Goal: Task Accomplishment & Management: Use online tool/utility

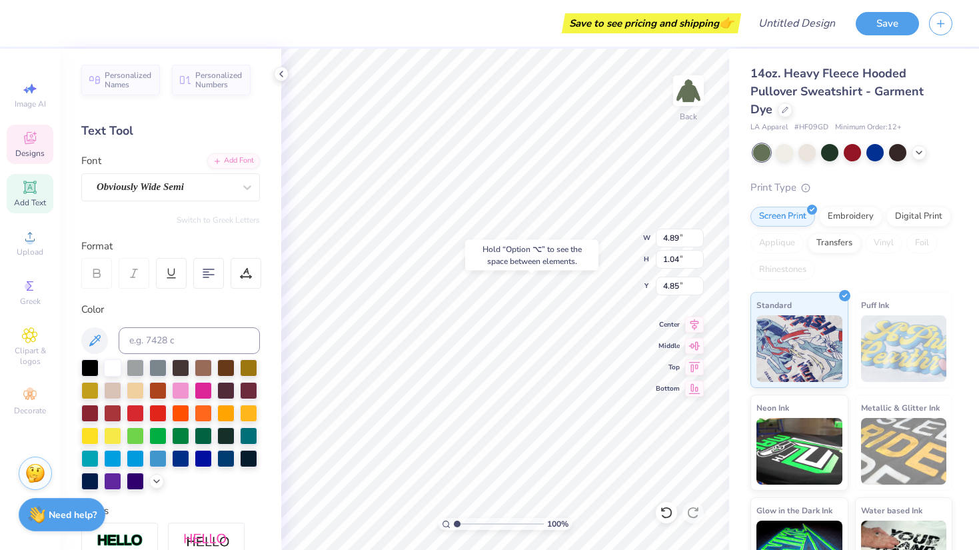
type input "4.85"
type textarea "D"
type textarea "VDCDE"
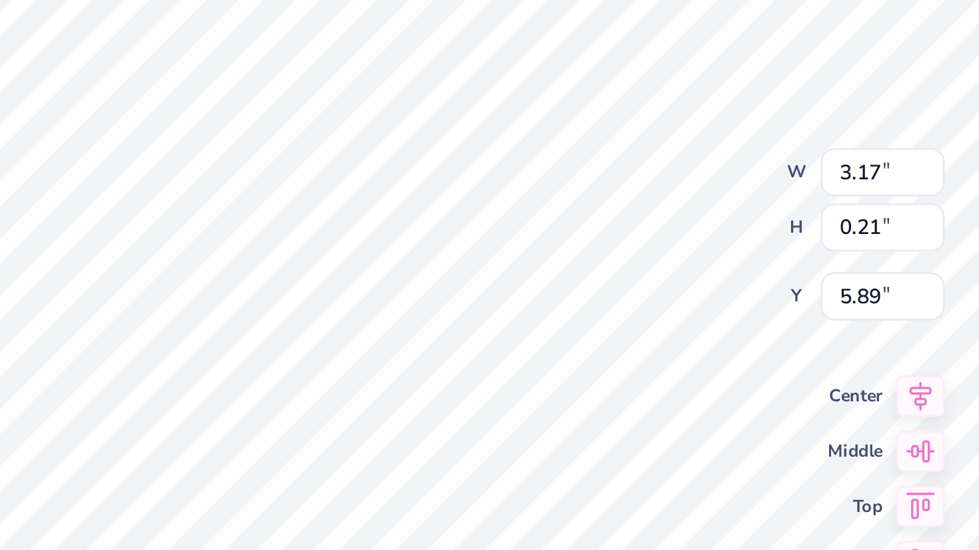
type textarea "FALL 2025"
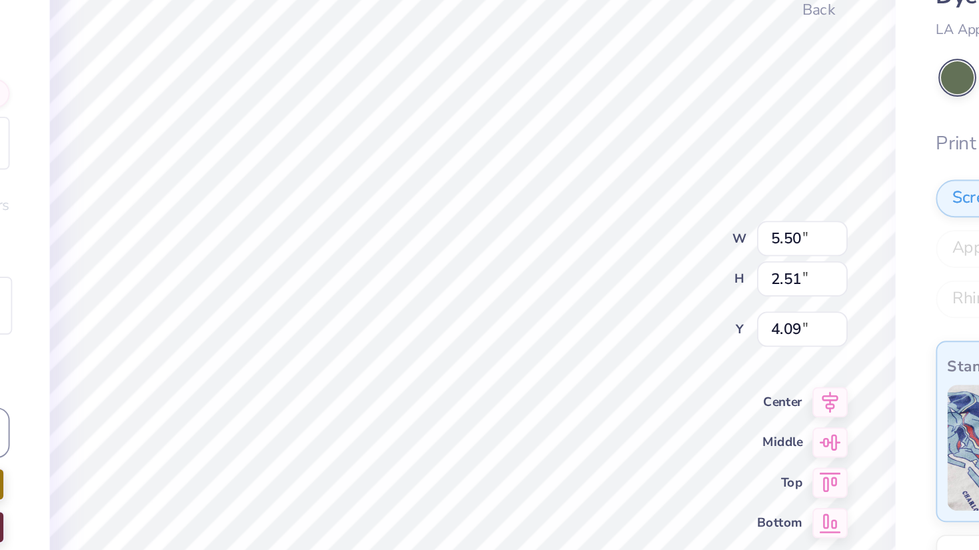
type input "1.98"
type input "2.07"
type input "2.50"
type input "7.38"
type input "5.04"
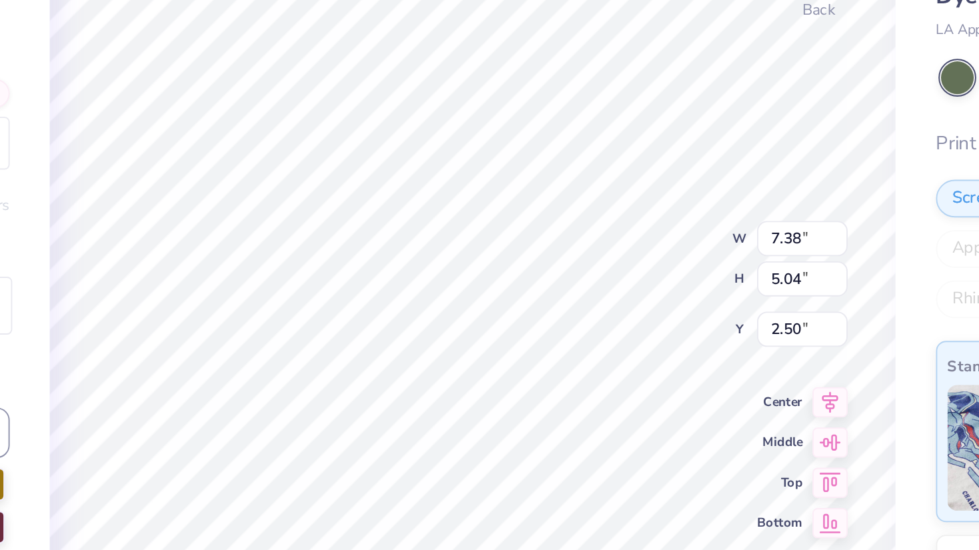
type input "6.00"
type input "4.10"
type input "6.08"
type input "4.15"
type input "6.00"
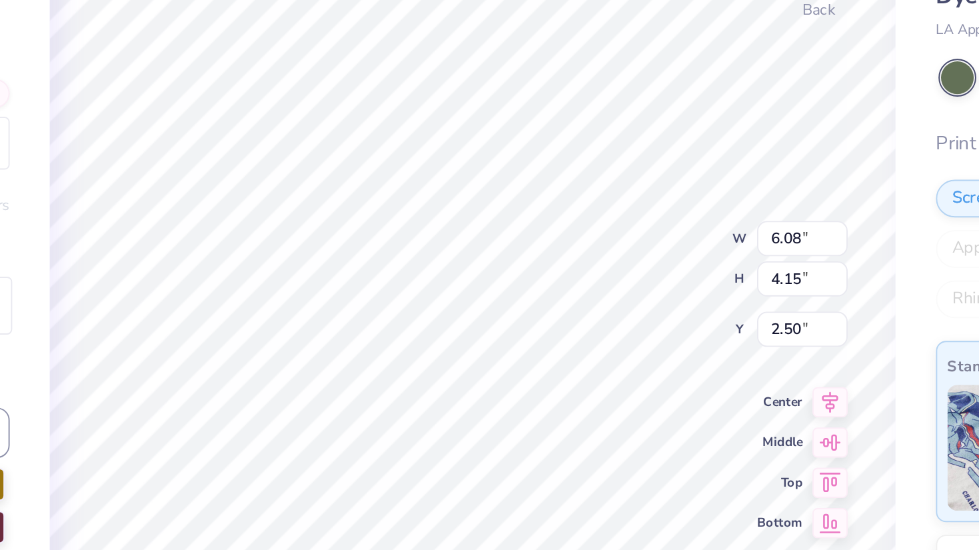
type input "4.10"
type input "7.80"
type input "5.33"
type input "2.70"
type input "8.03"
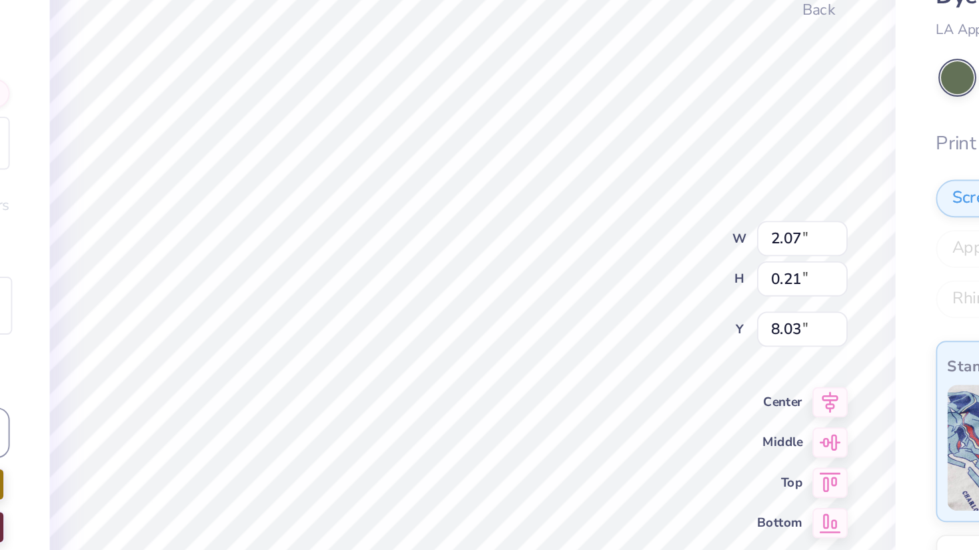
type input "2.07"
type input "0.21"
type input "6.29"
type input "6.76"
type input "1.04"
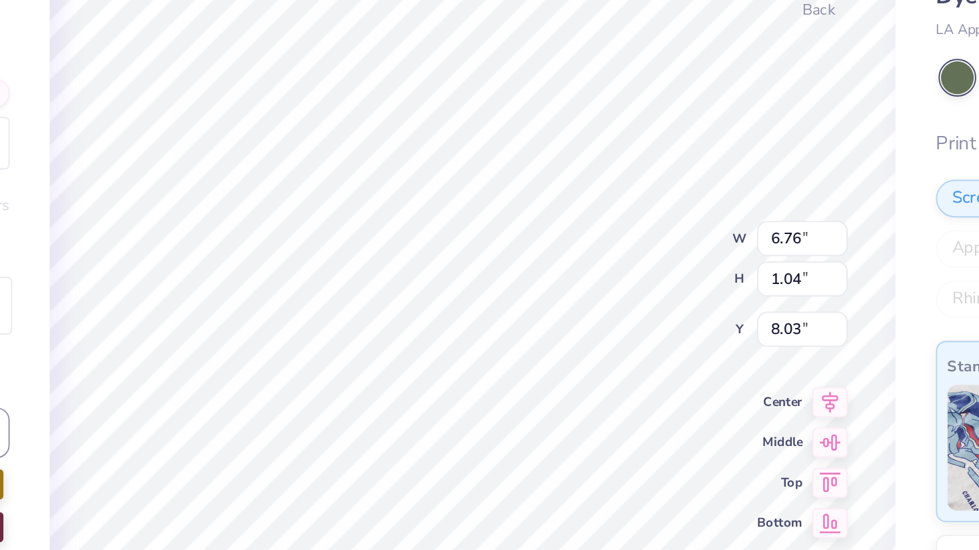
type input "5.46"
type input "2.07"
type input "0.21"
type input "6.90"
type input "7.13"
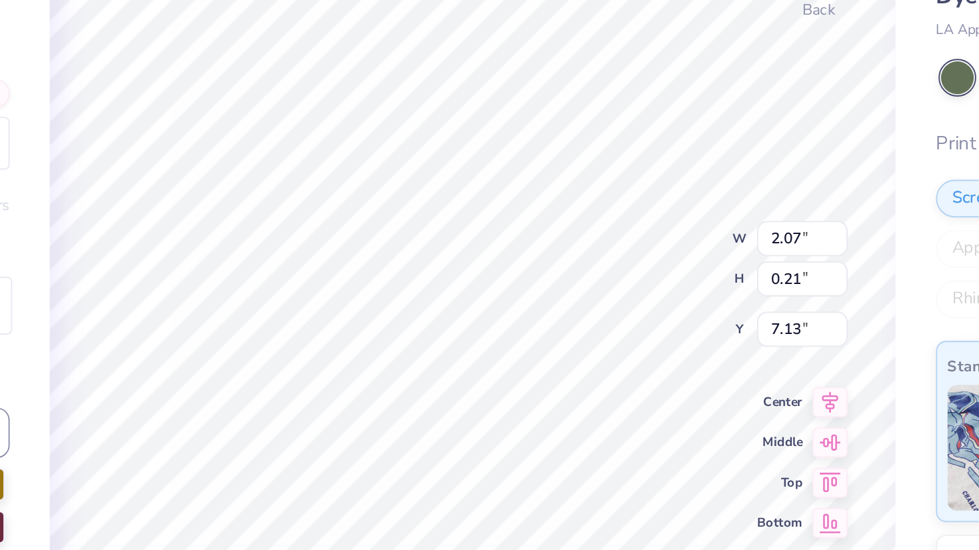
type input "6.76"
type input "1.04"
type input "5.98"
type input "4.87"
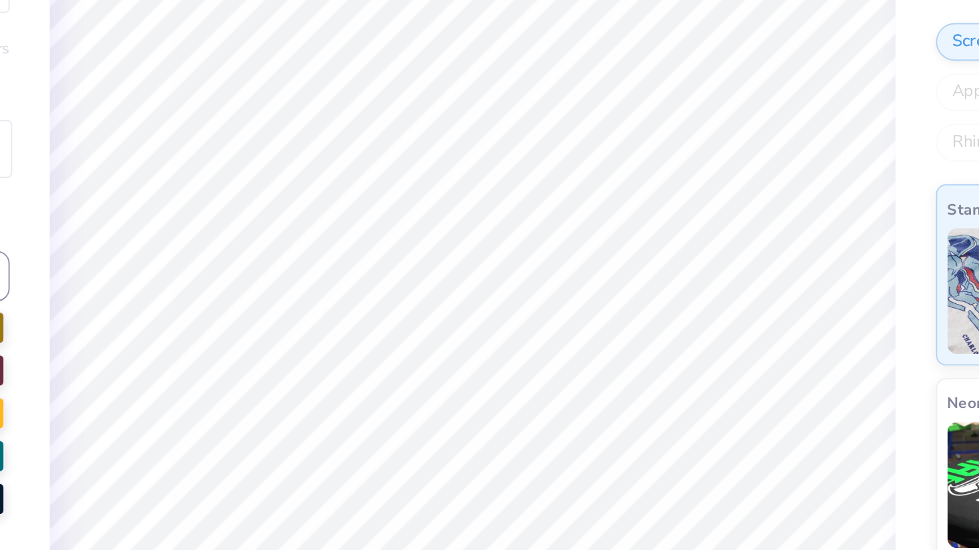
type input "1.02249952649088"
type textarea "x"
type input "1.02684220095477"
type textarea "x"
type input "1.03065716833643"
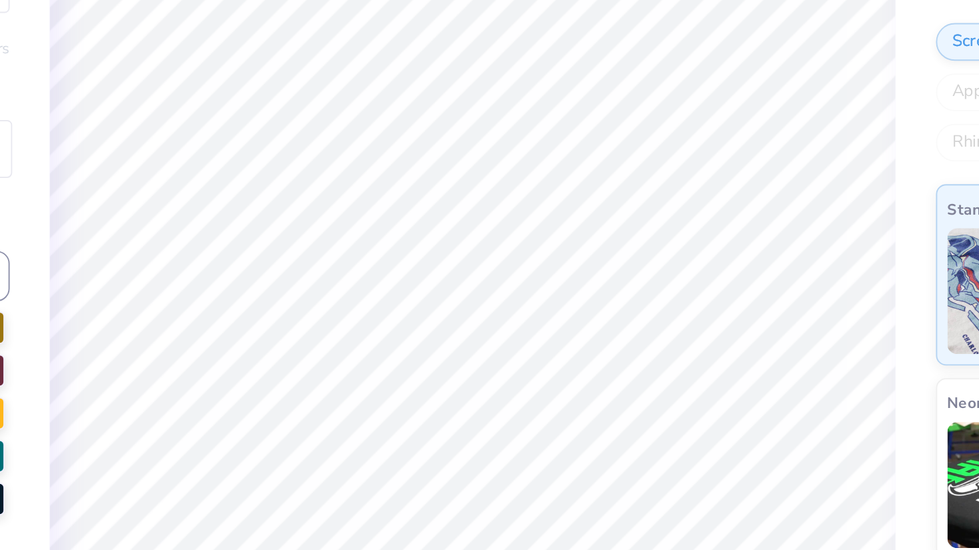
type textarea "x"
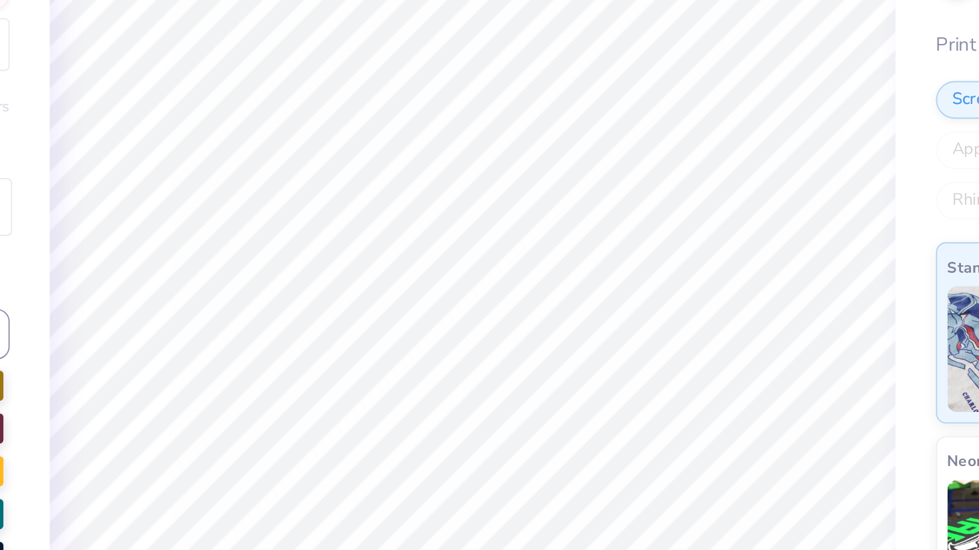
type input "1.03393841931977"
type textarea "x"
type input "1.03723011665554"
type textarea "x"
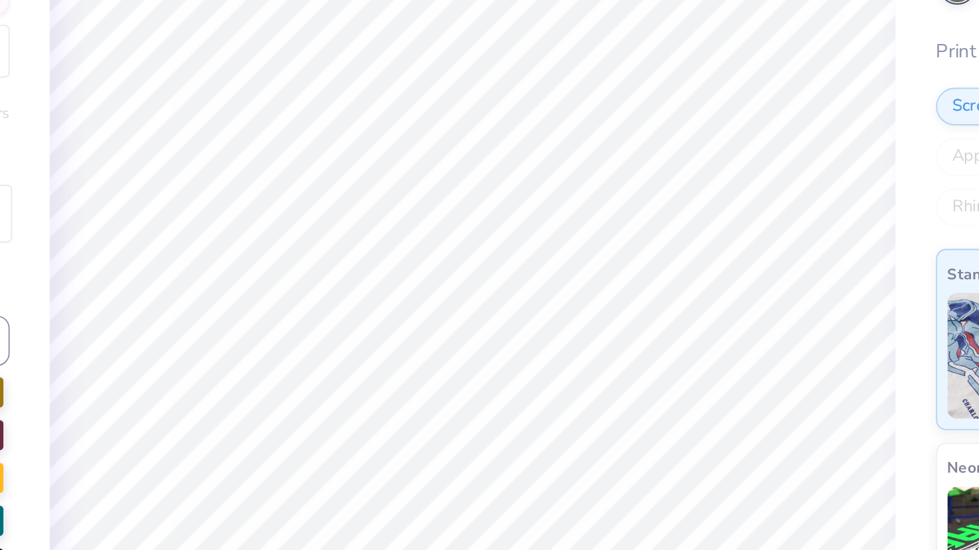
type input "1.03998120157037"
type textarea "x"
type input "1.04273958329242"
type textarea "x"
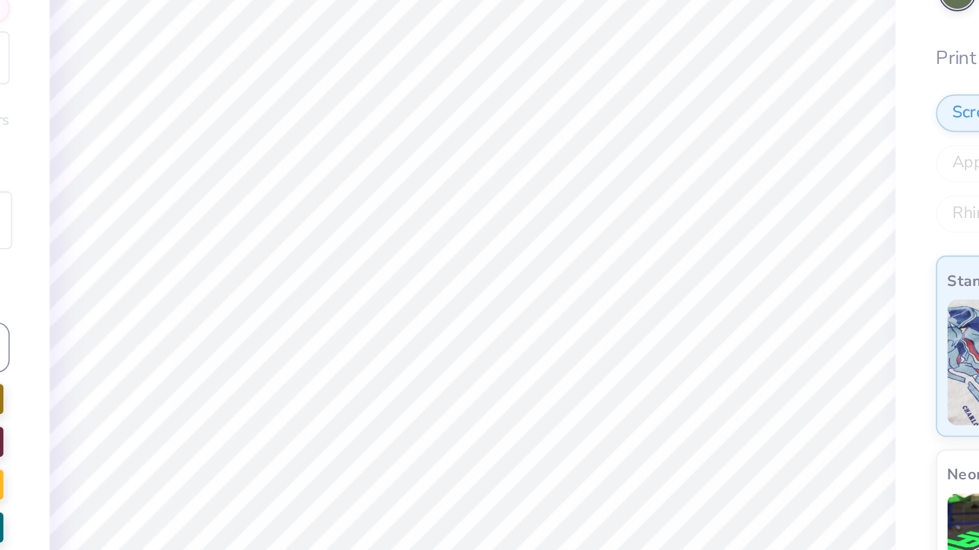
type input "1.0455052811753"
type textarea "x"
type input "1.04772312010579"
type textarea "x"
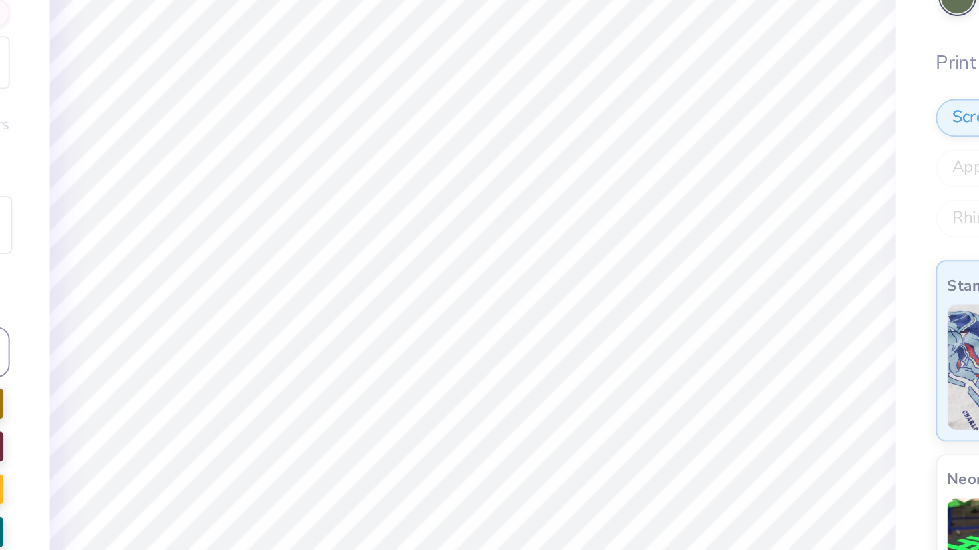
type input "1.04994566375621"
type textarea "x"
type input "1.0521729221067"
type textarea "x"
type input "1.05384646596998"
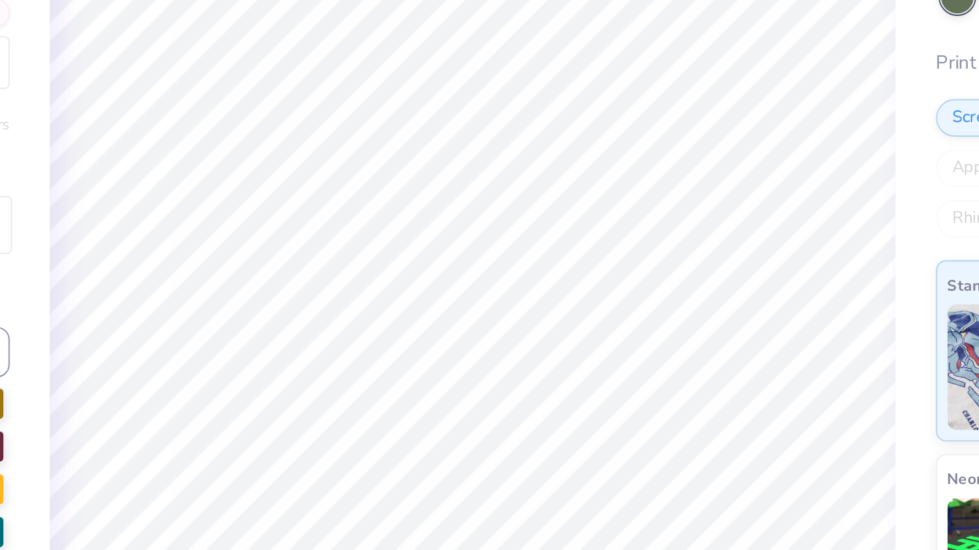
type textarea "x"
type input "1.0555226717047"
type textarea "x"
type input "1.05720154354474"
type textarea "x"
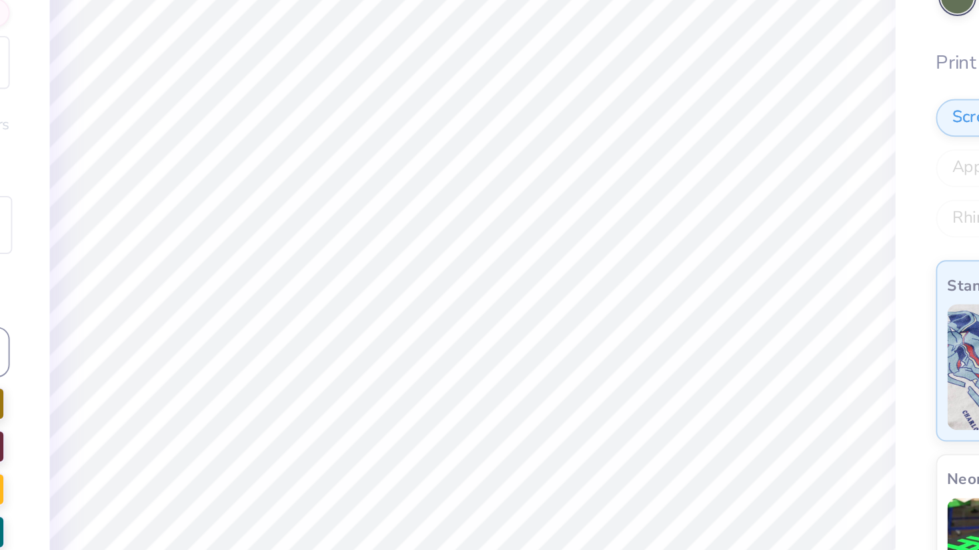
type input "1.0588830857307"
type textarea "x"
type input "1.06000559943521"
type textarea "x"
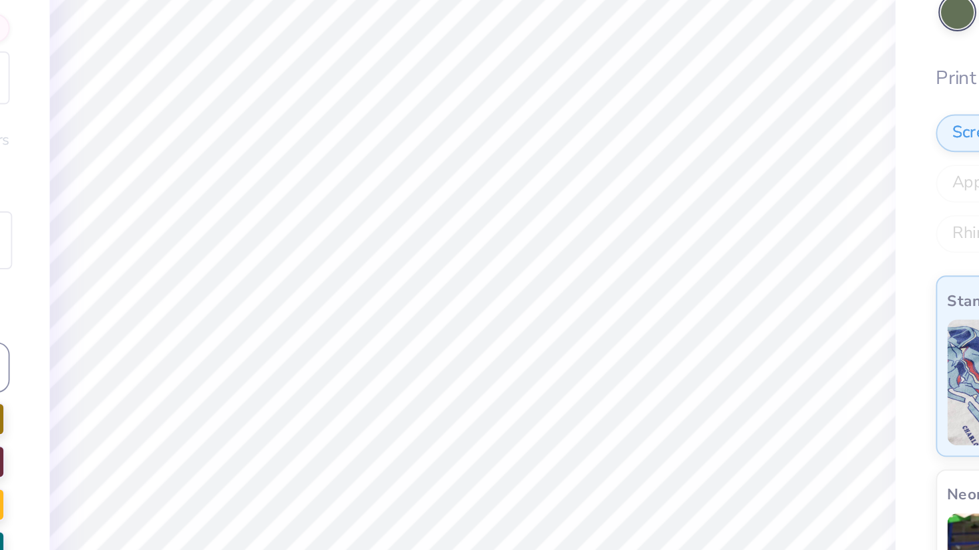
type input "1.06112930310775"
type textarea "x"
type input "1.06225419800979"
type textarea "x"
type input "1.06338028540415"
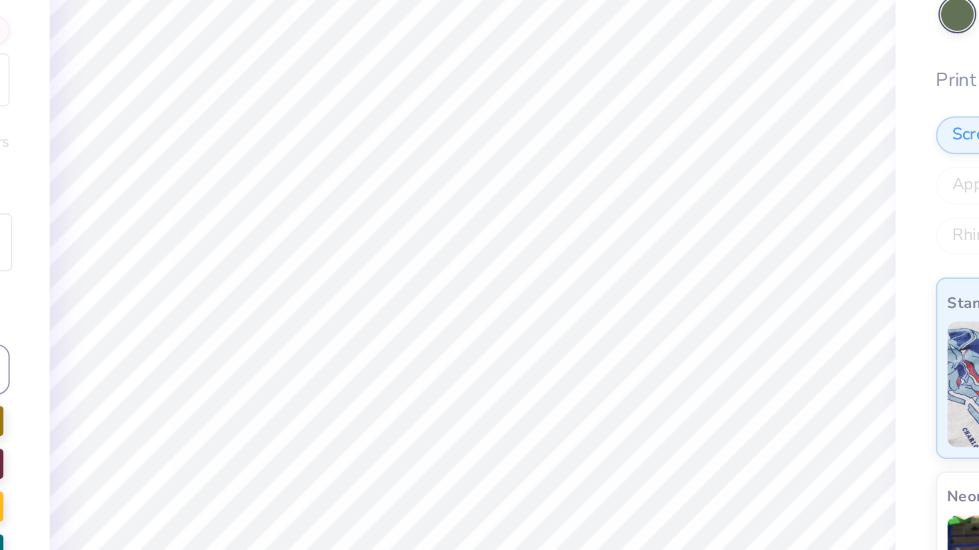
type textarea "x"
type input "1.06394377668095"
type textarea "x"
type input "1.06450756655498"
type textarea "x"
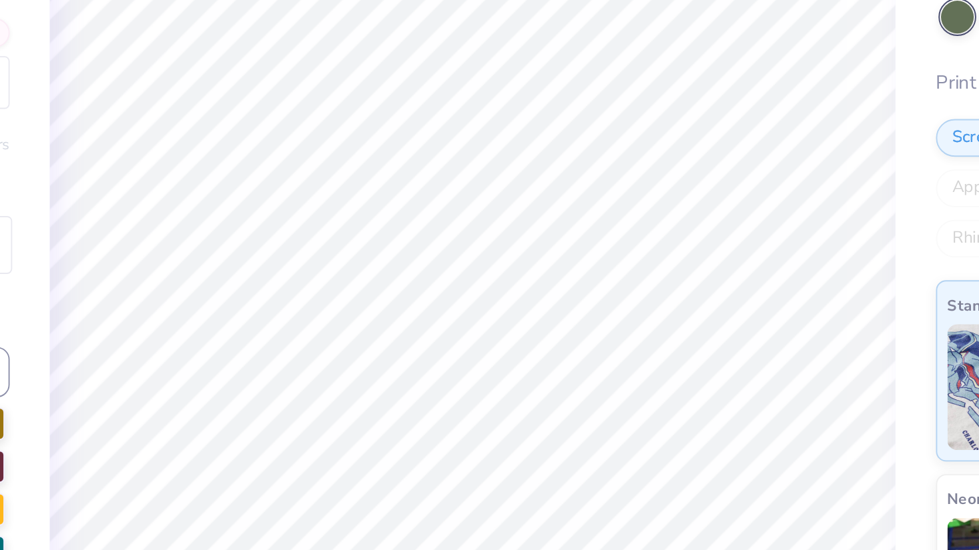
type input "1.06507165518449"
type textarea "x"
type input "1.06563604272777"
type textarea "x"
type input "1.06620072934323"
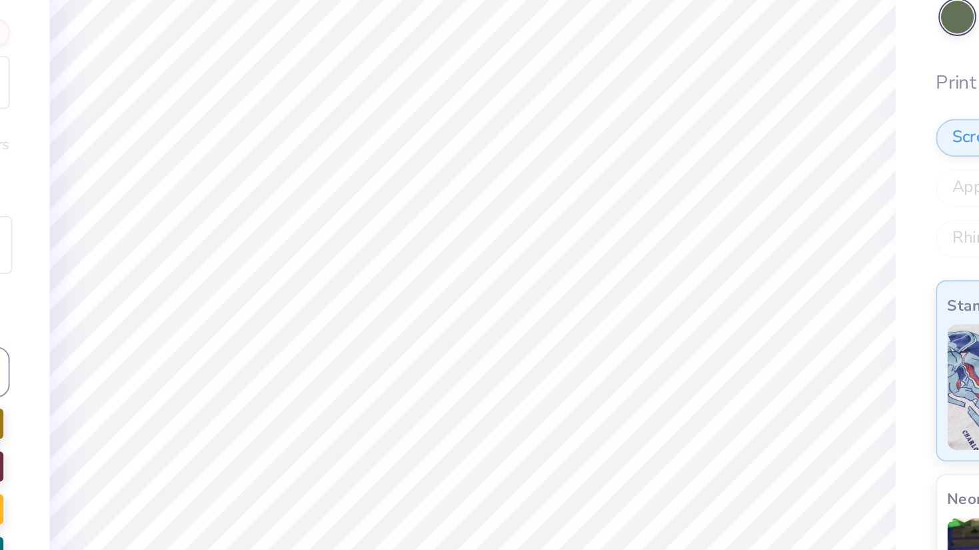
type textarea "x"
type input "1.06676571518935"
type textarea "x"
type input "1.06733100042469"
type textarea "x"
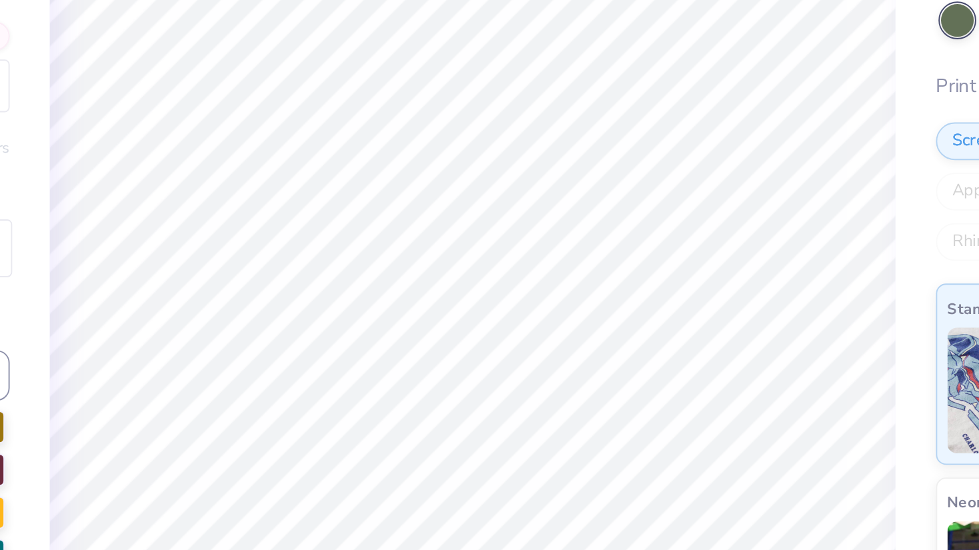
type input "1.06733100042469"
type textarea "x"
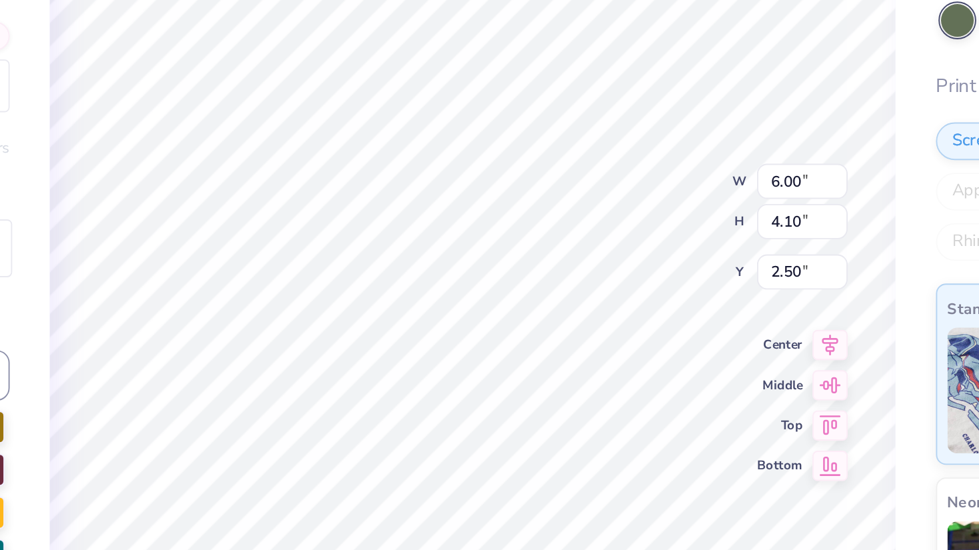
type input "1.06733100042469"
type textarea "x"
type input "1.06733100042469"
type textarea "x"
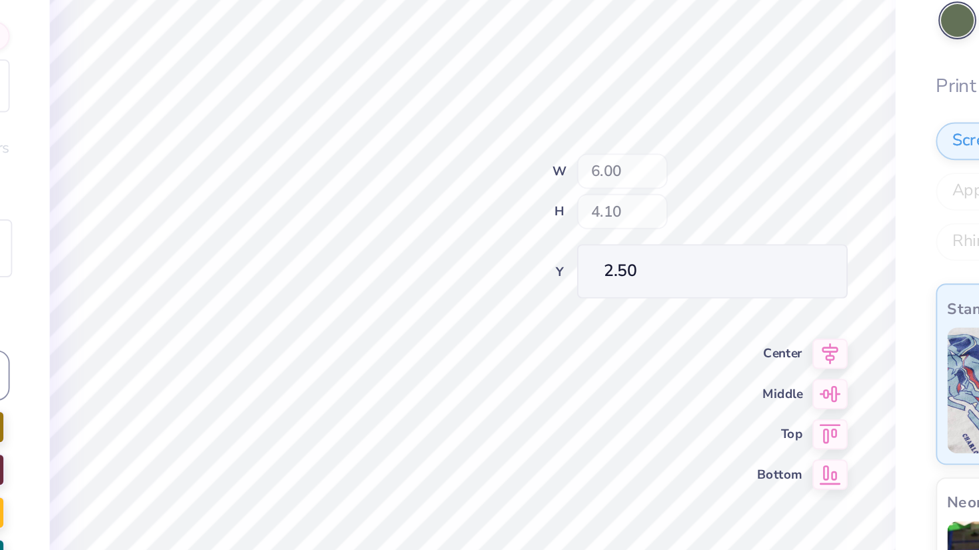
type input "1.06733100042469"
type textarea "x"
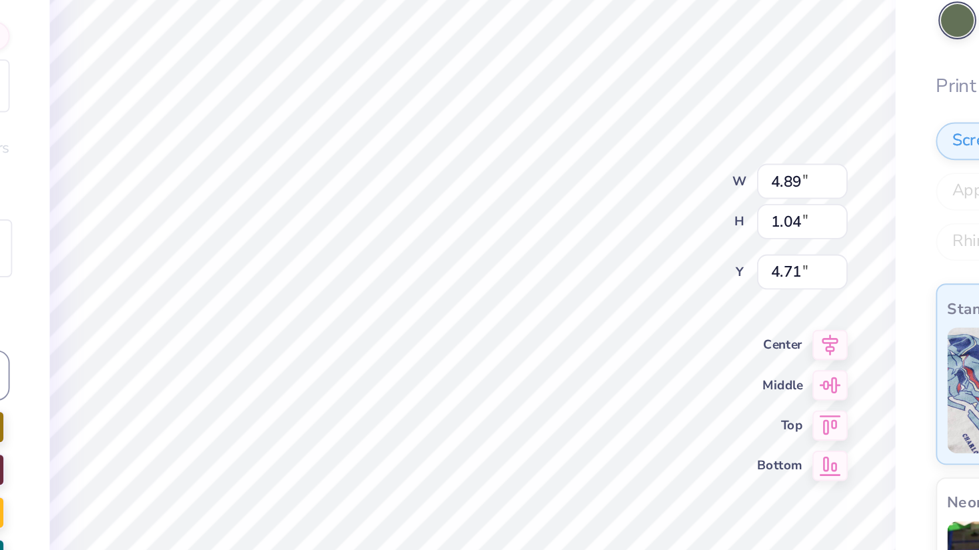
type input "1.06733100042469"
type textarea "x"
type input "1.06733100042469"
type textarea "x"
type input "1.06733100042469"
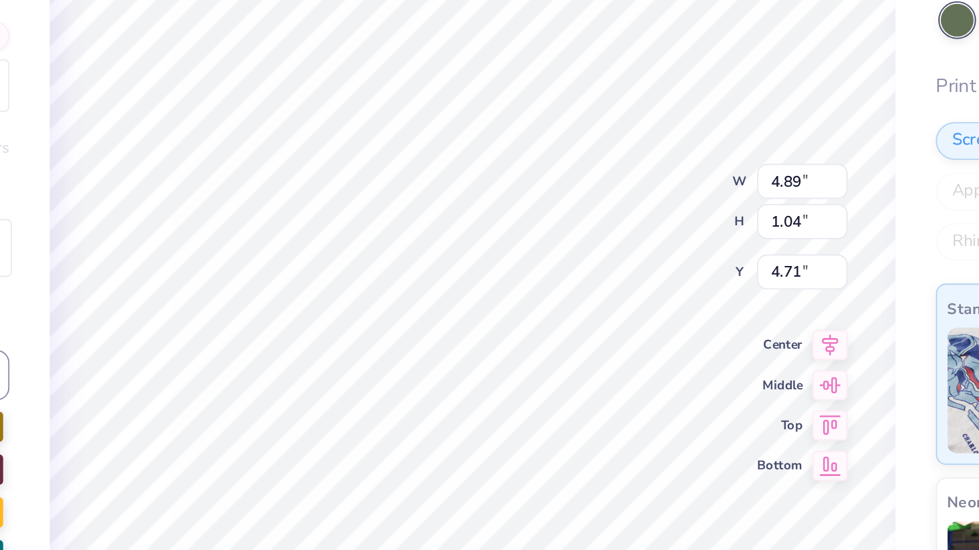
type textarea "x"
type textarea "V"
type input "1.06733100042469"
type textarea "x"
type textarea "VD"
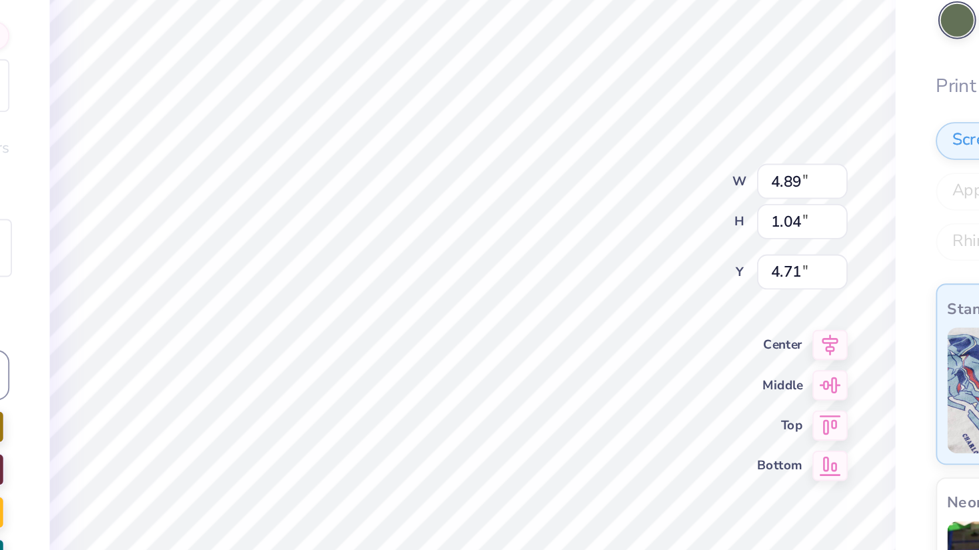
type input "1.06733100042469"
type textarea "x"
type textarea "VDC"
type input "1.06733100042469"
type textarea "x"
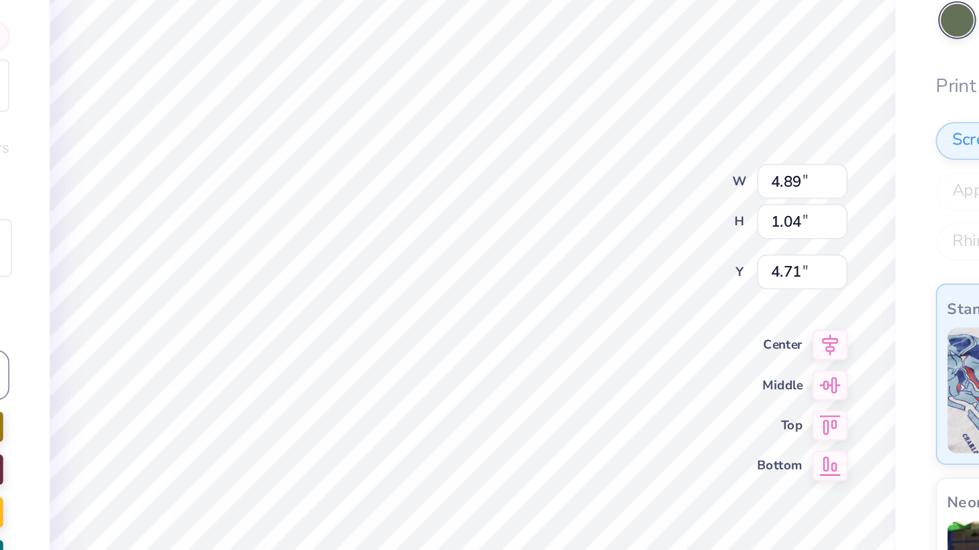
type textarea "VDCE"
type input "1.06733100042469"
type textarea "x"
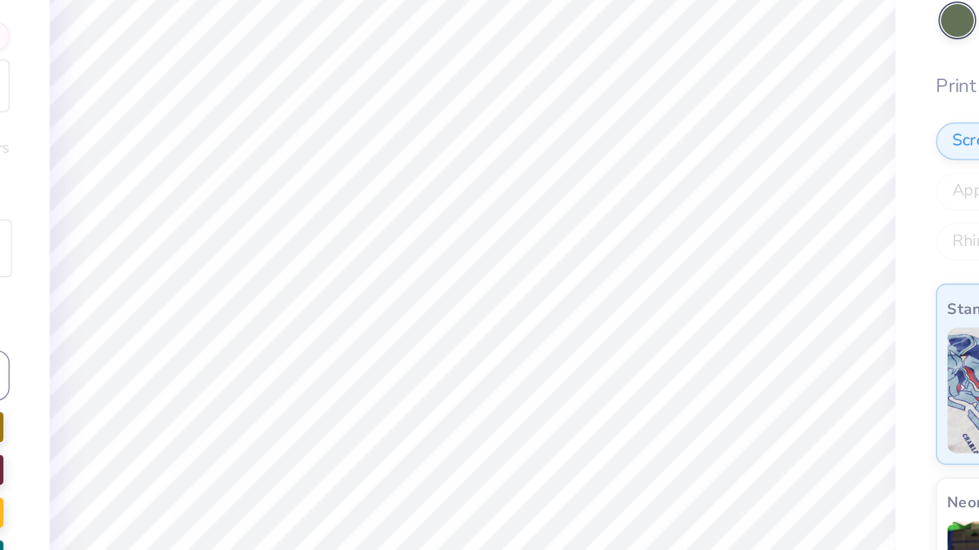
type input "1.06733100042469"
type textarea "x"
type input "1.06733100042469"
type textarea "x"
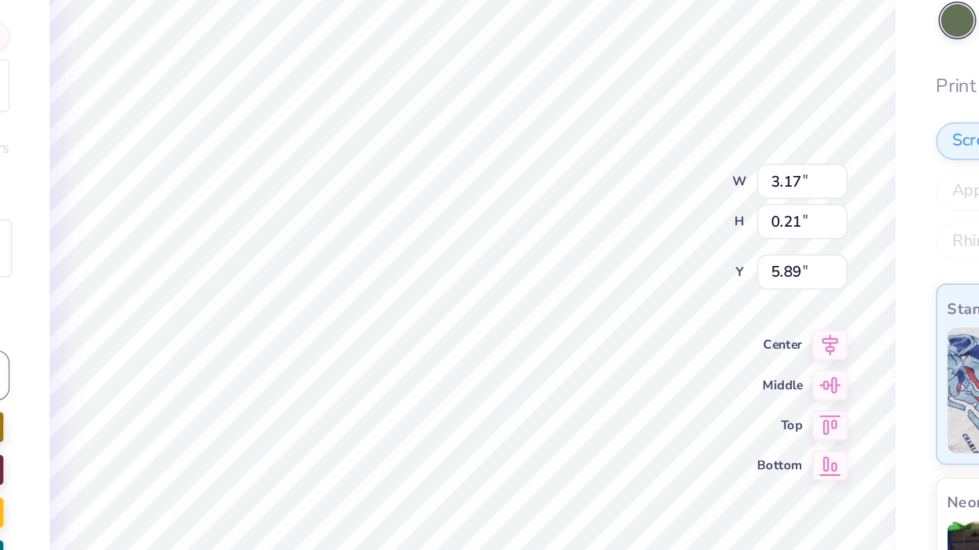
type input "1.06733100042469"
type textarea "x"
type input "1.06733100042469"
type textarea "x"
type textarea "FALL 2025"
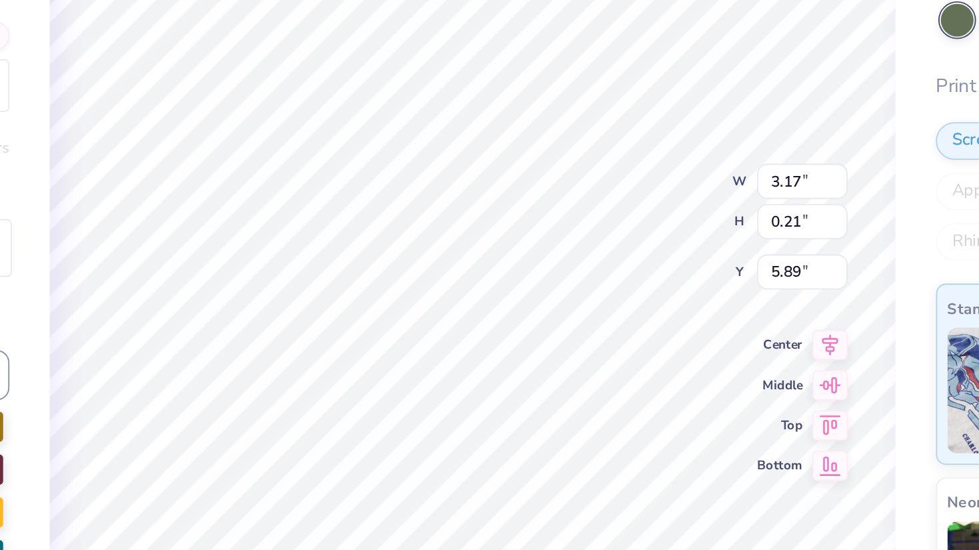
scroll to position [0, 1]
type input "1.06733100042469"
type textarea "x"
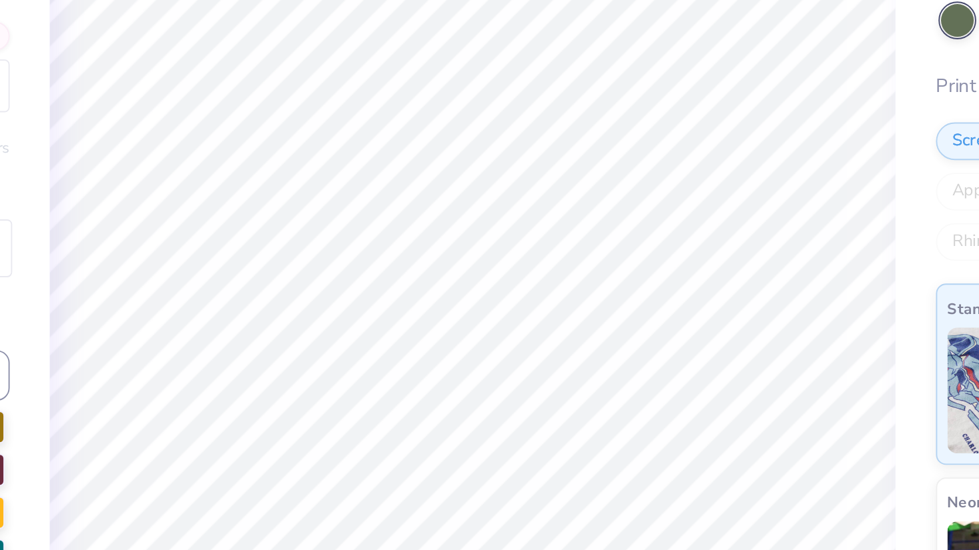
type input "1.06733100042469"
type textarea "x"
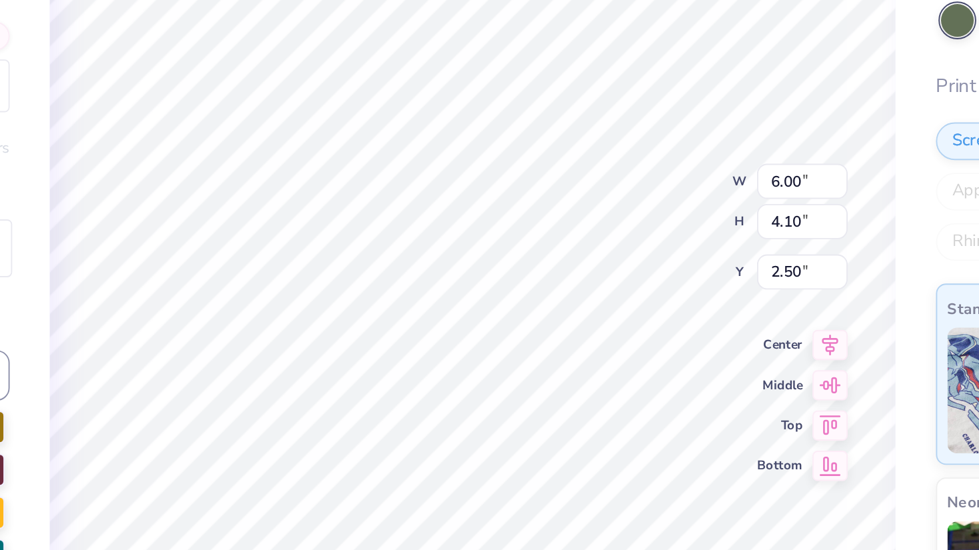
type input "1.06733100042469"
type textarea "x"
type input "1.06733100042469"
type textarea "x"
type input "7.67"
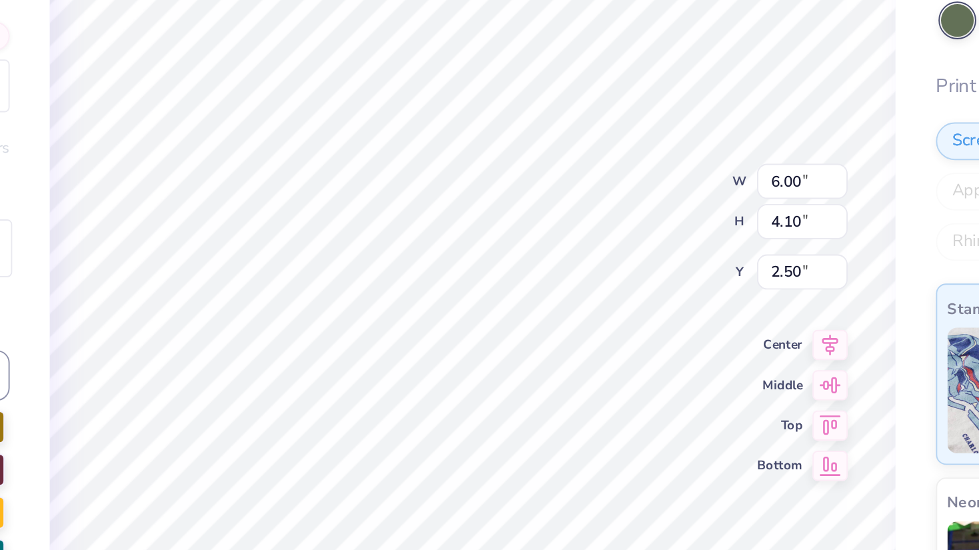
type input "5.24"
type input "1.06733100042469"
type textarea "x"
type input "1.06733100042469"
type textarea "x"
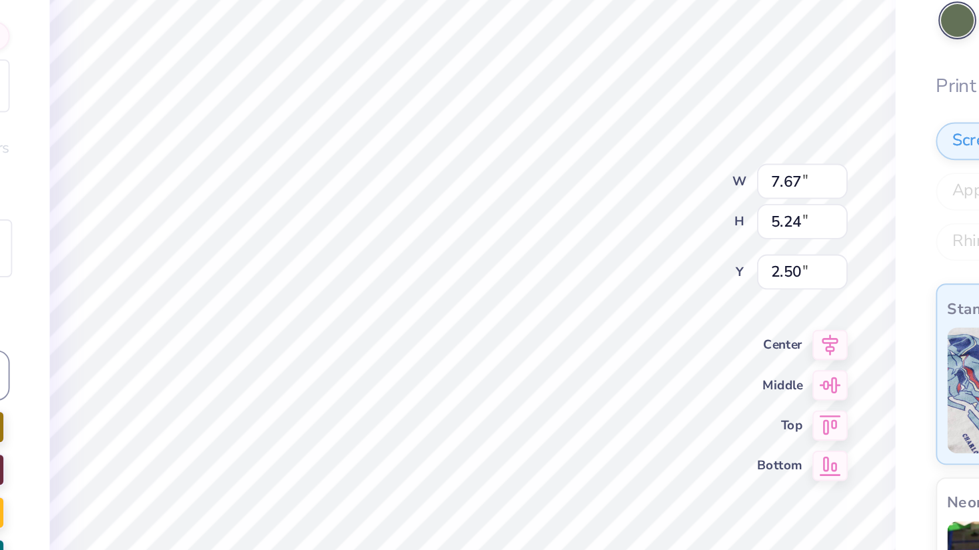
type input "3.00"
type input "1.06733100042469"
type textarea "x"
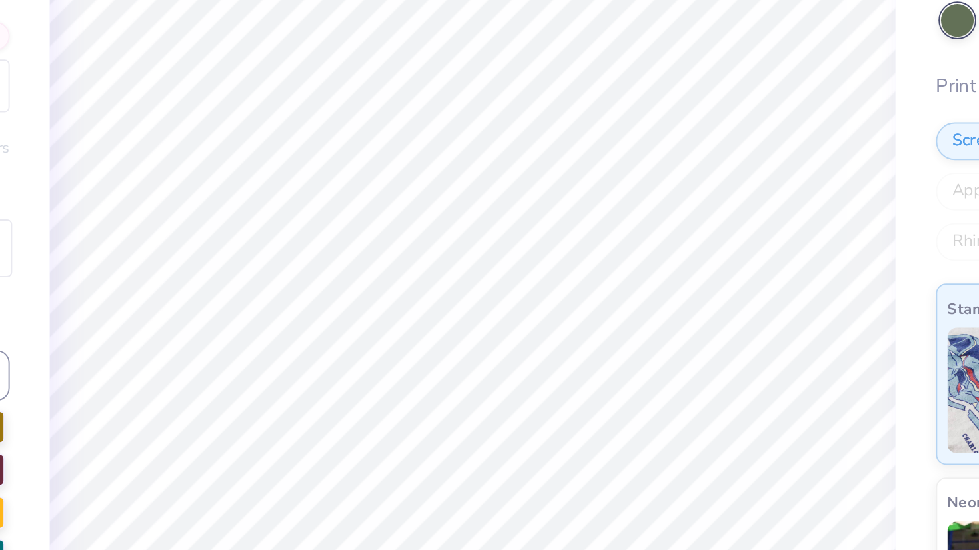
type input "1.06733100042469"
type textarea "x"
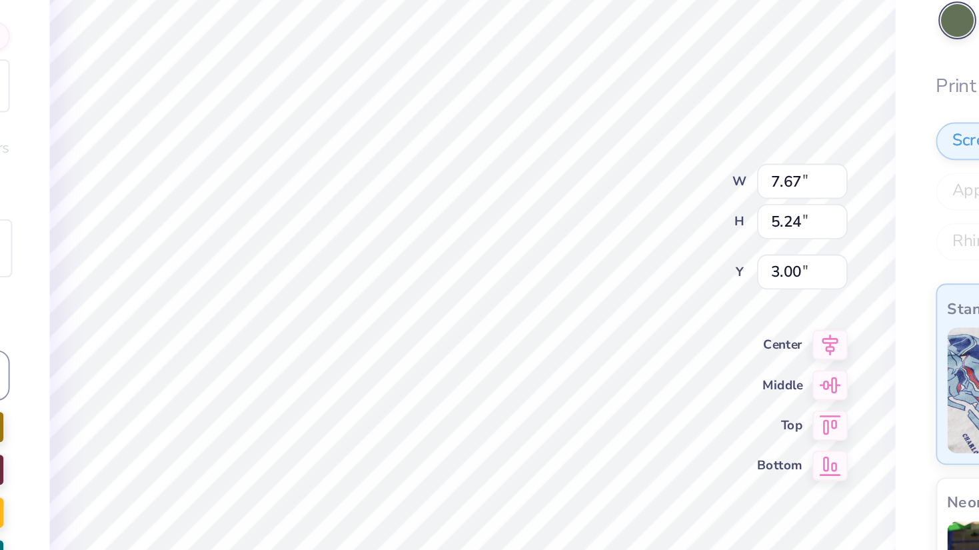
type input "1.06733100042469"
type textarea "x"
type input "1.06733100042469"
type textarea "x"
type input "2.45"
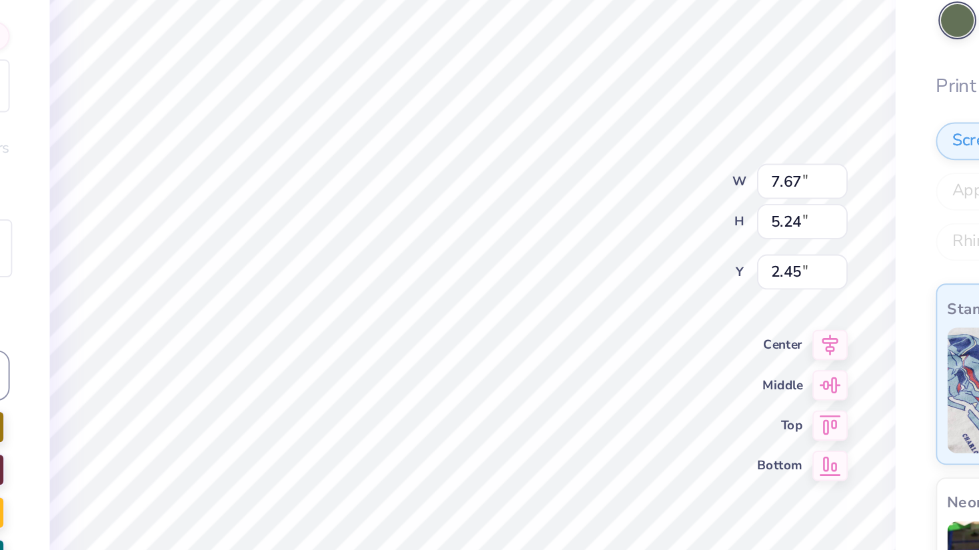
type input "1.06733100042469"
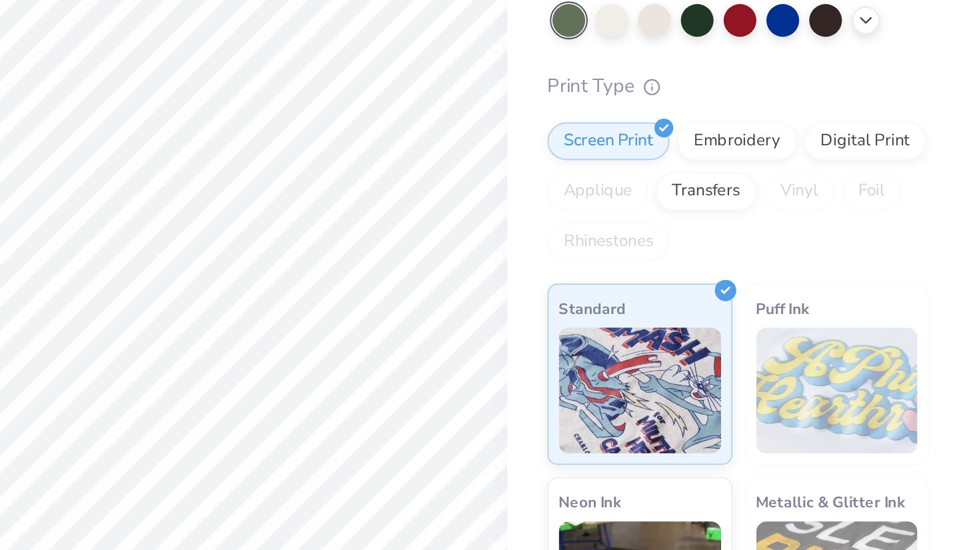
scroll to position [0, 0]
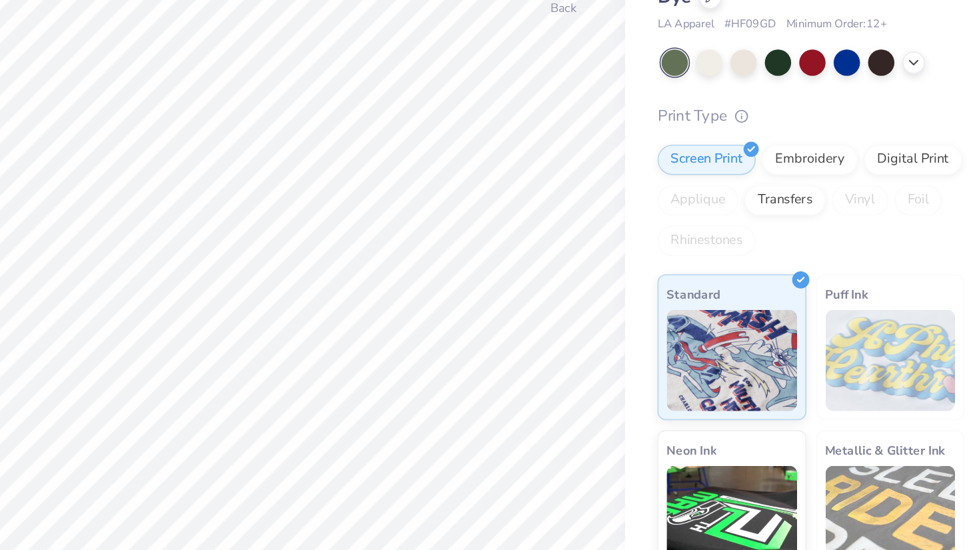
type textarea "x"
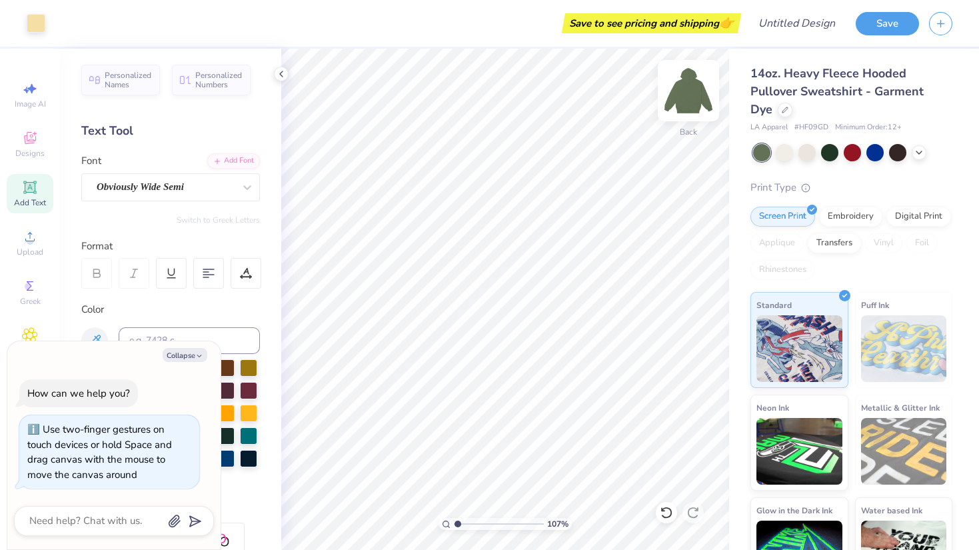
click at [688, 87] on img at bounding box center [688, 90] width 53 height 53
type input "1.06733100042469"
type textarea "x"
type input "1.06733100042469"
click at [182, 355] on button "Collapse" at bounding box center [185, 355] width 45 height 14
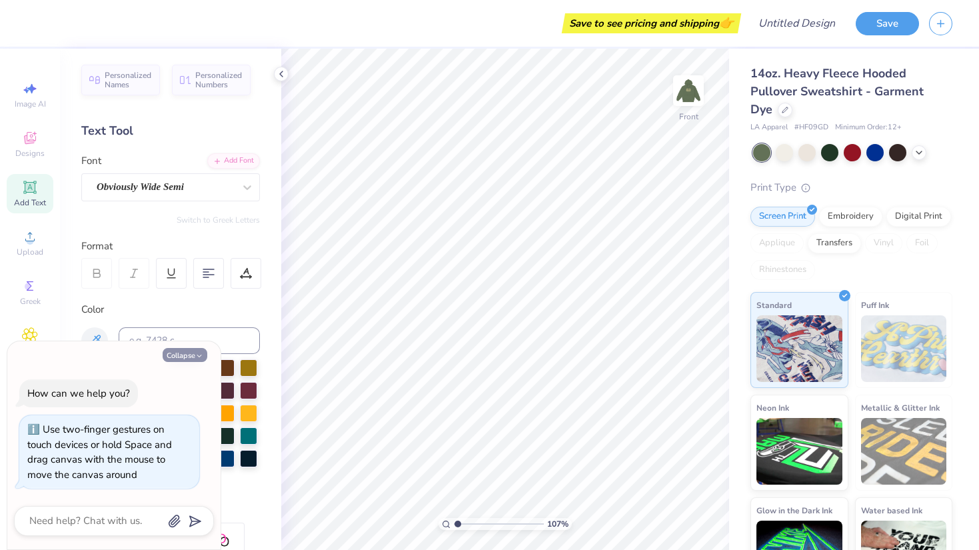
type textarea "x"
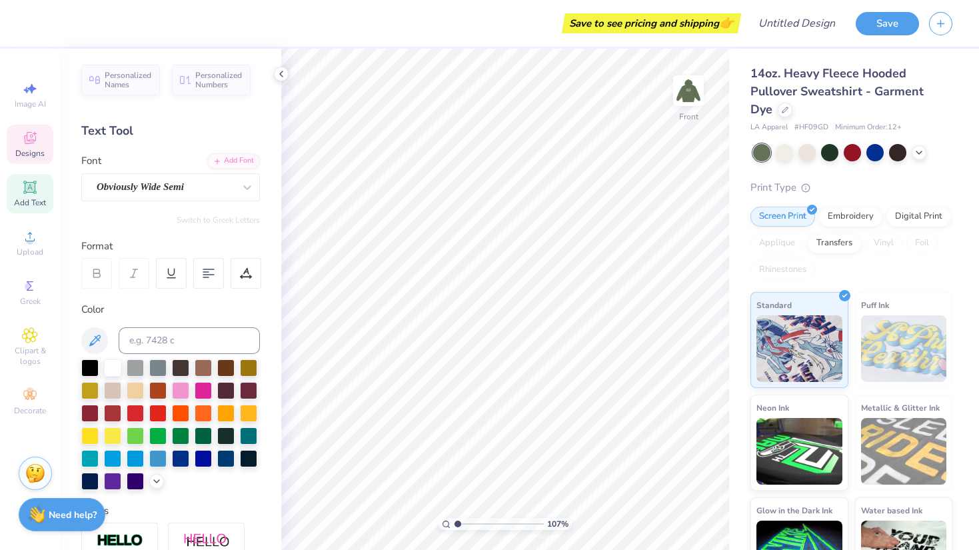
click at [25, 154] on span "Designs" at bounding box center [29, 153] width 29 height 11
type input "1.06733100042469"
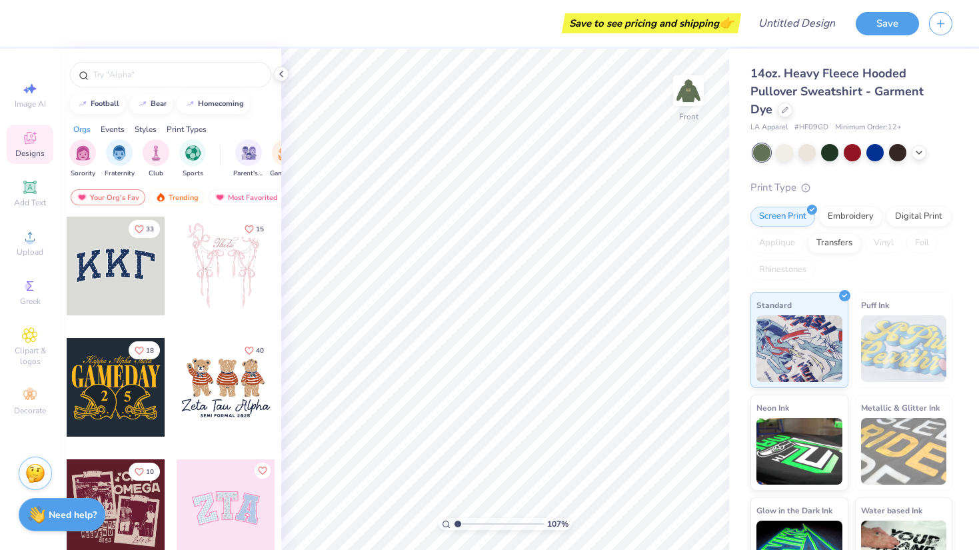
click at [186, 125] on div "Print Types" at bounding box center [187, 129] width 40 height 12
click at [146, 130] on div "Styles" at bounding box center [146, 129] width 22 height 12
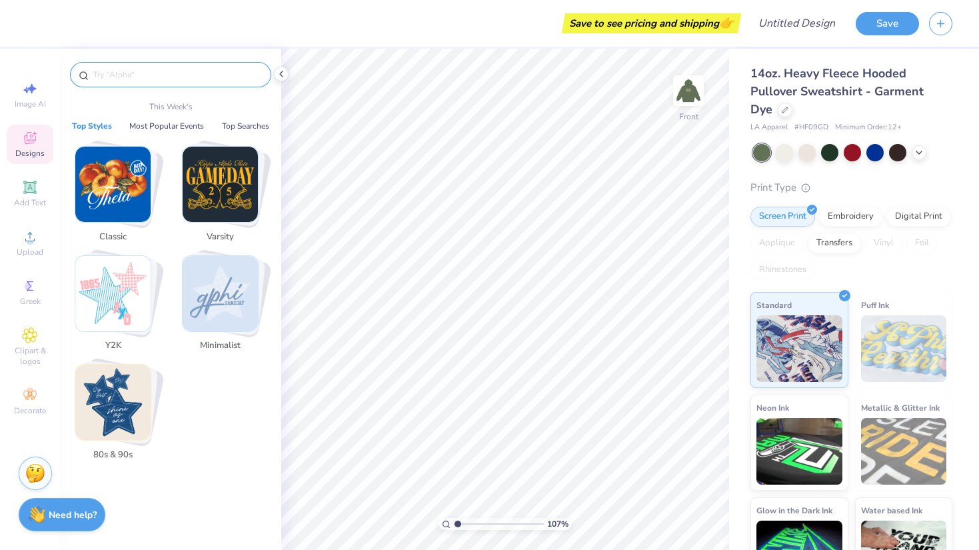
click at [110, 69] on input "text" at bounding box center [177, 74] width 171 height 13
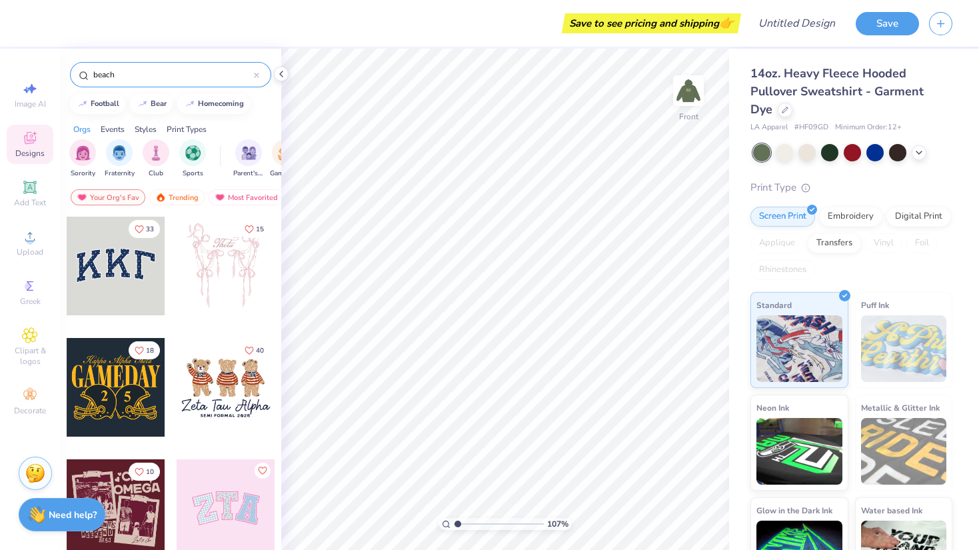
type input "beach"
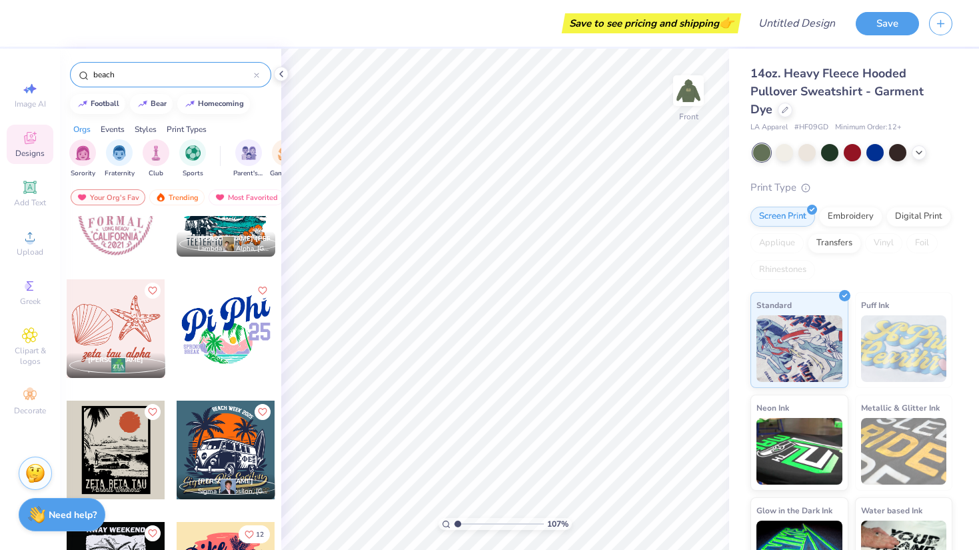
scroll to position [181, 0]
click at [694, 88] on img at bounding box center [688, 90] width 53 height 53
click at [692, 89] on img at bounding box center [688, 90] width 53 height 53
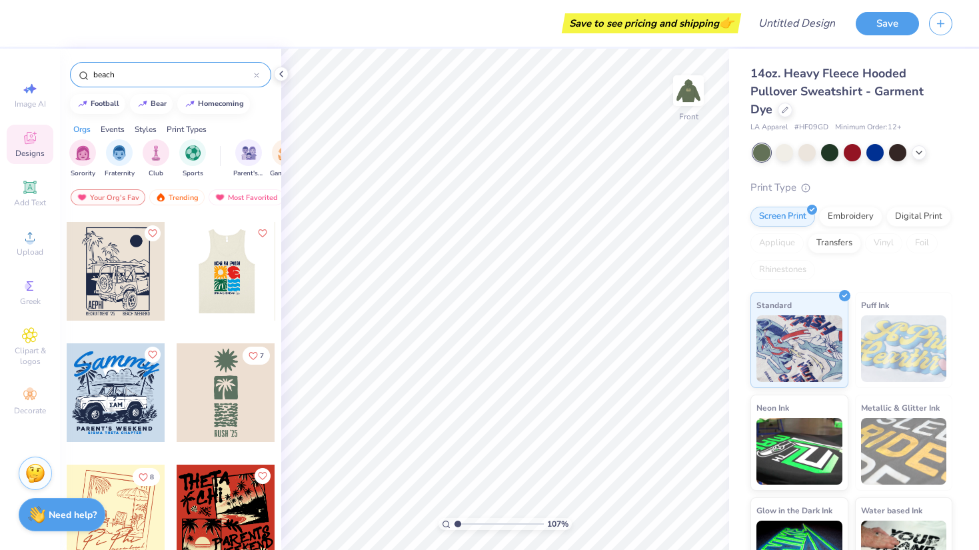
scroll to position [2061, 0]
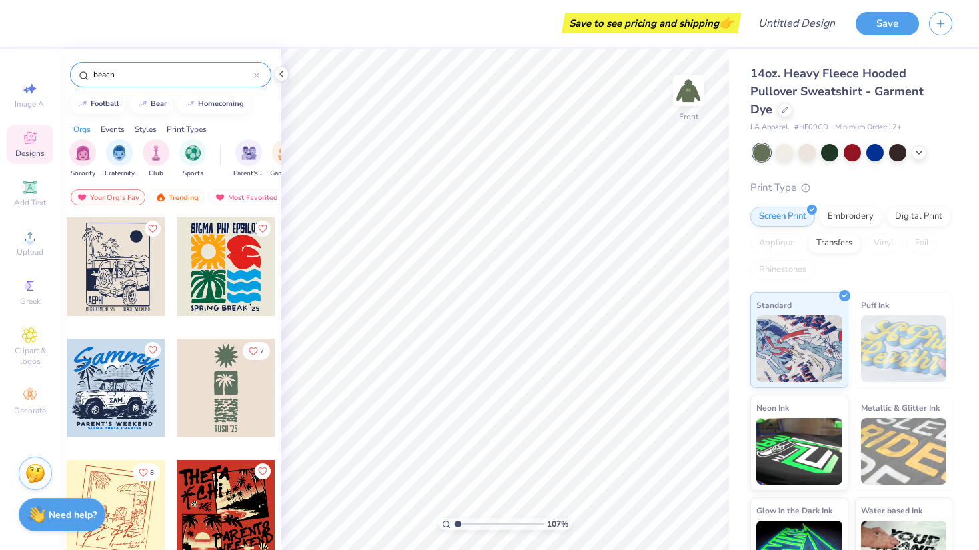
click at [215, 405] on div at bounding box center [226, 388] width 99 height 99
click at [37, 20] on div at bounding box center [36, 22] width 19 height 19
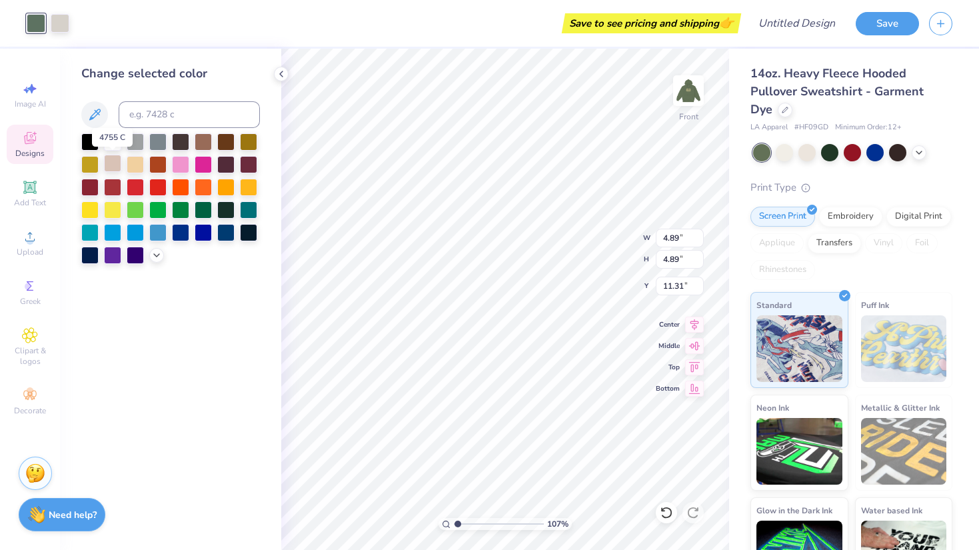
click at [117, 161] on div at bounding box center [112, 163] width 17 height 17
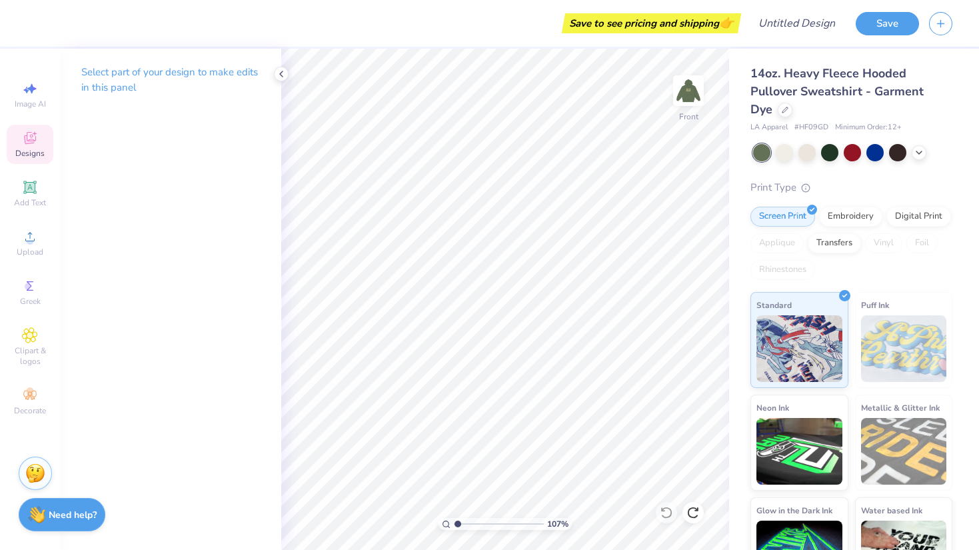
click at [26, 137] on icon at bounding box center [30, 139] width 11 height 9
type input "1.06733100042469"
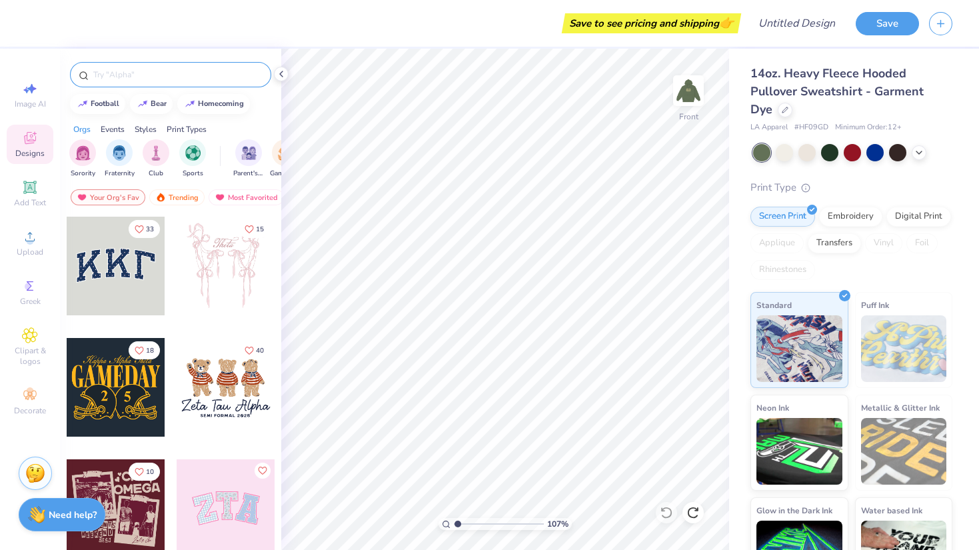
click at [123, 64] on div at bounding box center [170, 74] width 201 height 25
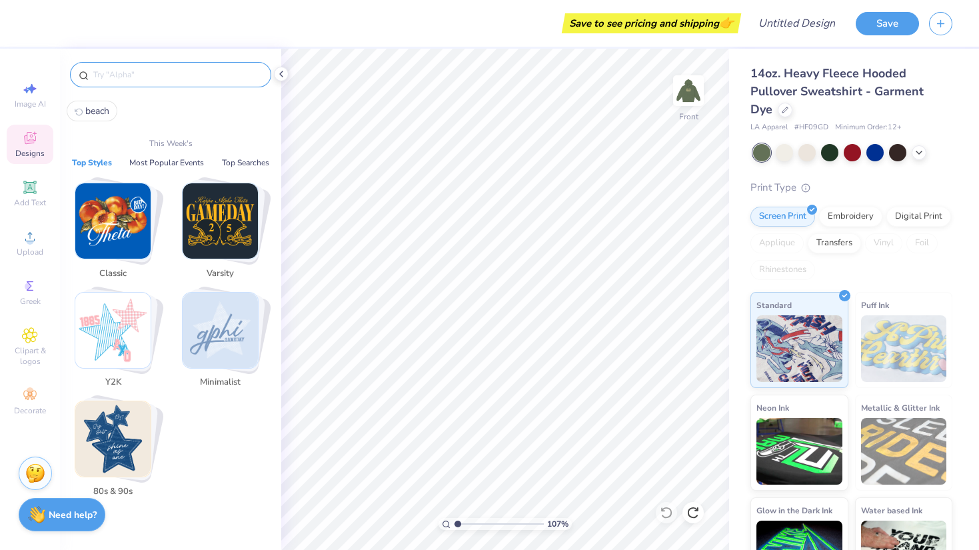
click at [123, 73] on input "text" at bounding box center [177, 74] width 171 height 13
click at [103, 110] on span "beach" at bounding box center [97, 111] width 24 height 13
type input "beach"
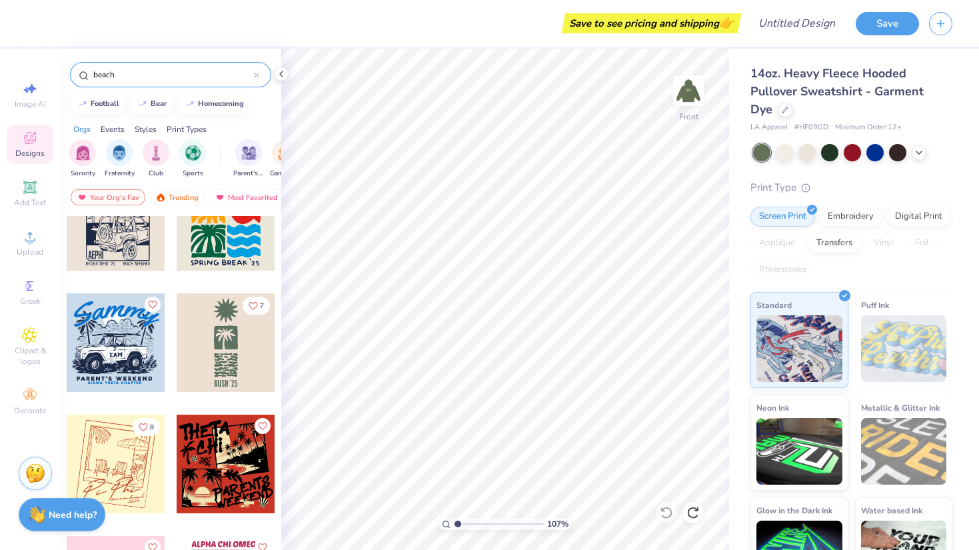
scroll to position [2121, 0]
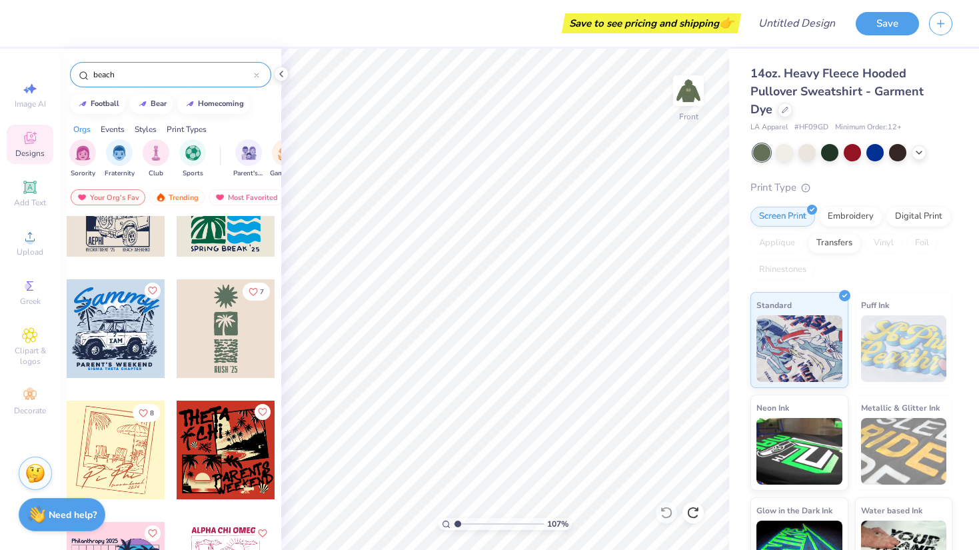
click at [253, 353] on div at bounding box center [226, 328] width 99 height 99
click at [246, 334] on div at bounding box center [226, 328] width 99 height 99
drag, startPoint x: 205, startPoint y: 333, endPoint x: 225, endPoint y: 323, distance: 21.8
click at [225, 323] on div at bounding box center [226, 328] width 99 height 99
click at [782, 161] on div "14oz. Heavy Fleece Hooded Pullover Sweatshirt - Garment Dye LA Apparel # HF09GD…" at bounding box center [851, 329] width 202 height 528
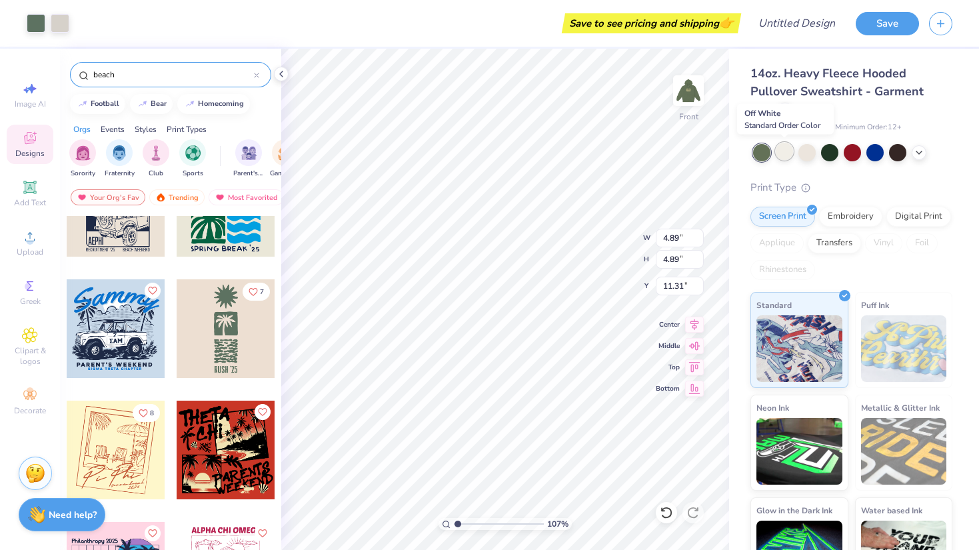
click at [783, 151] on div at bounding box center [784, 151] width 17 height 17
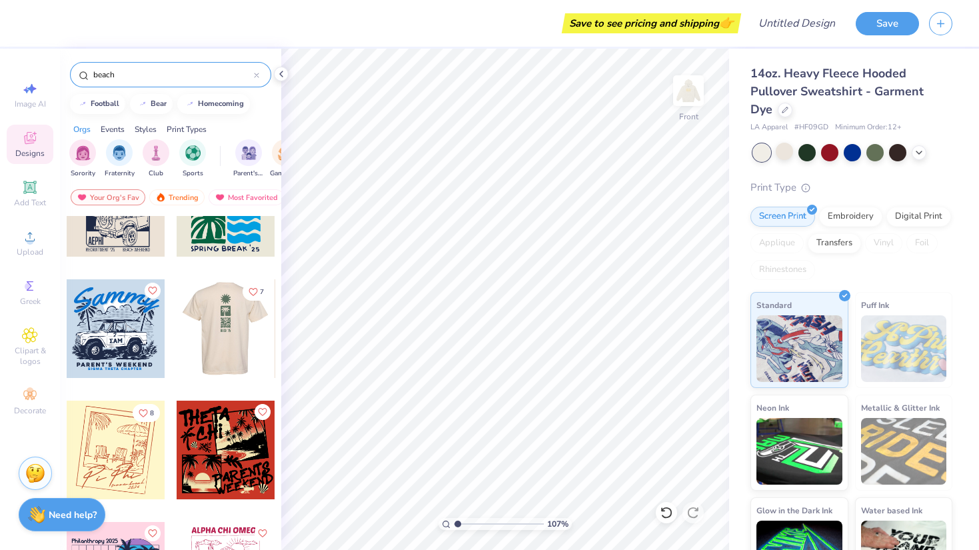
click at [220, 344] on div at bounding box center [226, 328] width 296 height 99
click at [231, 335] on div at bounding box center [225, 328] width 99 height 99
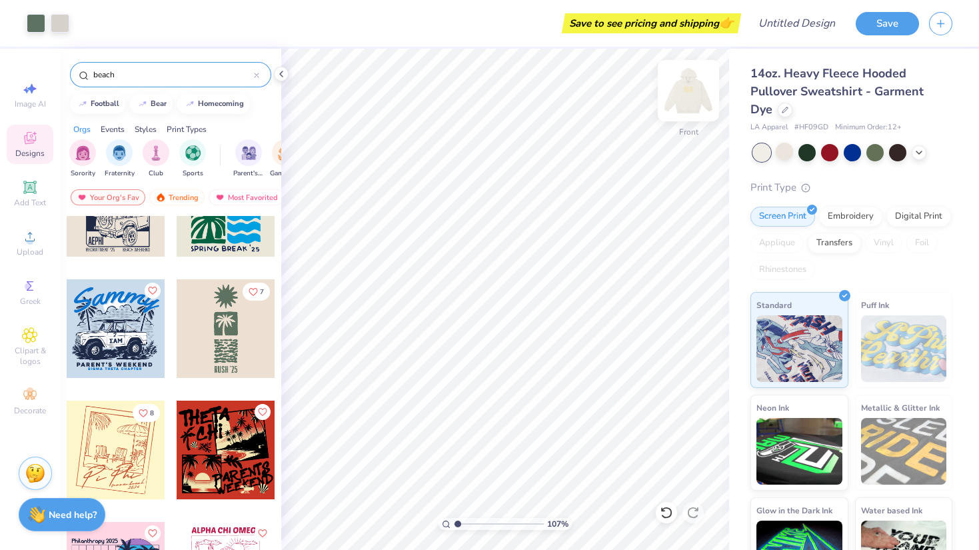
click at [672, 85] on img at bounding box center [688, 90] width 53 height 53
click at [702, 99] on img at bounding box center [688, 90] width 53 height 53
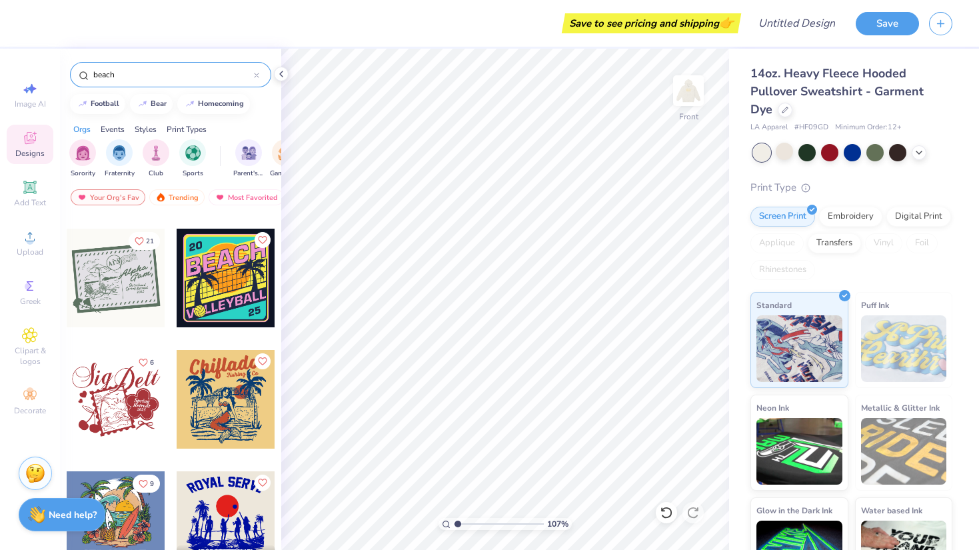
scroll to position [3749, 0]
click at [115, 286] on div at bounding box center [115, 277] width 99 height 99
click at [687, 96] on img at bounding box center [688, 90] width 53 height 53
click at [878, 153] on div at bounding box center [874, 151] width 17 height 17
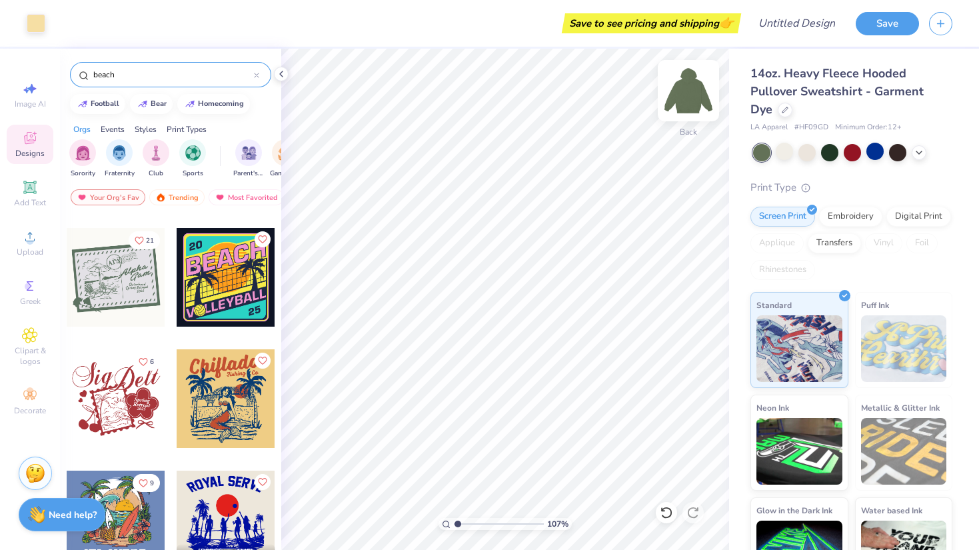
click at [688, 100] on img at bounding box center [688, 90] width 53 height 53
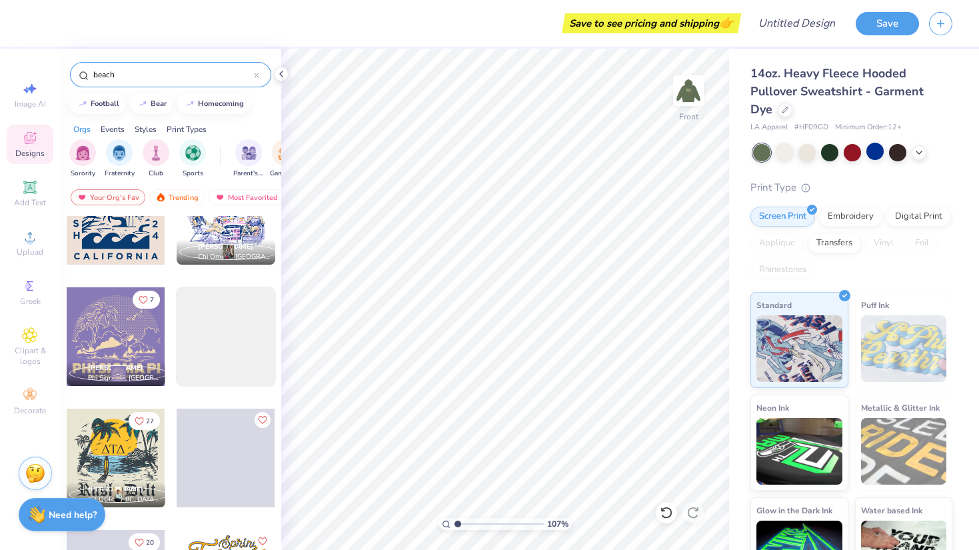
scroll to position [4488, 0]
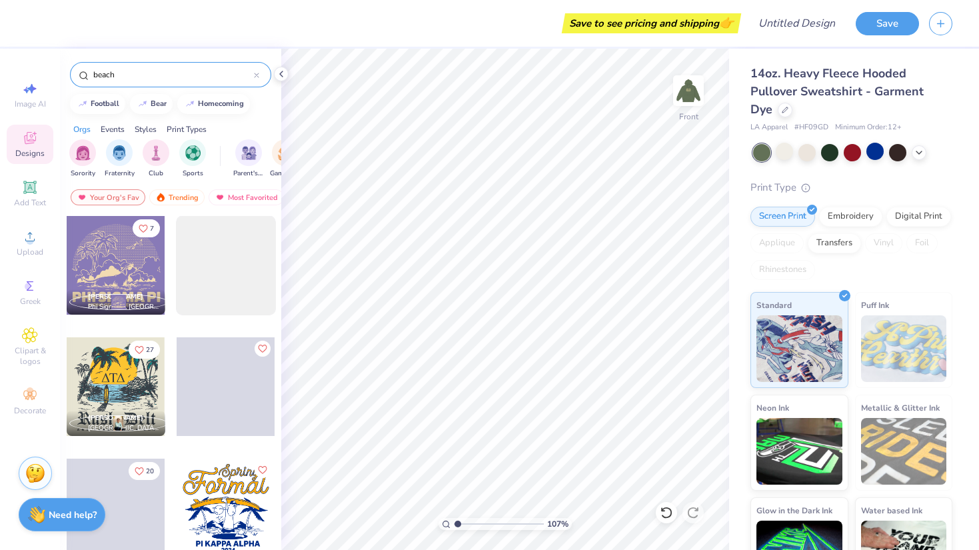
type input "1.06733100042469"
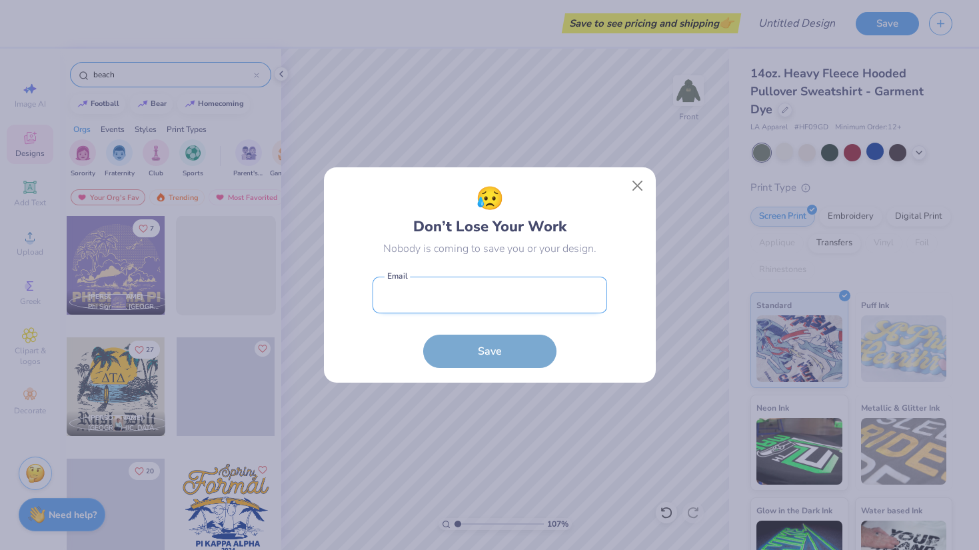
click at [425, 305] on input "email" at bounding box center [490, 295] width 235 height 37
type input "[EMAIL_ADDRESS][DOMAIN_NAME]"
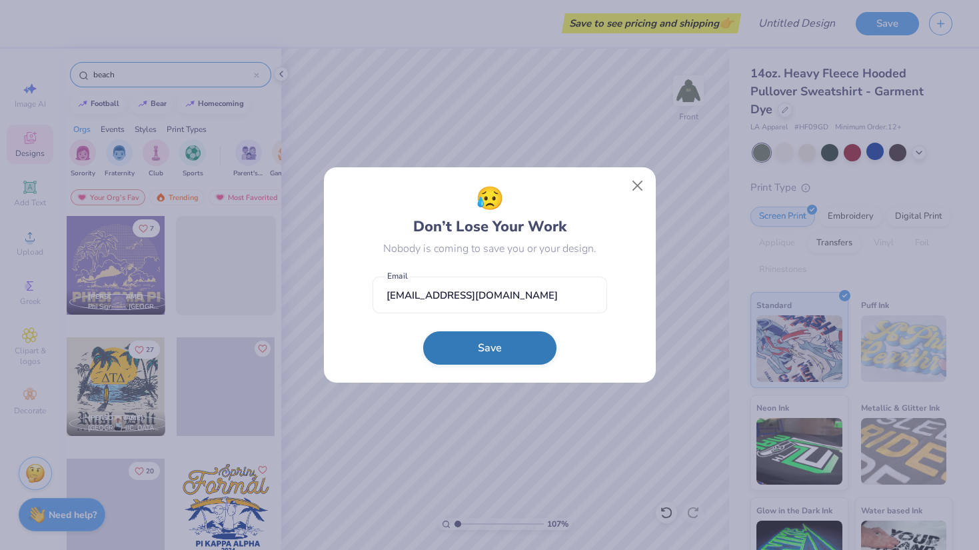
click at [482, 348] on button "Save" at bounding box center [489, 347] width 133 height 33
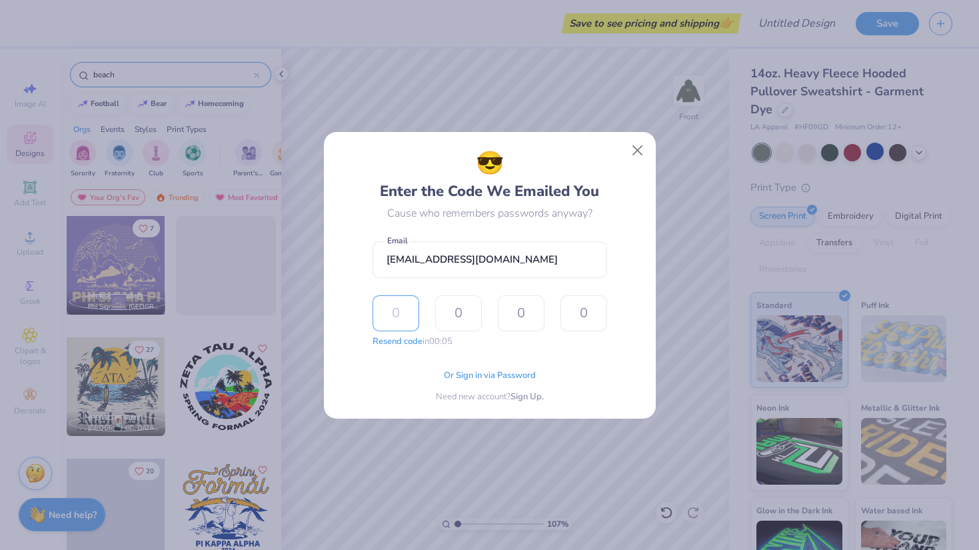
type input "6"
type input "5"
type input "7"
type input "1"
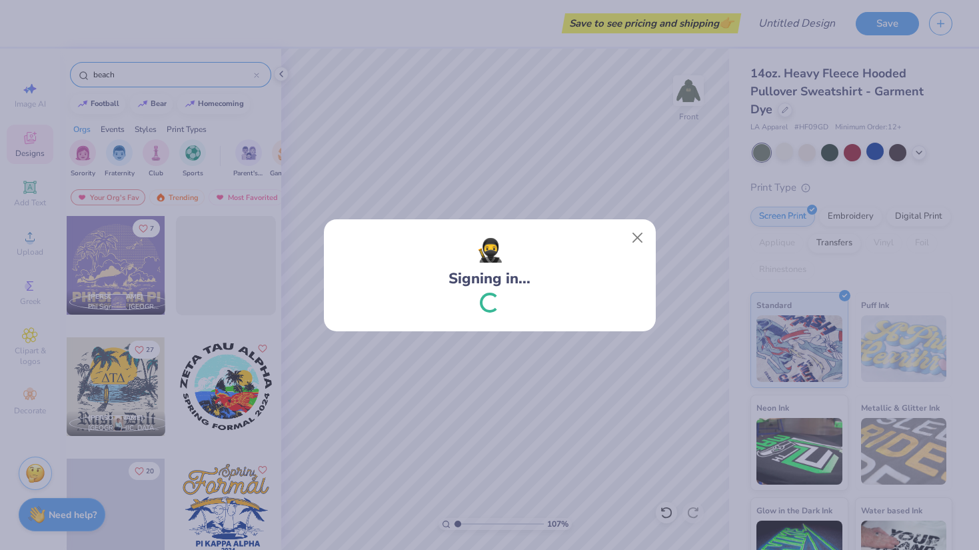
type input "1.06733100042469"
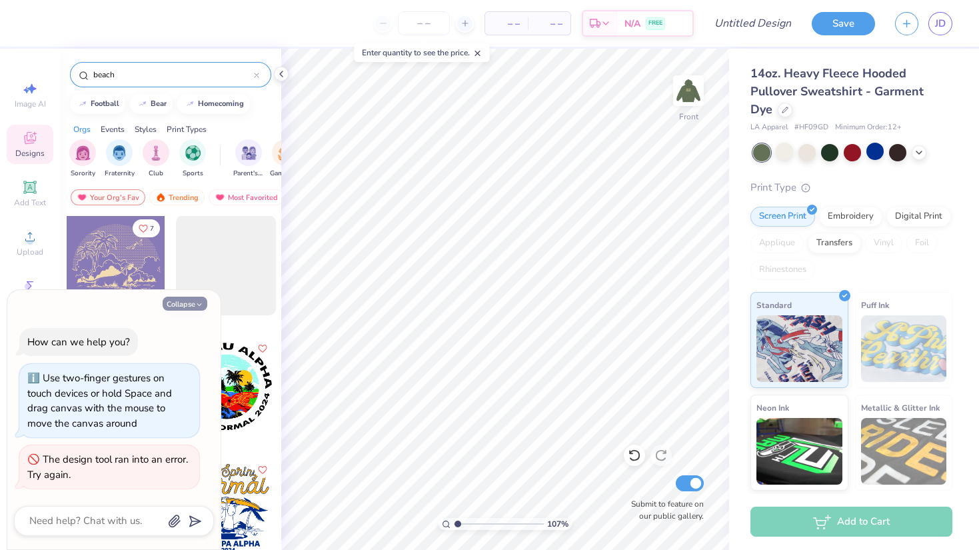
click at [176, 303] on button "Collapse" at bounding box center [185, 304] width 45 height 14
type textarea "x"
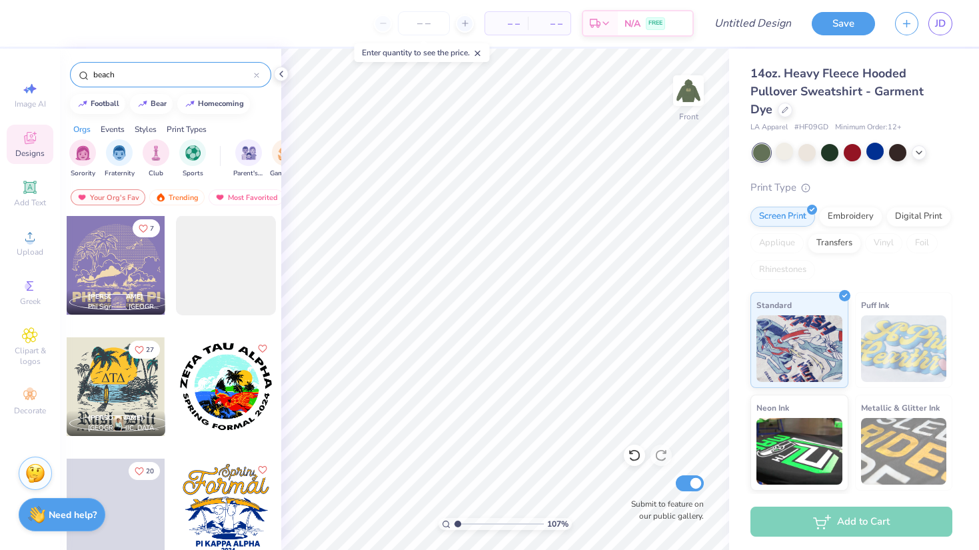
click at [167, 75] on input "beach" at bounding box center [173, 74] width 162 height 13
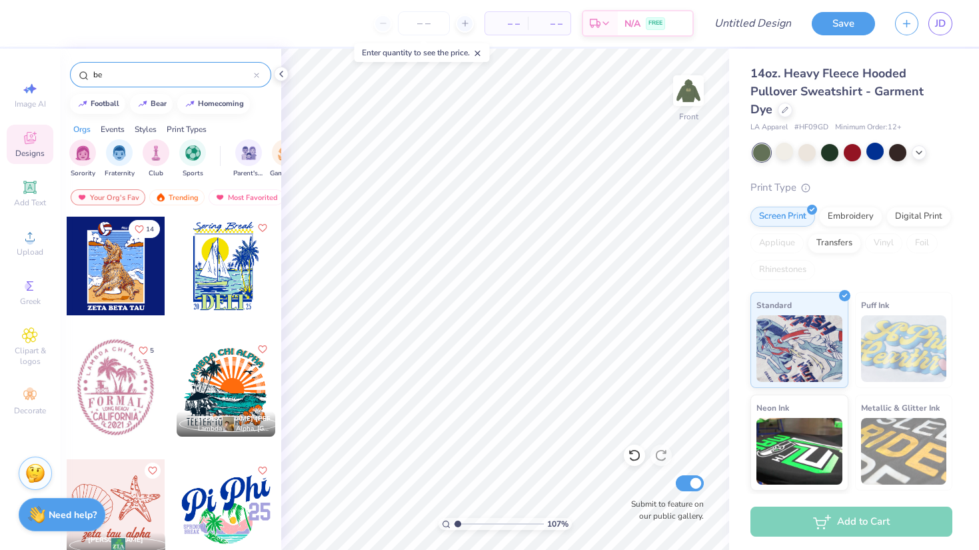
type input "b"
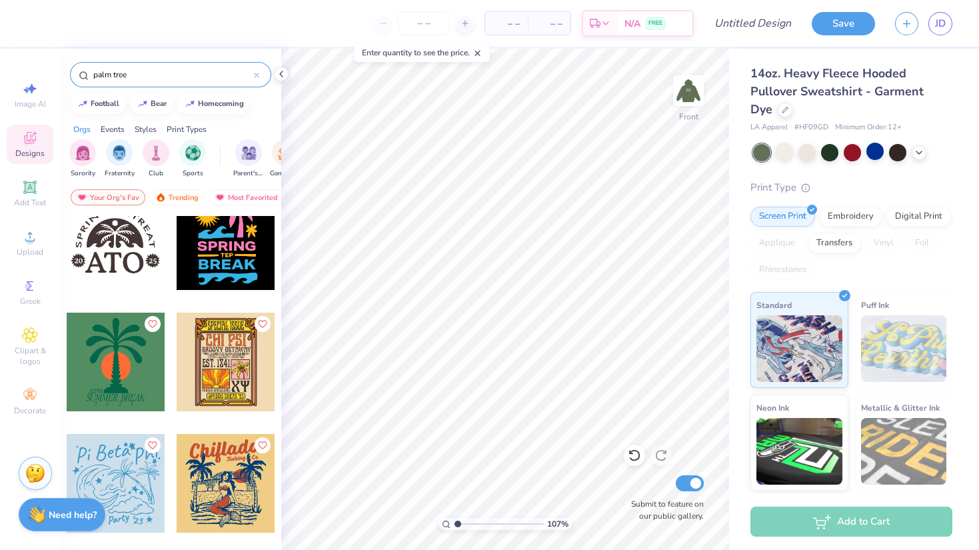
scroll to position [148, 0]
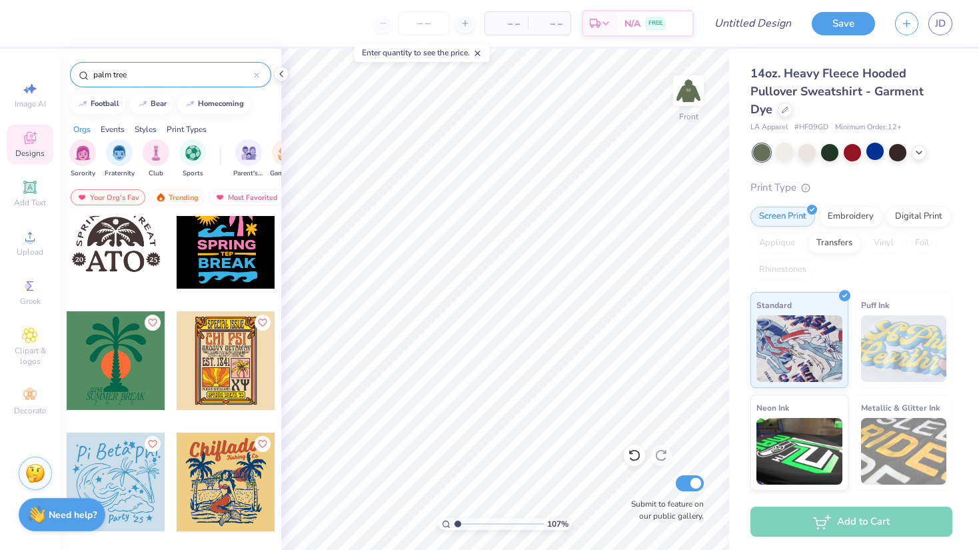
type input "palm tree"
click at [120, 356] on div at bounding box center [116, 360] width 99 height 99
type input "1.06733100042469"
type input "6.28"
type input "1.06733100042469"
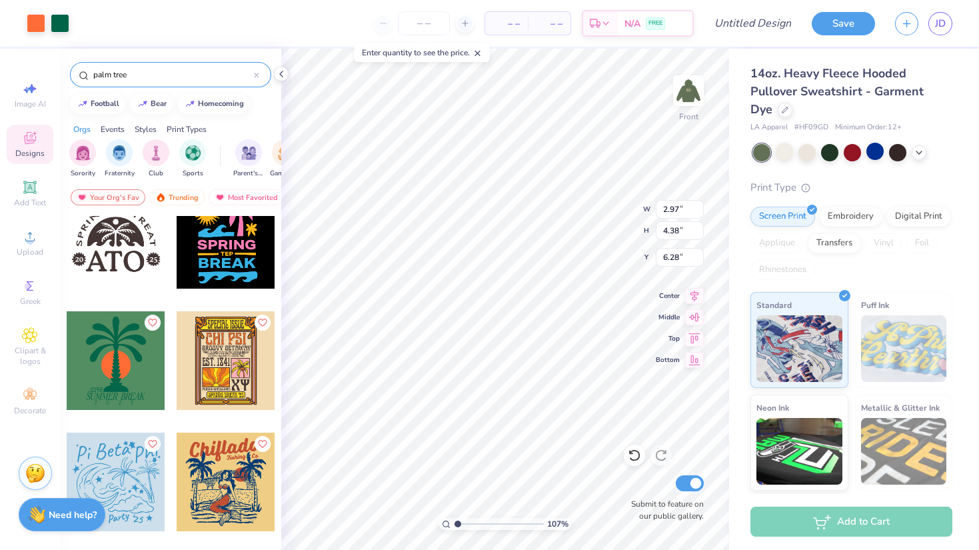
type input "3.52"
type input "5.20"
type input "1.06733100042469"
type input "5.77"
type input "8.51"
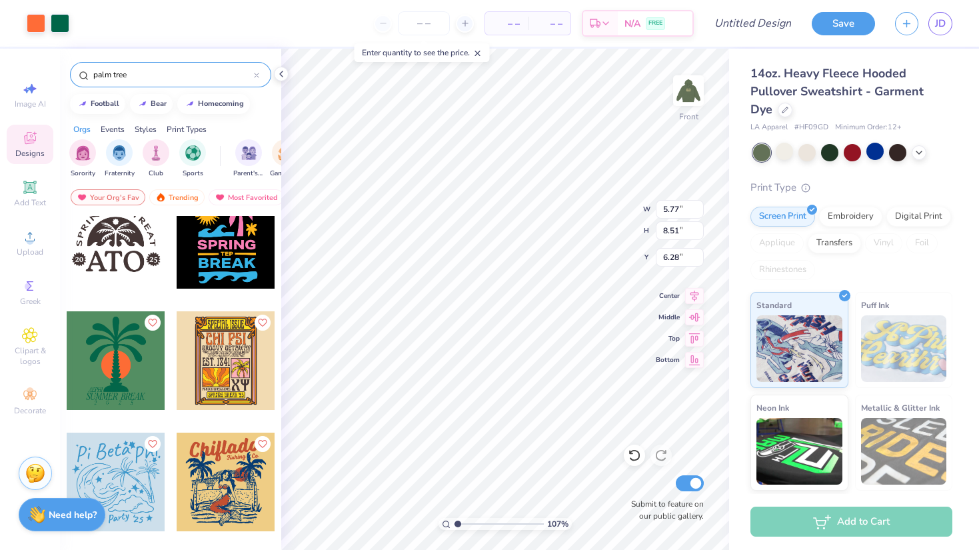
type input "1.06733100042469"
type input "8.07"
type input "11.90"
click at [43, 21] on div at bounding box center [36, 22] width 19 height 19
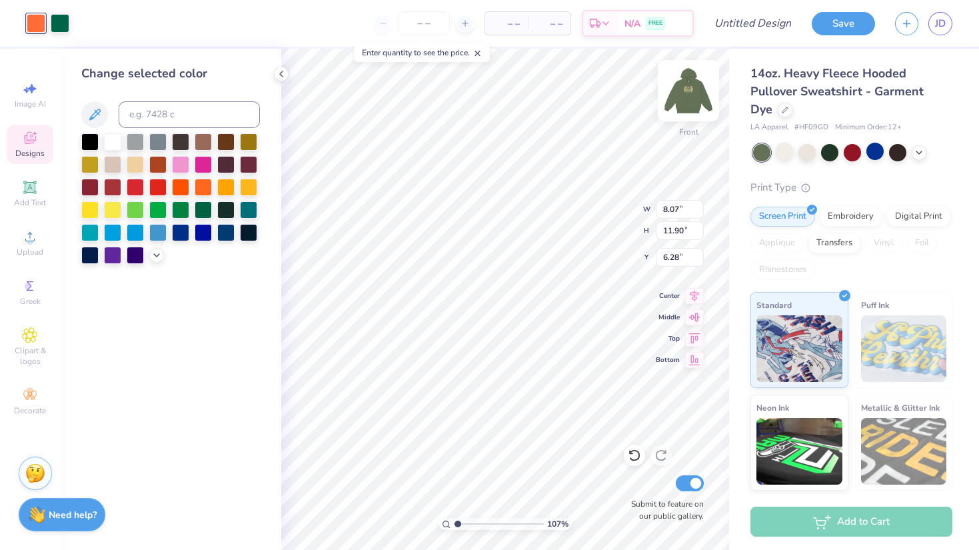
click at [692, 105] on img at bounding box center [688, 90] width 53 height 53
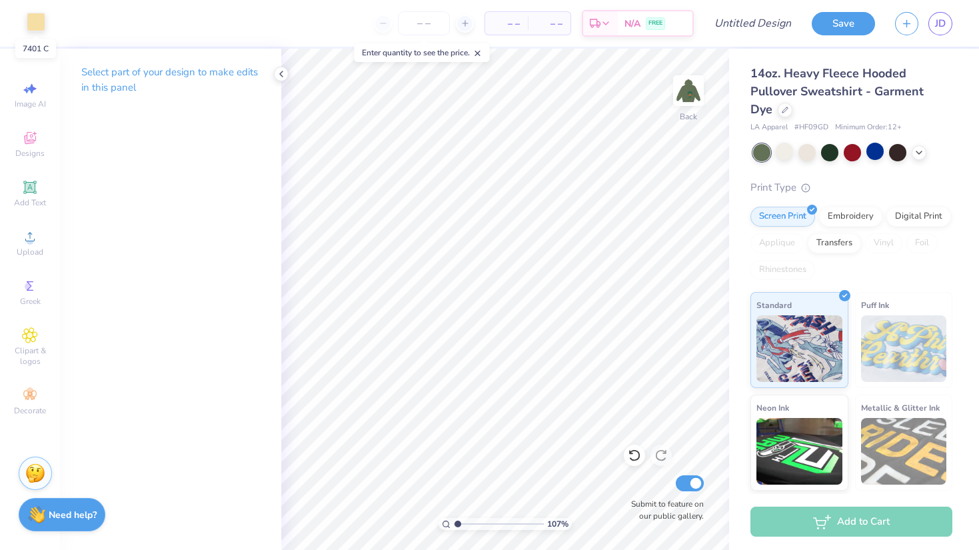
click at [39, 21] on div at bounding box center [36, 22] width 19 height 19
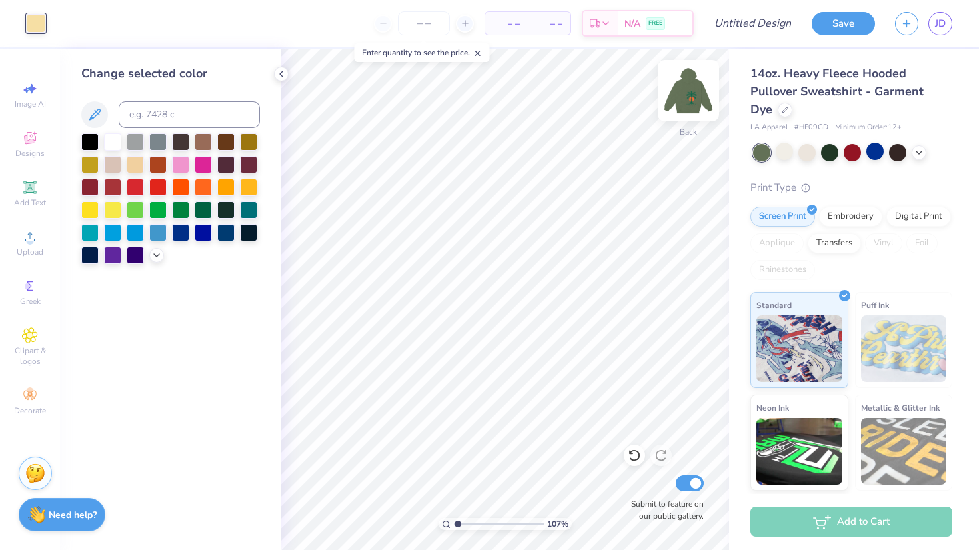
click at [686, 89] on img at bounding box center [688, 90] width 53 height 53
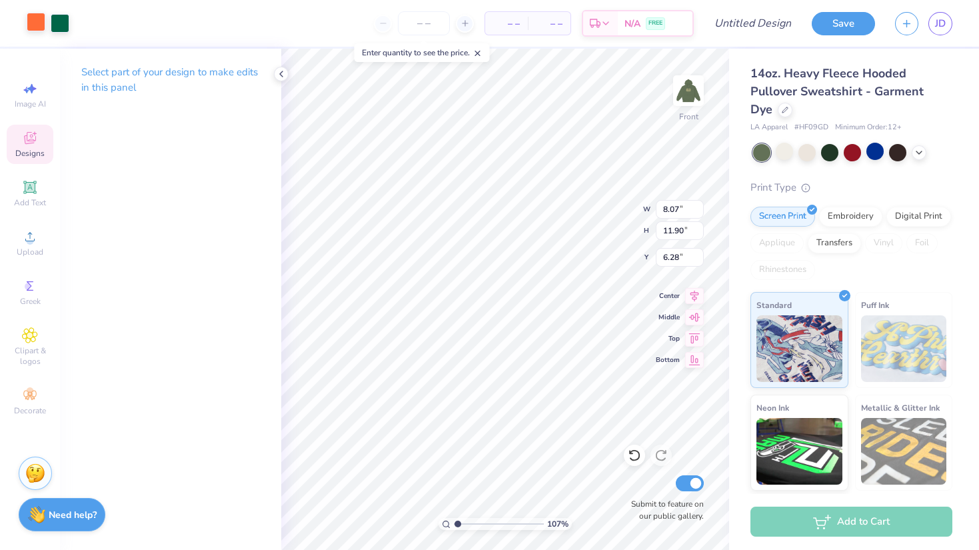
click at [36, 17] on div at bounding box center [36, 22] width 19 height 19
type input "1.06733100042469"
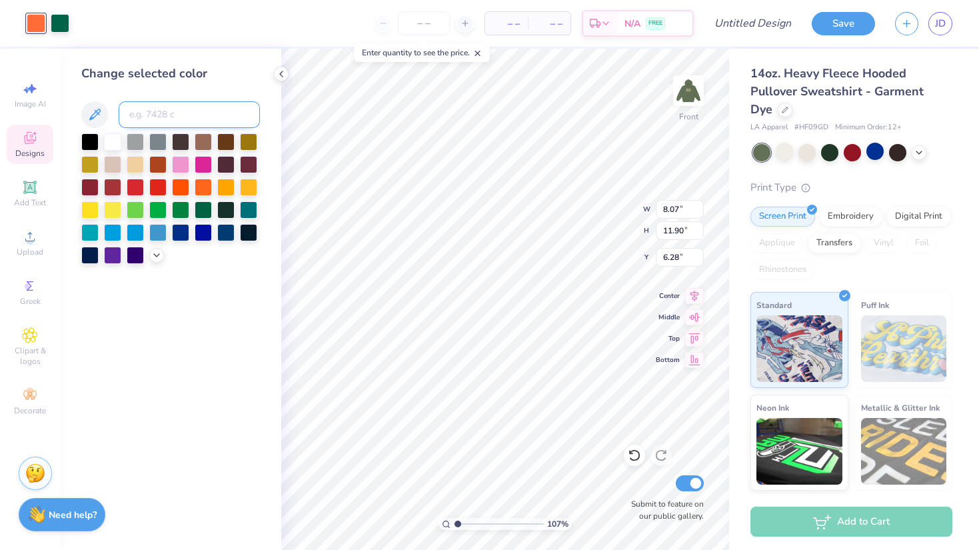
click at [150, 108] on input at bounding box center [189, 114] width 141 height 27
type input "7401"
click at [64, 27] on div at bounding box center [60, 22] width 19 height 19
click at [138, 209] on div at bounding box center [135, 208] width 17 height 17
click at [140, 165] on div at bounding box center [135, 163] width 17 height 17
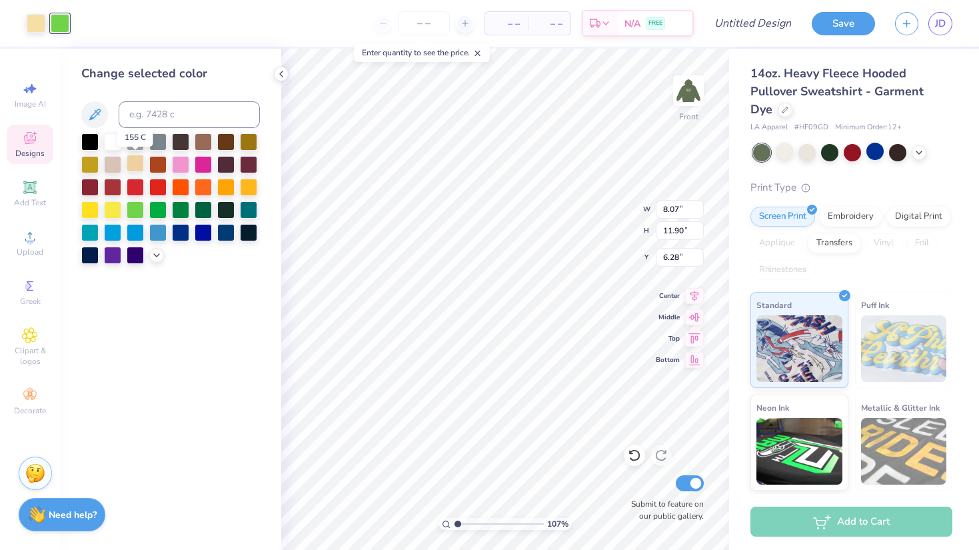
type input "1.06733100042469"
click at [167, 116] on input at bounding box center [189, 114] width 141 height 27
type input "7401"
type input "1.06733100042469"
type input "6.00"
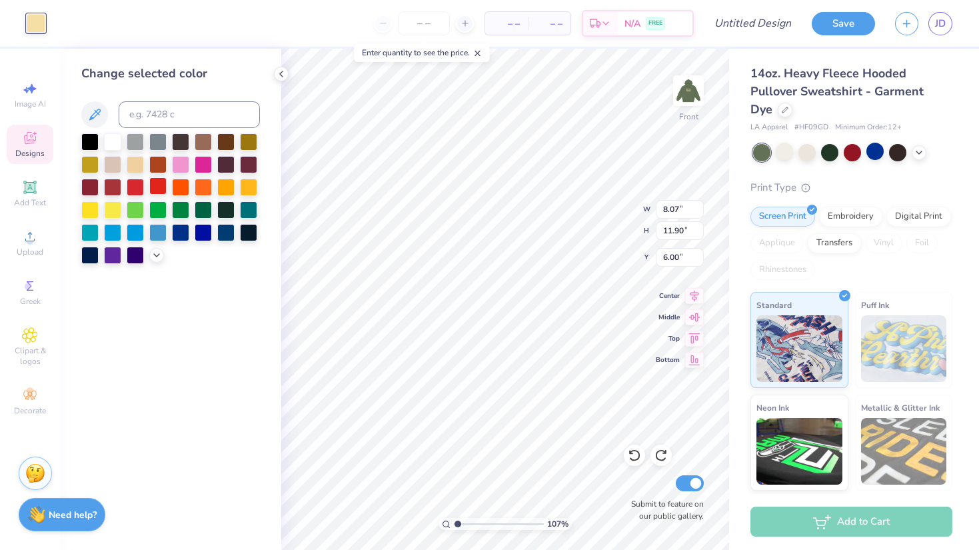
click at [156, 188] on div at bounding box center [157, 185] width 17 height 17
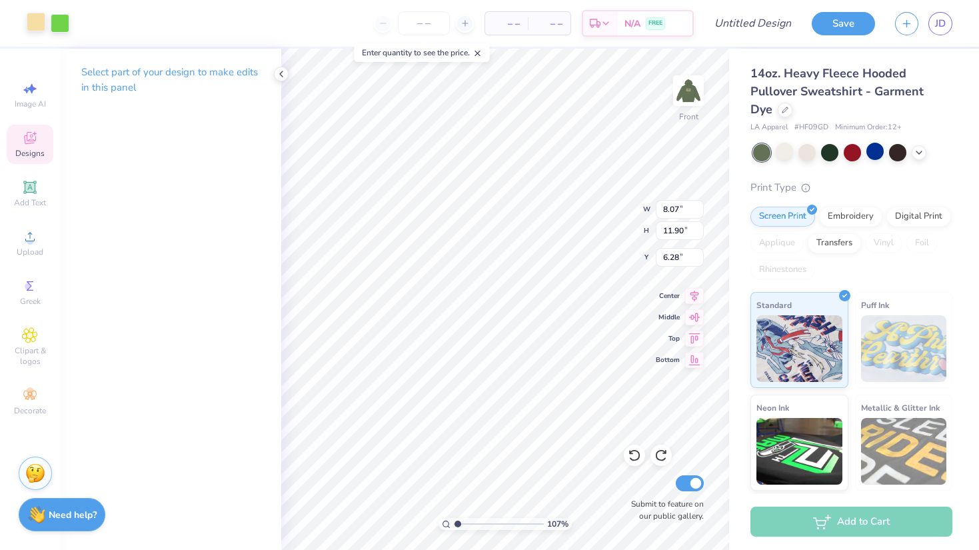
click at [41, 27] on div at bounding box center [36, 22] width 19 height 19
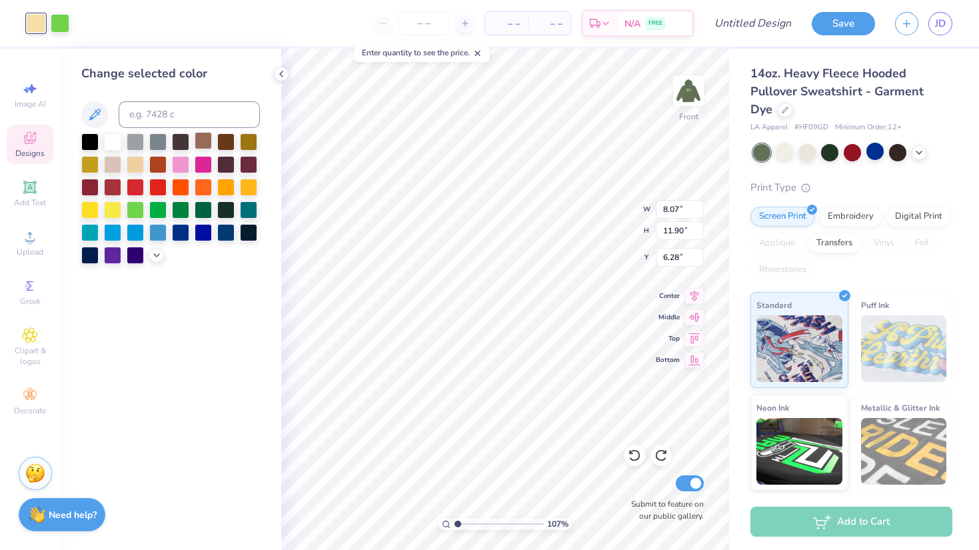
click at [202, 141] on div at bounding box center [203, 140] width 17 height 17
click at [61, 24] on div at bounding box center [60, 22] width 19 height 19
type input "1.06733100042469"
click at [153, 116] on input at bounding box center [189, 114] width 141 height 27
type input "7401"
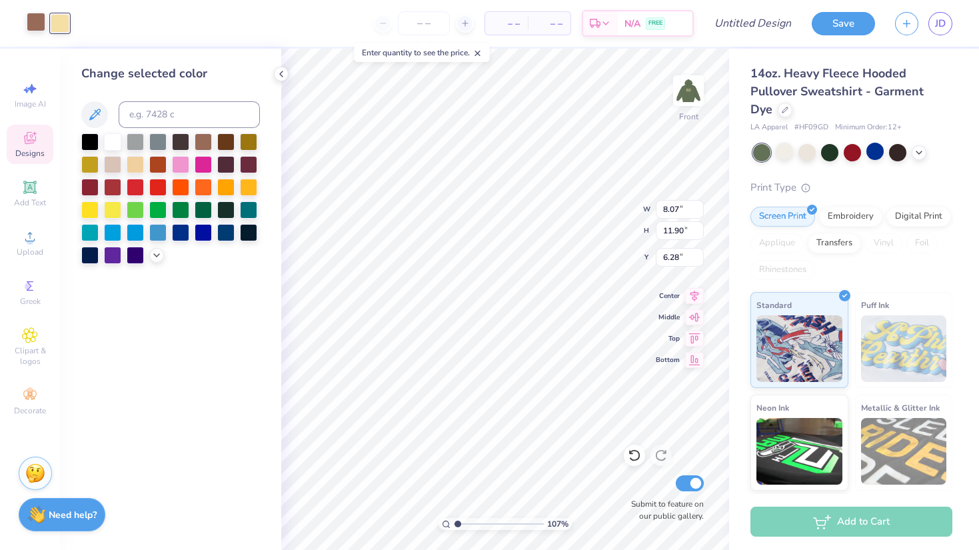
click at [41, 25] on div at bounding box center [36, 22] width 19 height 19
click at [204, 189] on div at bounding box center [203, 185] width 17 height 17
click at [93, 113] on icon at bounding box center [95, 115] width 16 height 16
click at [159, 257] on icon at bounding box center [156, 254] width 11 height 11
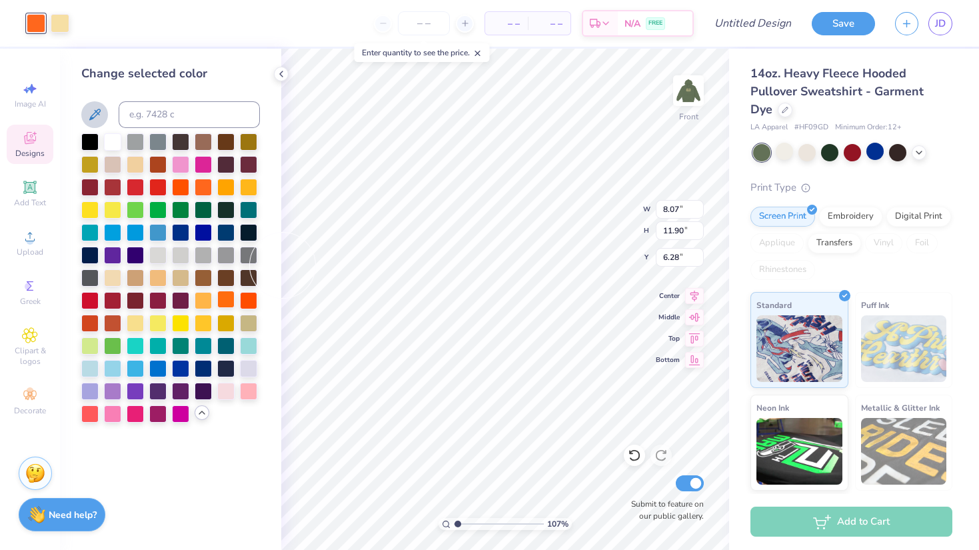
click at [228, 302] on div at bounding box center [225, 299] width 17 height 17
click at [224, 299] on div at bounding box center [225, 299] width 17 height 17
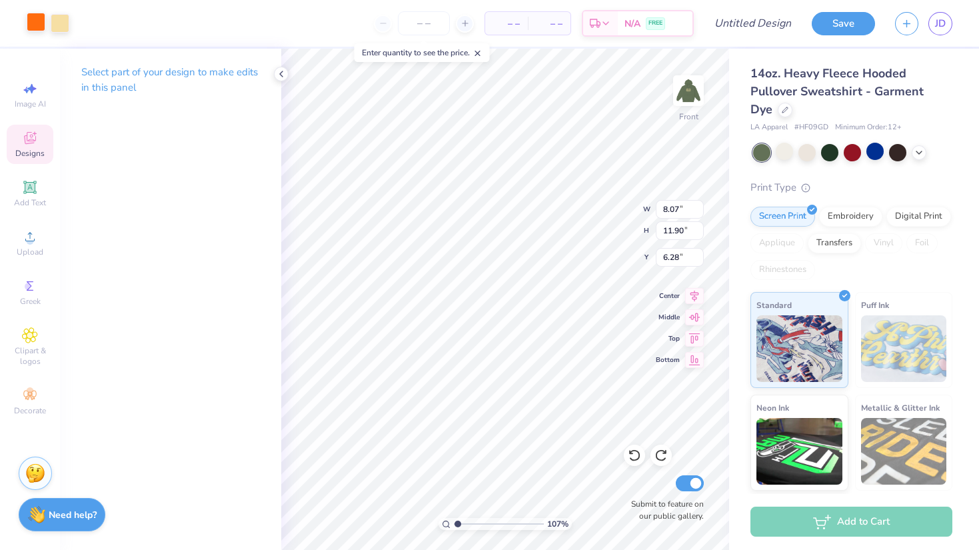
click at [31, 22] on div at bounding box center [36, 22] width 19 height 19
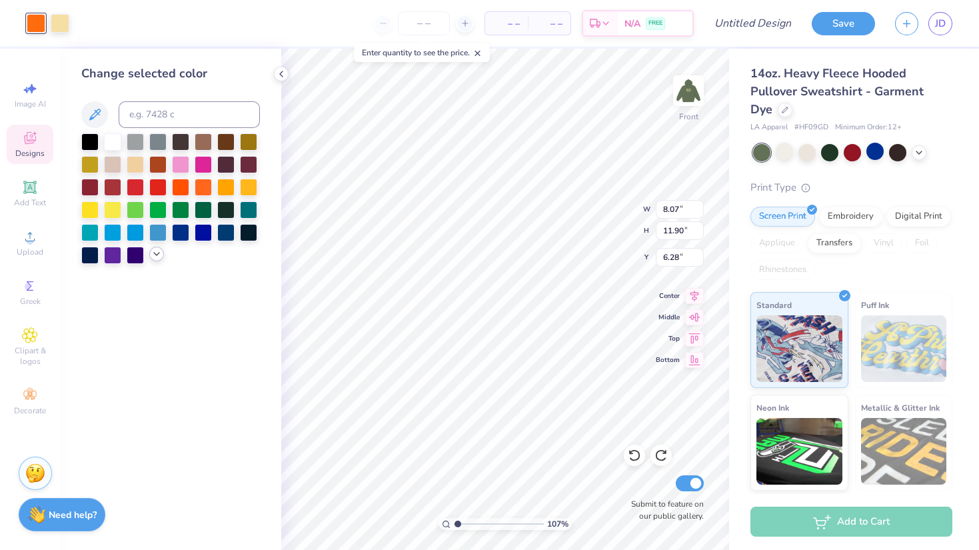
click at [154, 253] on polyline at bounding box center [156, 254] width 5 height 3
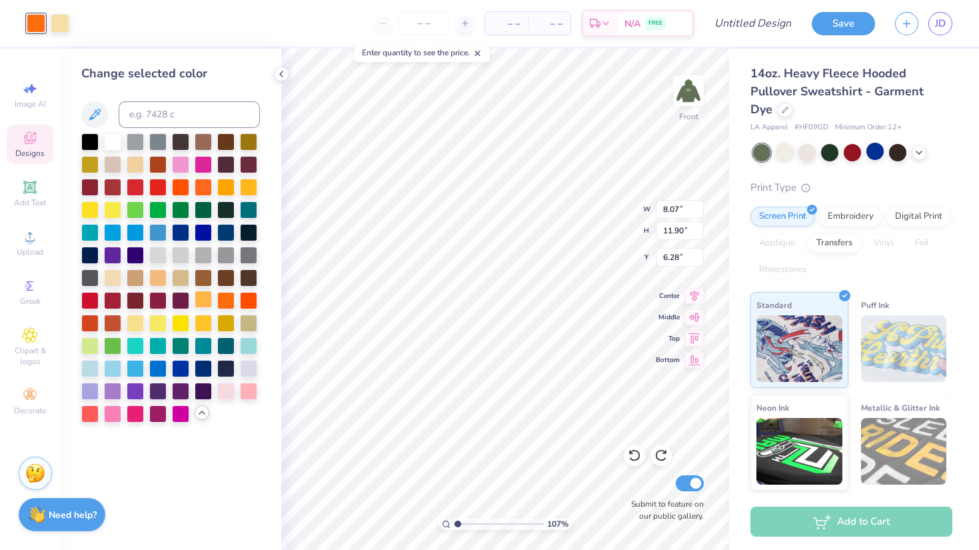
click at [207, 299] on div at bounding box center [203, 299] width 17 height 17
click at [226, 299] on div at bounding box center [225, 299] width 17 height 17
click at [88, 323] on div at bounding box center [89, 321] width 17 height 17
click at [225, 301] on div at bounding box center [225, 299] width 17 height 17
click at [209, 301] on div at bounding box center [203, 299] width 17 height 17
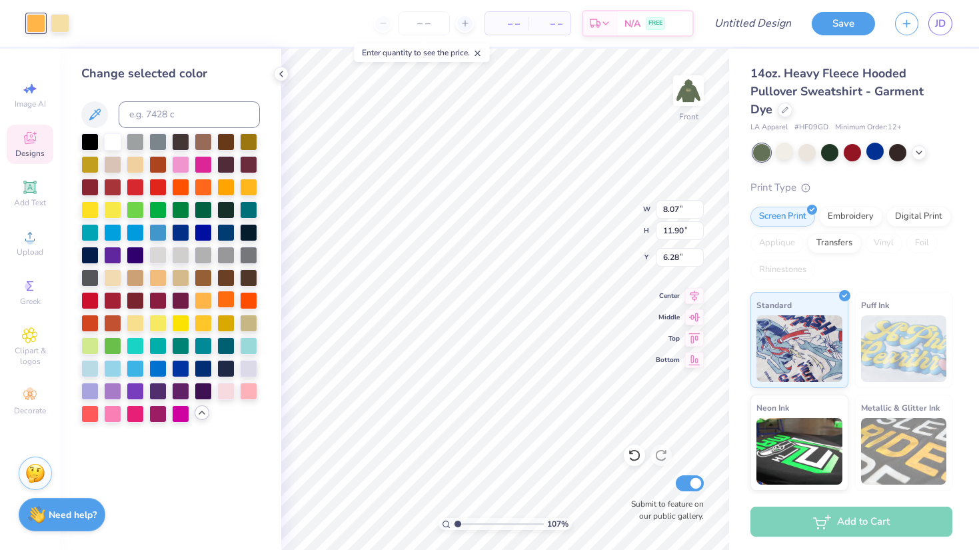
click at [219, 301] on div at bounding box center [225, 299] width 17 height 17
type input "1.06733100042469"
type input "6.00"
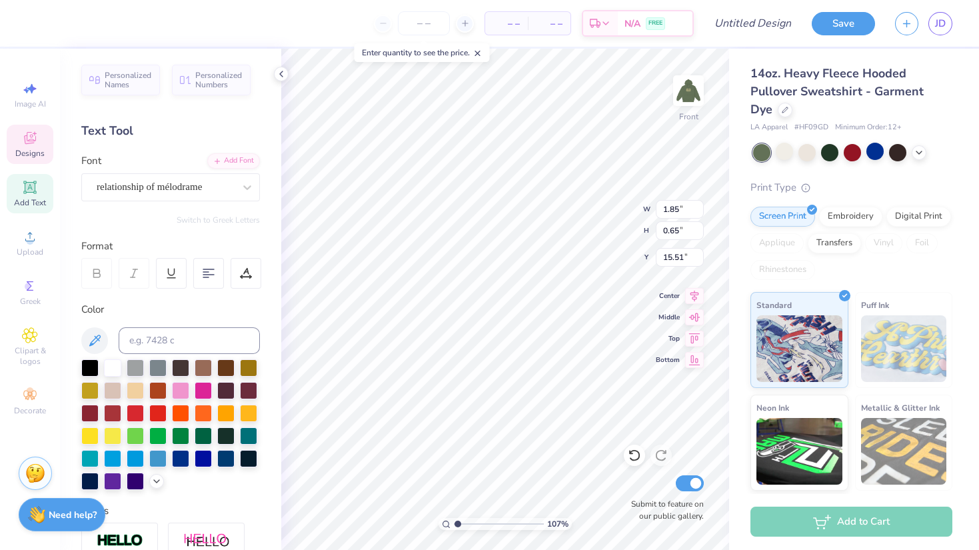
type input "1.06733100042469"
type textarea "V"
type input "1.06733100042469"
type textarea "VI"
type input "1.06733100042469"
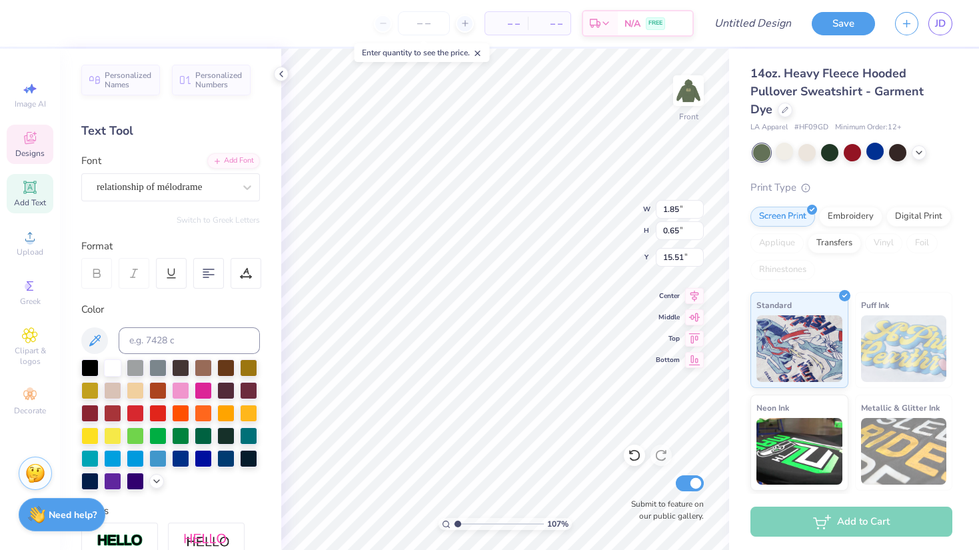
type textarea "VIL"
type input "1.06733100042469"
type textarea "VILL"
type input "1.06733100042469"
type textarea "VILLA"
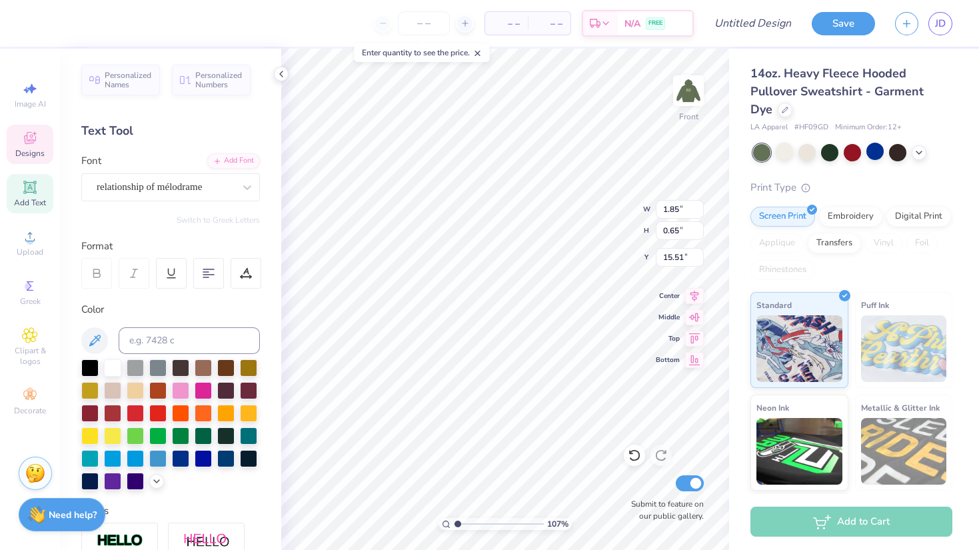
type input "1.06733100042469"
type textarea "VILLAN"
click at [31, 149] on span "Designs" at bounding box center [29, 153] width 29 height 11
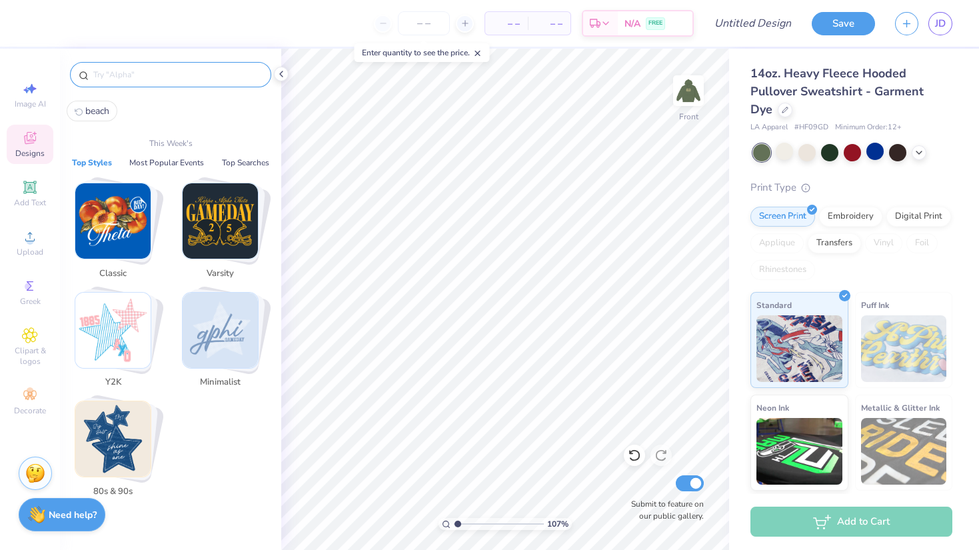
click at [179, 77] on input "text" at bounding box center [177, 74] width 171 height 13
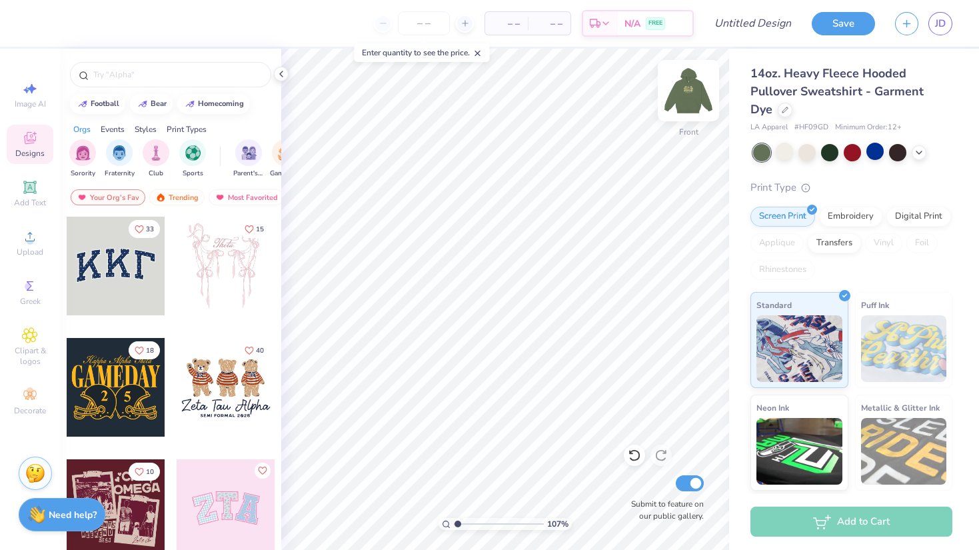
click at [696, 103] on img at bounding box center [688, 90] width 53 height 53
click at [689, 88] on img at bounding box center [688, 90] width 53 height 53
click at [688, 88] on img at bounding box center [688, 90] width 53 height 53
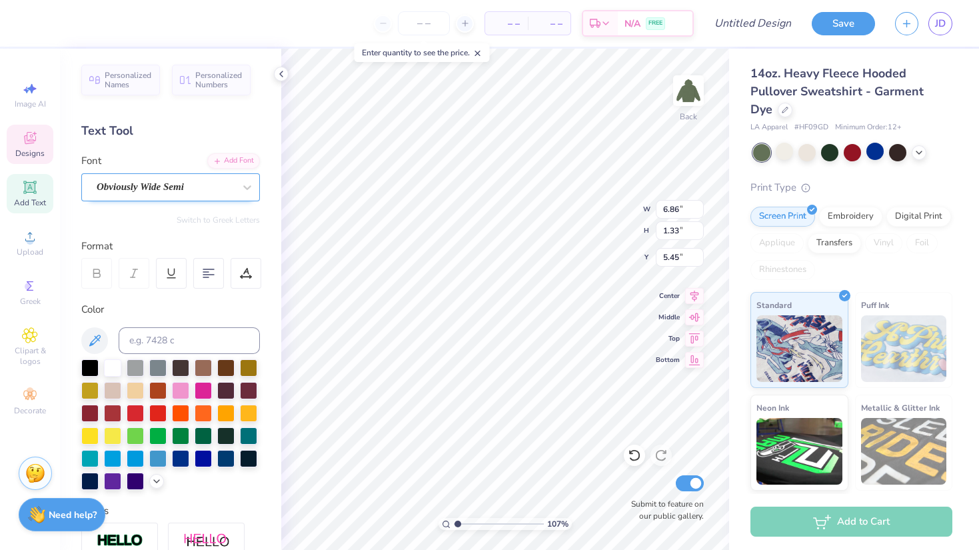
click at [146, 181] on div "Obviously Wide Semi" at bounding box center [165, 187] width 140 height 21
click at [686, 90] on img at bounding box center [688, 90] width 53 height 53
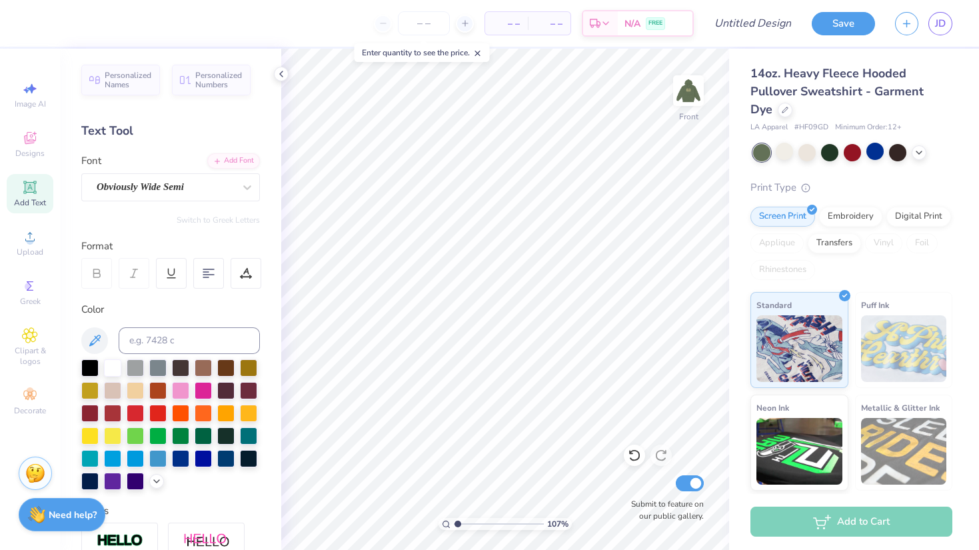
click at [33, 204] on span "Add Text" at bounding box center [30, 202] width 32 height 11
click at [194, 184] on div "Super Dream" at bounding box center [165, 187] width 140 height 21
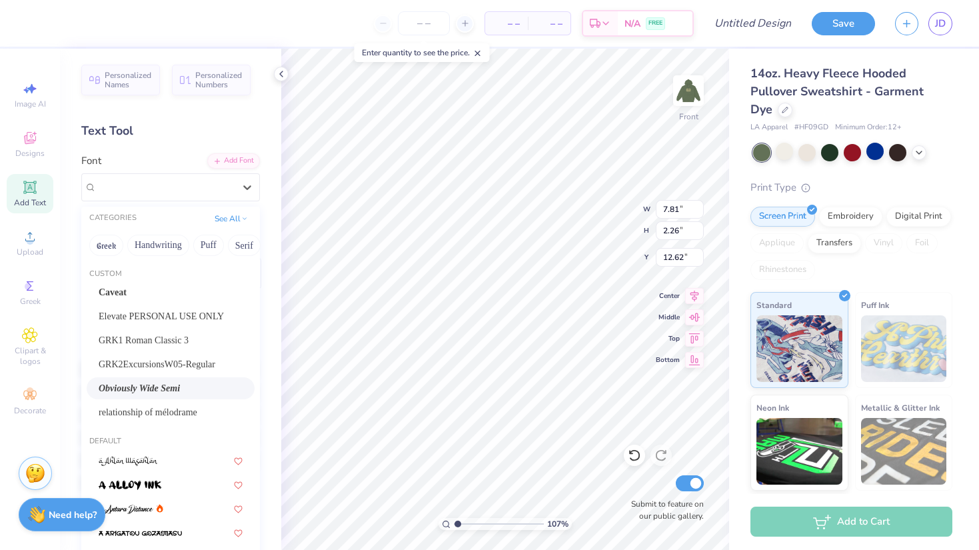
click at [180, 386] on span "Obviously Wide Semi" at bounding box center [139, 388] width 81 height 14
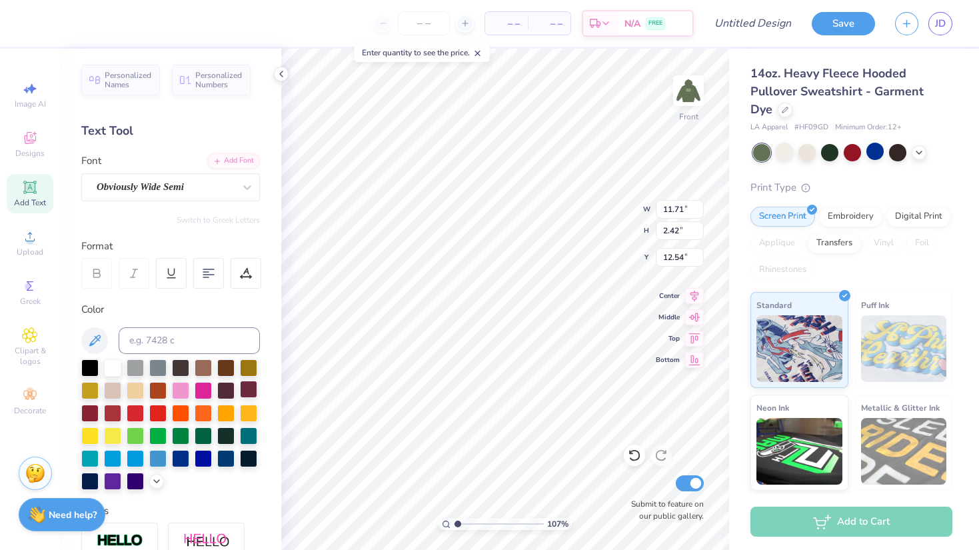
scroll to position [3, 1]
click at [682, 111] on img at bounding box center [688, 90] width 53 height 53
click at [678, 96] on img at bounding box center [688, 90] width 53 height 53
click at [139, 349] on input at bounding box center [189, 340] width 141 height 27
click at [684, 95] on img at bounding box center [688, 90] width 53 height 53
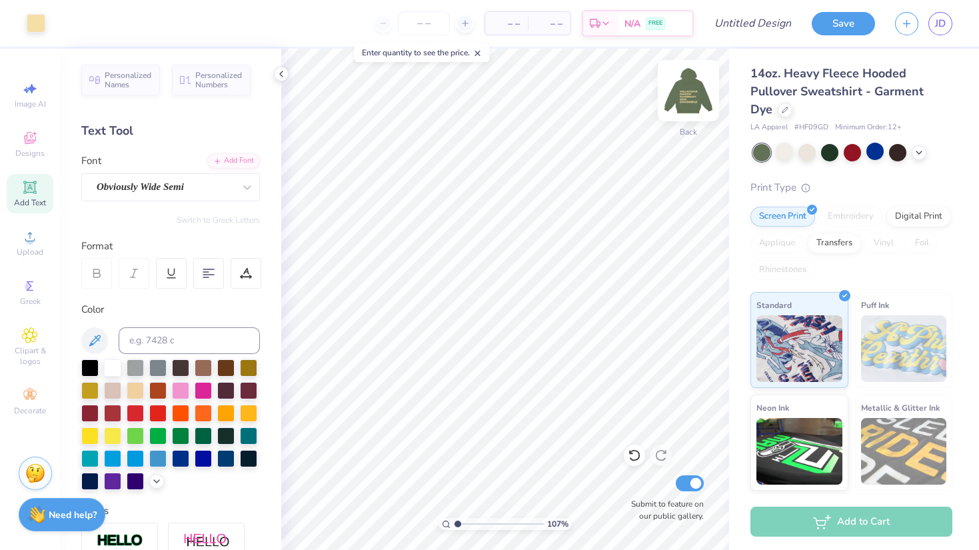
click at [688, 97] on img at bounding box center [688, 90] width 53 height 53
click at [760, 26] on input "Design Title" at bounding box center [768, 23] width 65 height 27
click at [840, 21] on button "Save" at bounding box center [843, 21] width 63 height 23
click at [861, 27] on div "Save" at bounding box center [843, 23] width 63 height 23
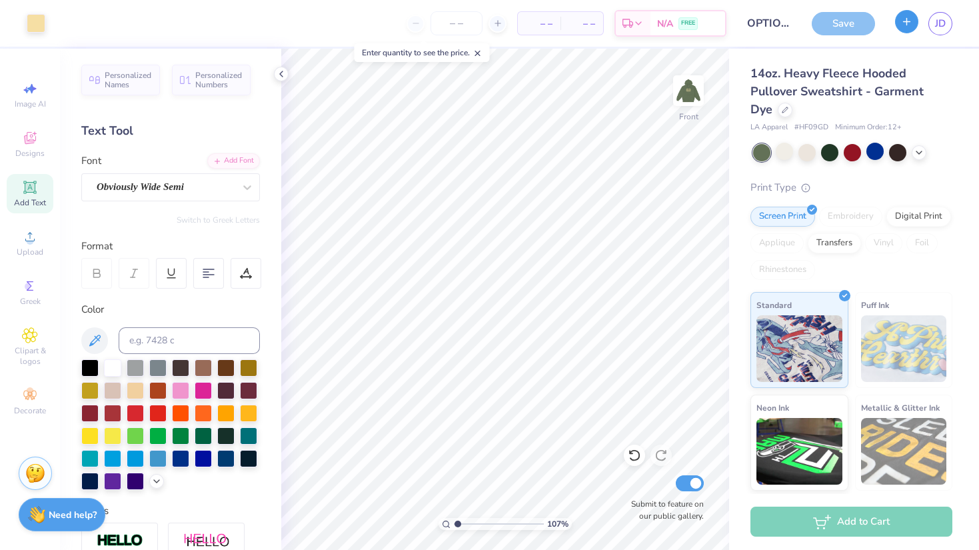
click at [910, 26] on icon "button" at bounding box center [906, 21] width 11 height 11
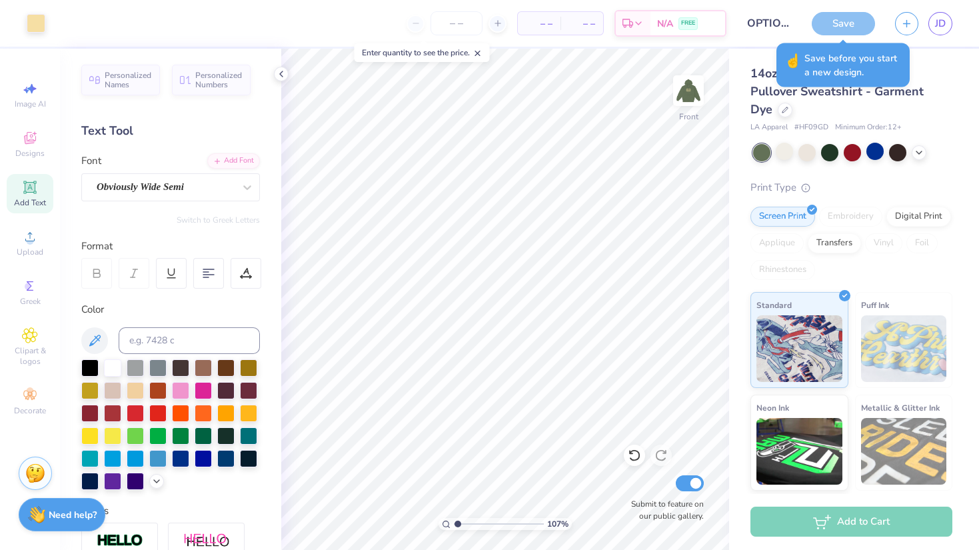
click at [830, 23] on div "Save" at bounding box center [843, 23] width 63 height 23
click at [806, 43] on div "☝️ Save before you start a new design." at bounding box center [842, 65] width 133 height 44
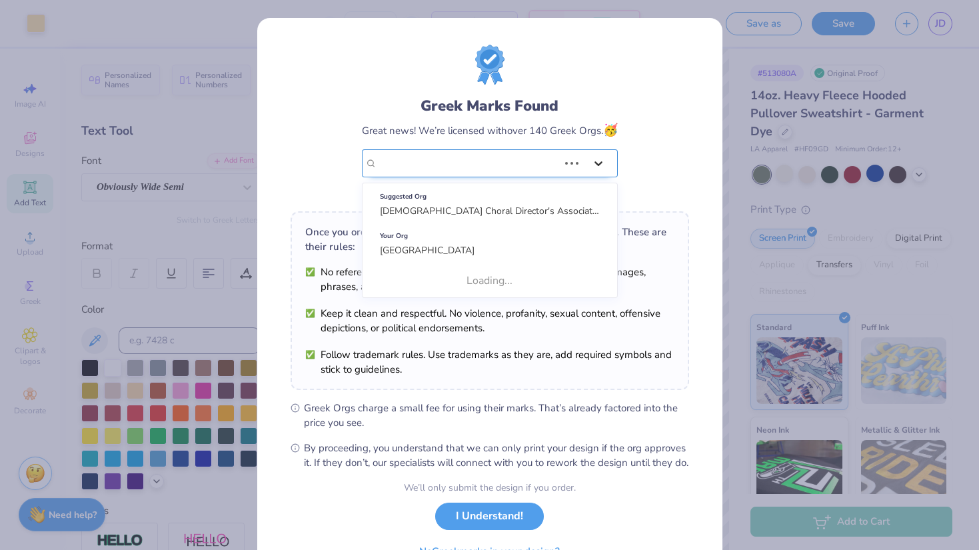
click at [602, 159] on icon at bounding box center [598, 163] width 13 height 13
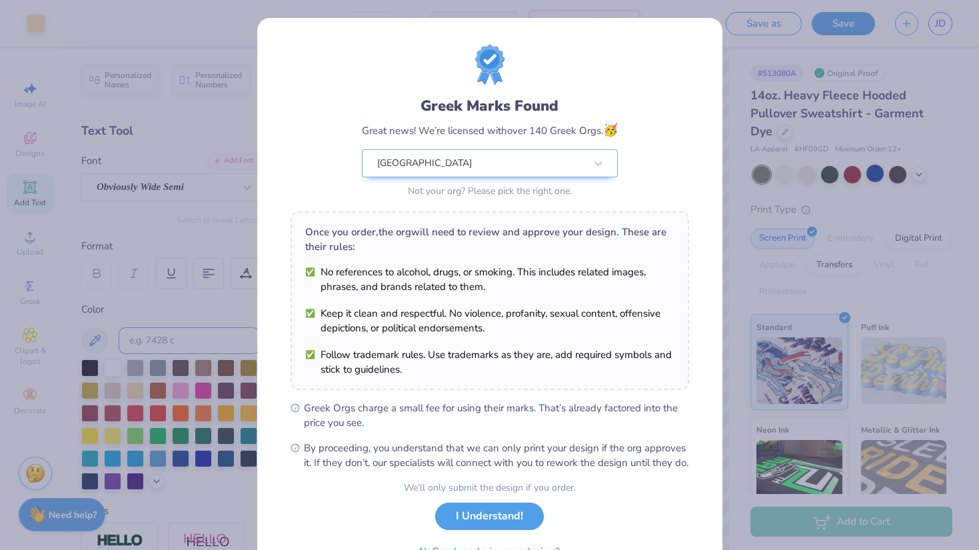
click at [667, 512] on form "Greek Marks Found Great news! We’re licensed with over 140 Greek Orgs. 🥳 [GEOGR…" at bounding box center [490, 305] width 399 height 520
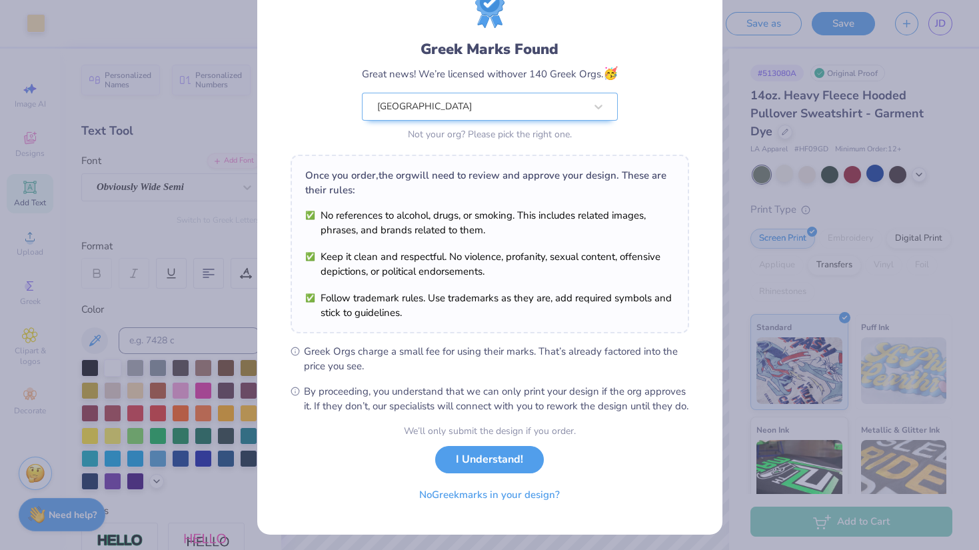
scroll to position [74, 0]
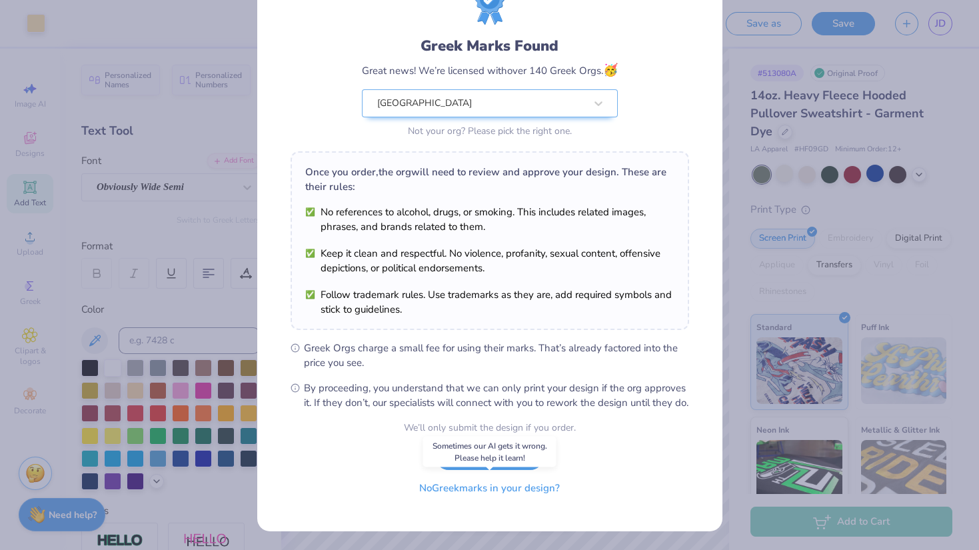
click at [510, 489] on button "No Greek marks in your design?" at bounding box center [489, 488] width 163 height 27
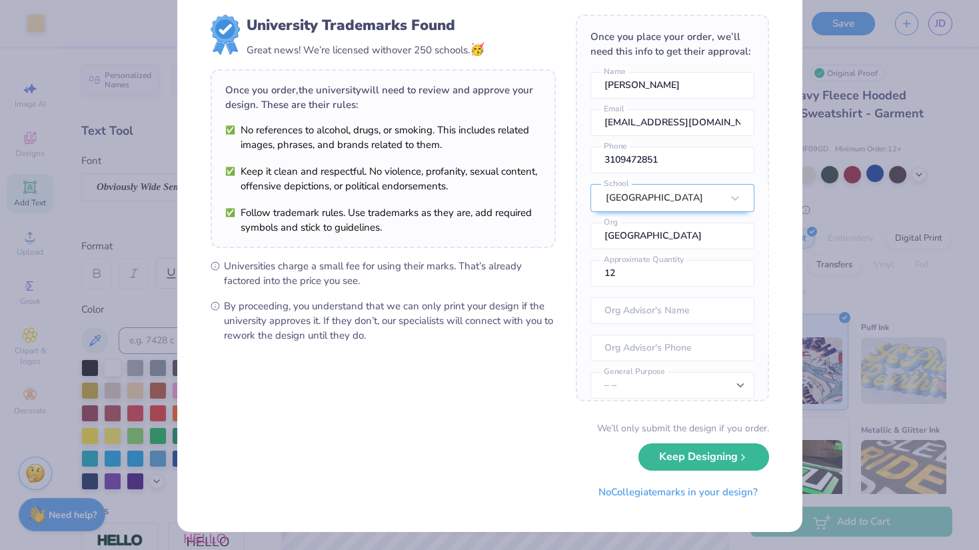
scroll to position [0, 0]
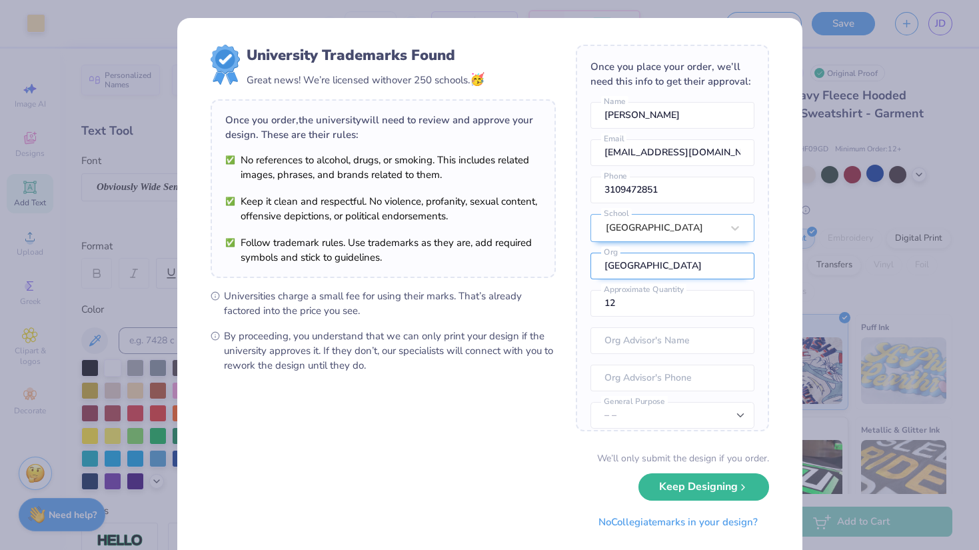
click at [702, 263] on input "[GEOGRAPHIC_DATA]" at bounding box center [672, 266] width 164 height 27
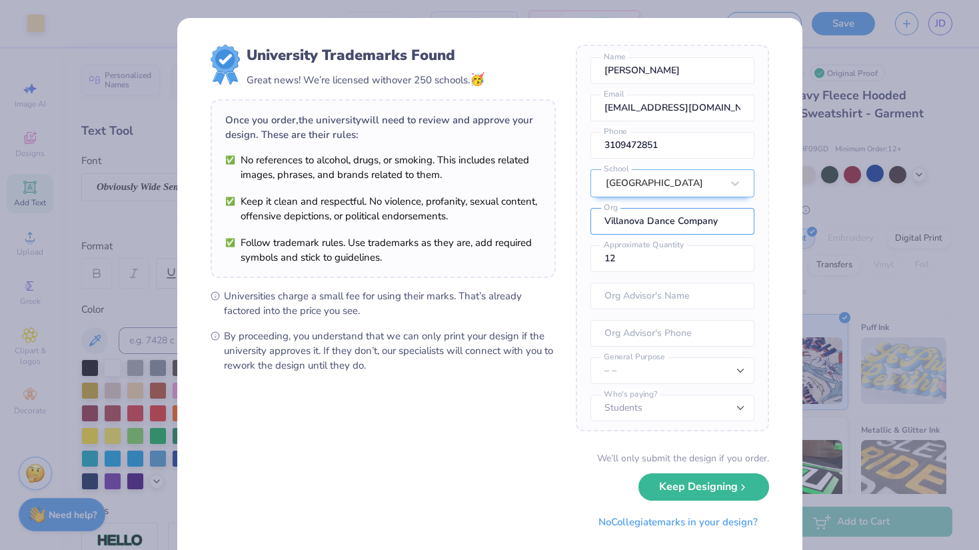
scroll to position [49, 0]
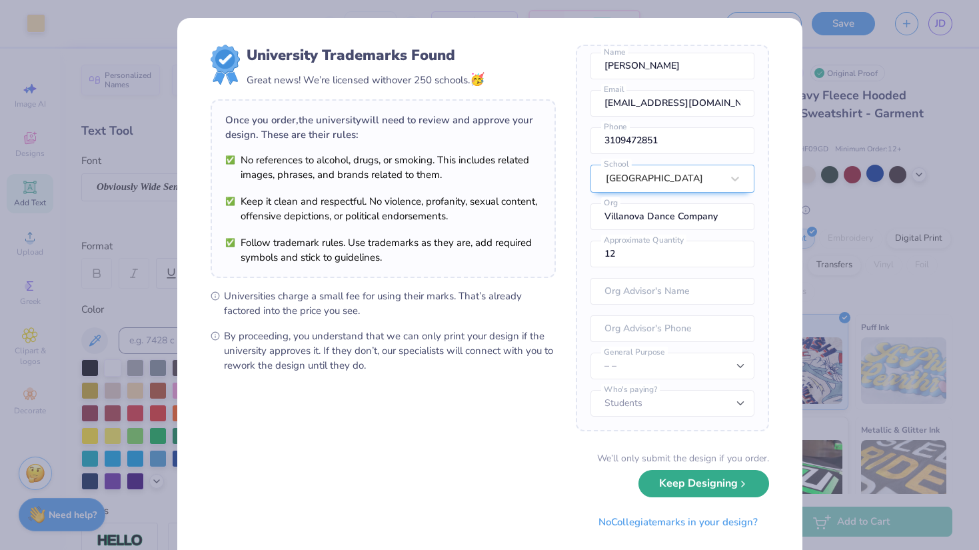
click at [692, 484] on button "Keep Designing" at bounding box center [703, 483] width 131 height 27
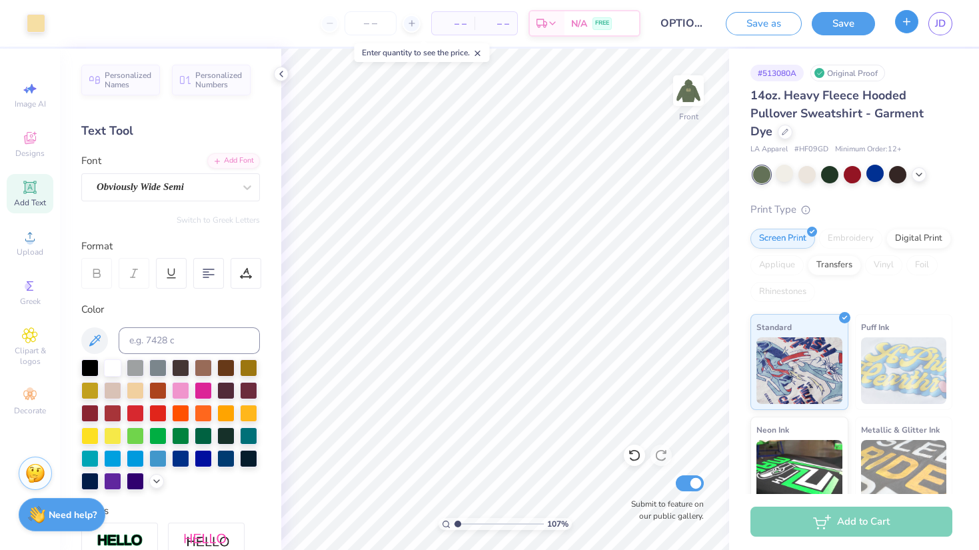
click at [907, 22] on line "button" at bounding box center [907, 21] width 0 height 7
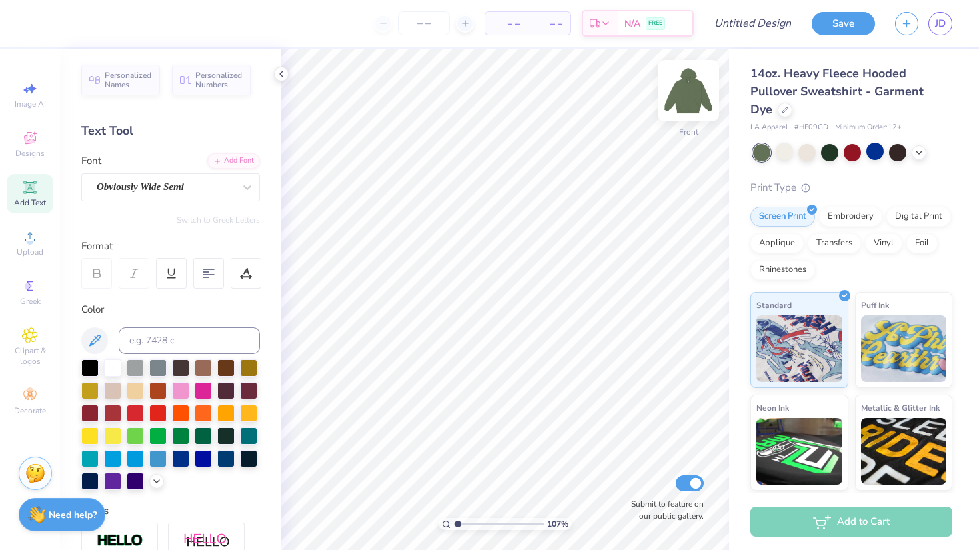
click at [700, 91] on img at bounding box center [688, 90] width 53 height 53
click at [690, 96] on img at bounding box center [688, 90] width 53 height 53
click at [809, 153] on div at bounding box center [806, 151] width 17 height 17
click at [26, 137] on icon at bounding box center [30, 139] width 11 height 9
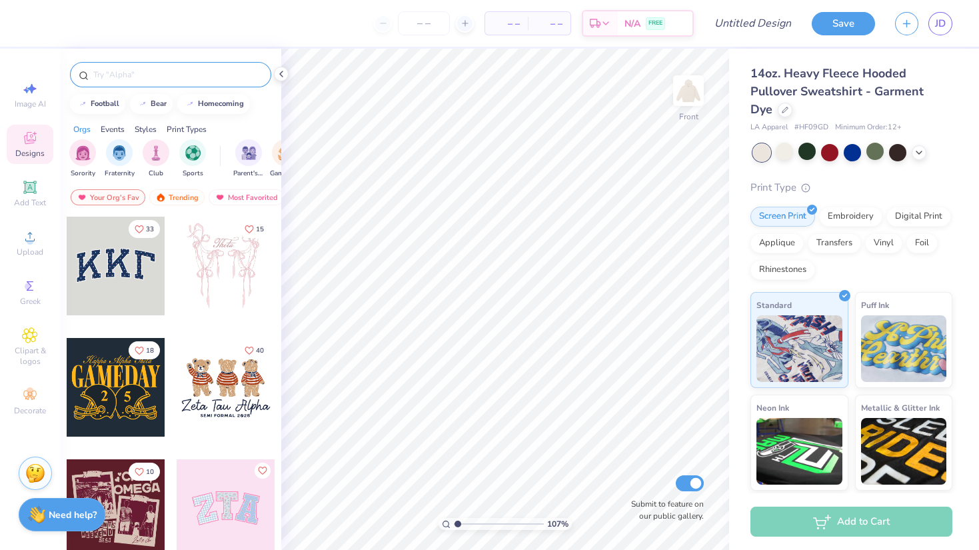
click at [167, 82] on div at bounding box center [170, 74] width 201 height 25
click at [144, 73] on input "text" at bounding box center [177, 74] width 171 height 13
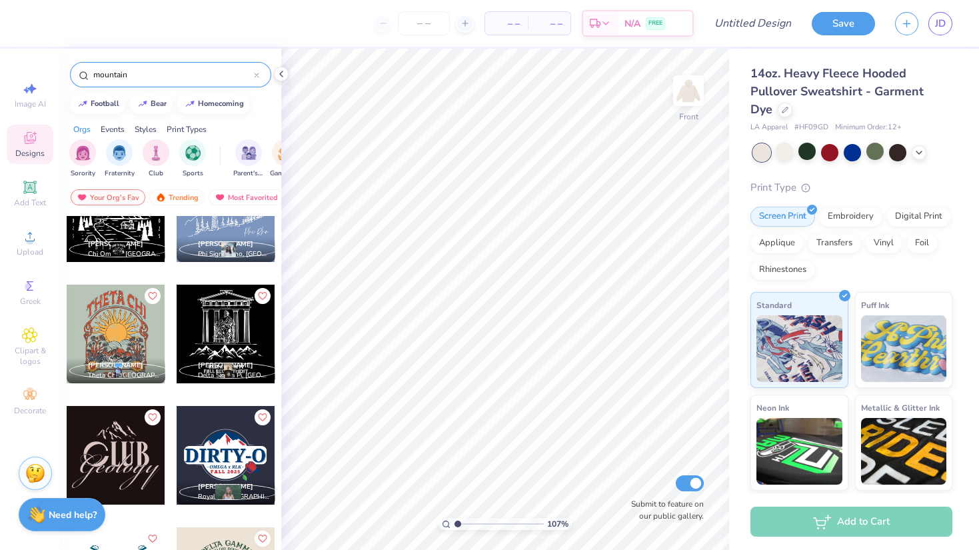
scroll to position [297, 0]
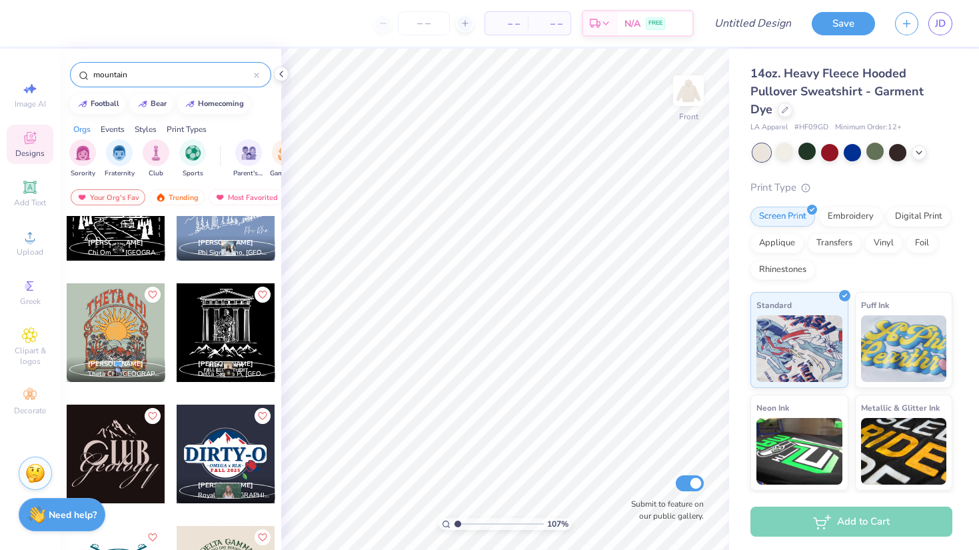
click at [251, 223] on div at bounding box center [226, 211] width 99 height 99
click at [849, 155] on div at bounding box center [852, 151] width 17 height 17
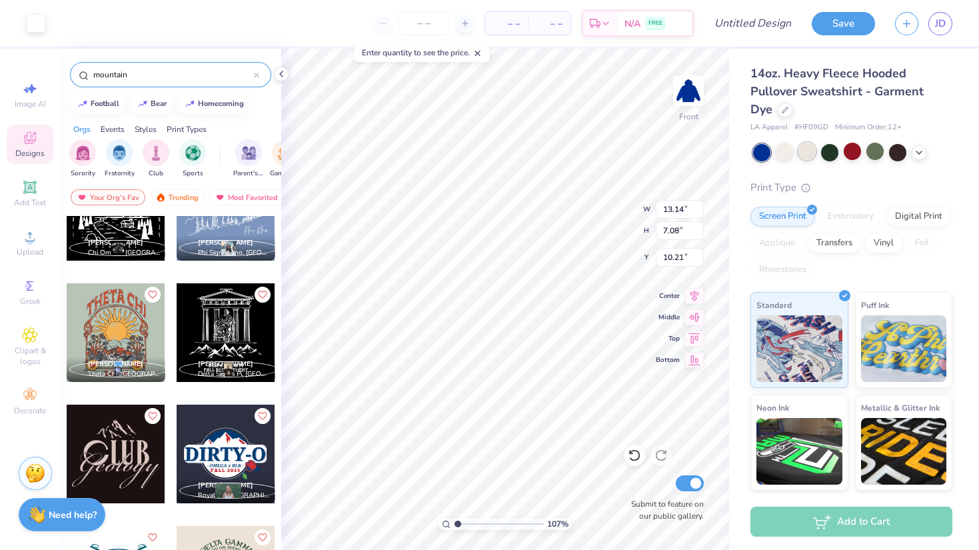
click at [803, 153] on div at bounding box center [806, 151] width 17 height 17
click at [41, 23] on div at bounding box center [36, 22] width 19 height 19
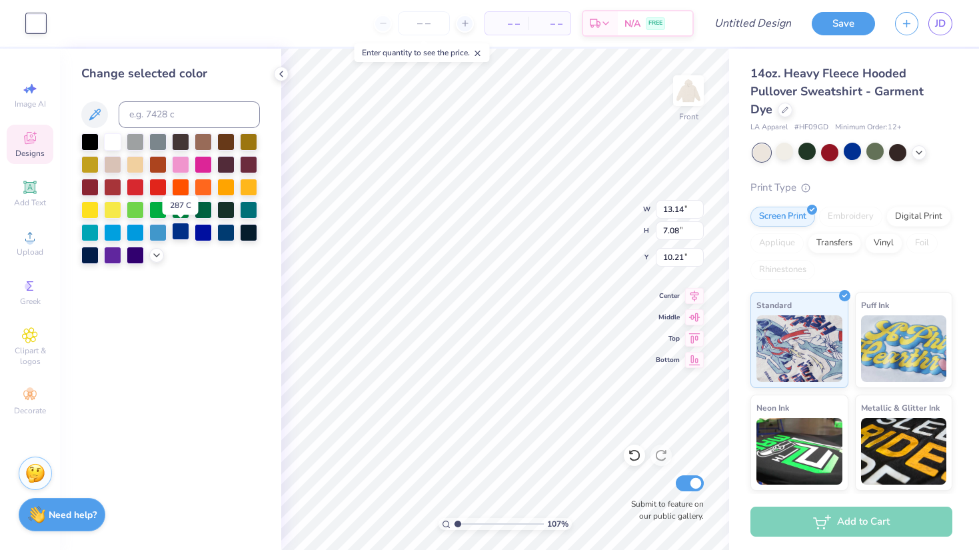
click at [180, 232] on div at bounding box center [180, 231] width 17 height 17
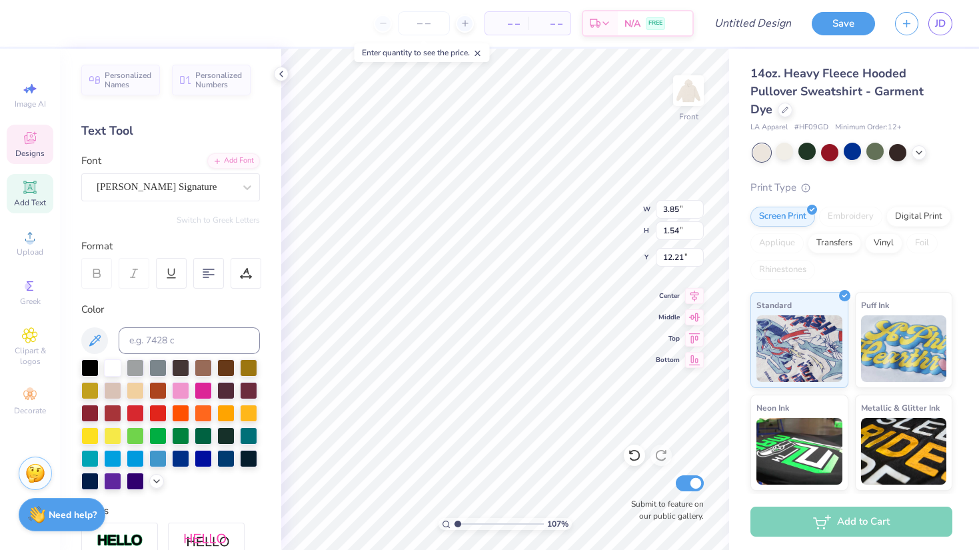
scroll to position [0, 0]
click at [693, 106] on img at bounding box center [688, 90] width 53 height 53
click at [679, 97] on img at bounding box center [688, 90] width 53 height 53
click at [40, 152] on span "Designs" at bounding box center [29, 153] width 29 height 11
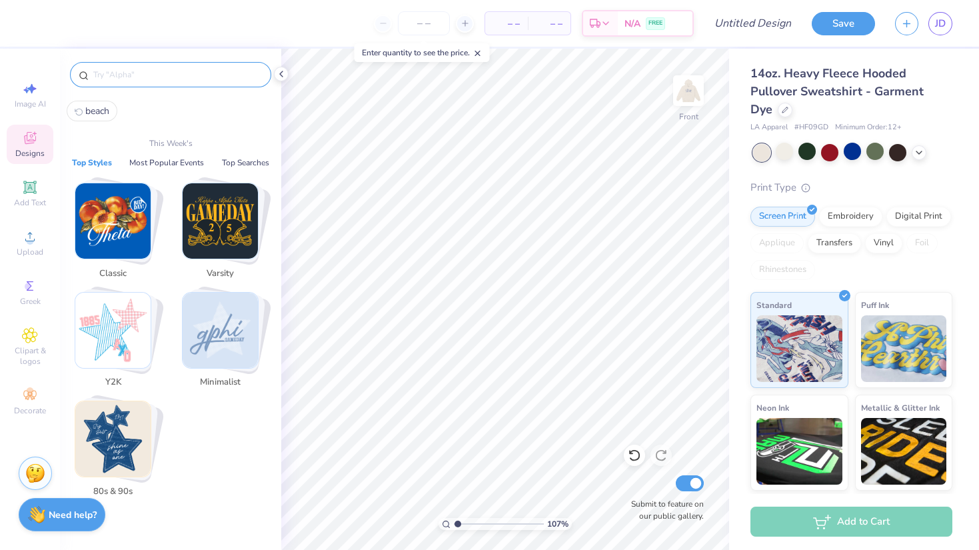
click at [131, 74] on input "text" at bounding box center [177, 74] width 171 height 13
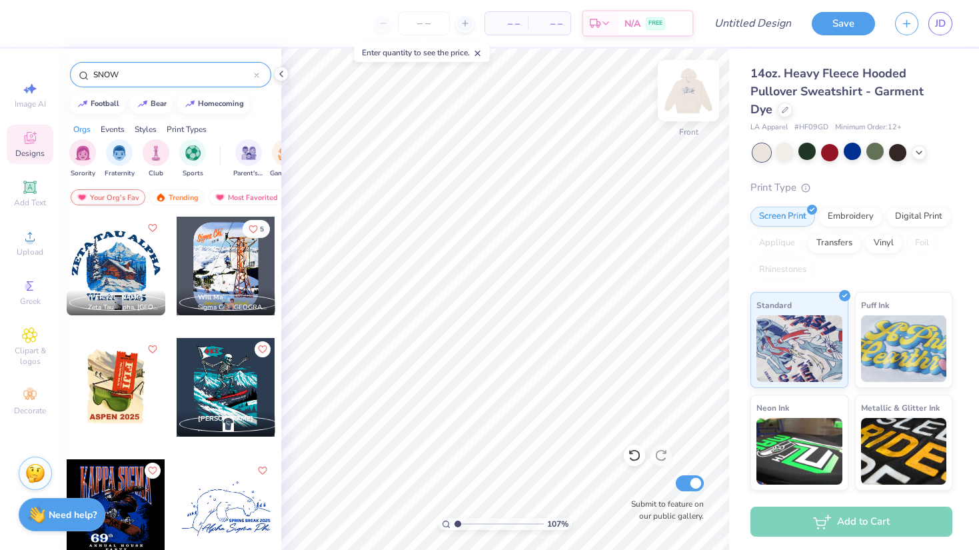
click at [691, 97] on img at bounding box center [688, 90] width 53 height 53
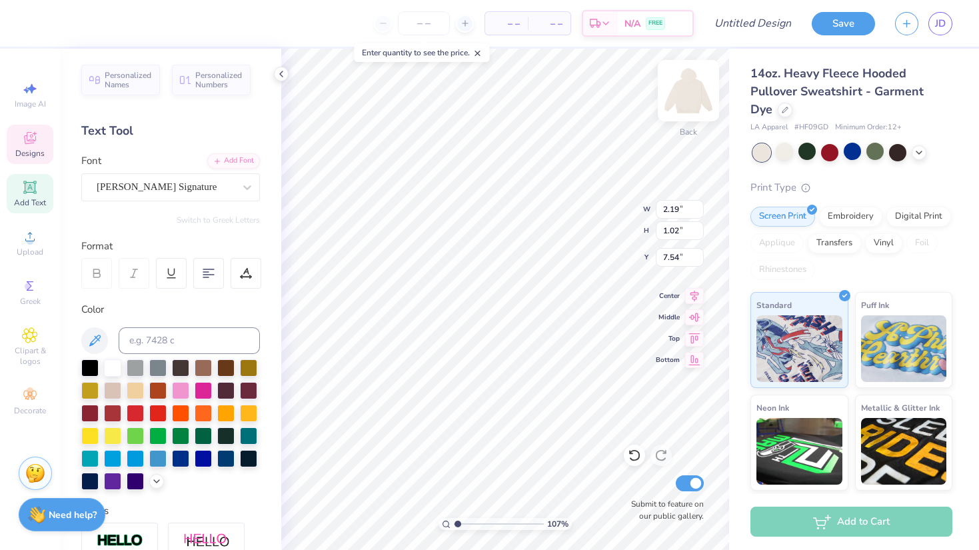
click at [700, 93] on img at bounding box center [688, 90] width 53 height 53
click at [33, 184] on icon at bounding box center [30, 187] width 10 height 10
click at [245, 199] on div at bounding box center [247, 187] width 24 height 27
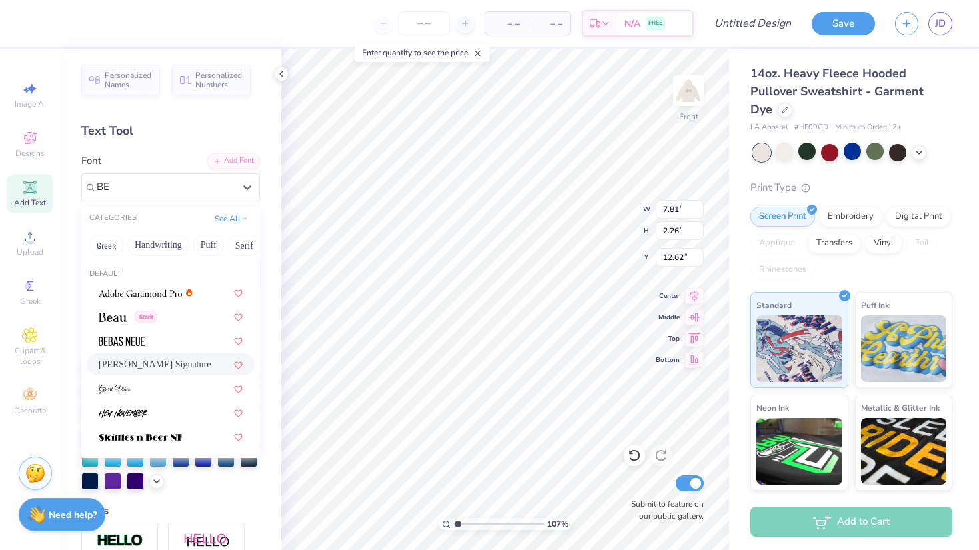
click at [184, 367] on span "[PERSON_NAME] Signature" at bounding box center [155, 364] width 112 height 14
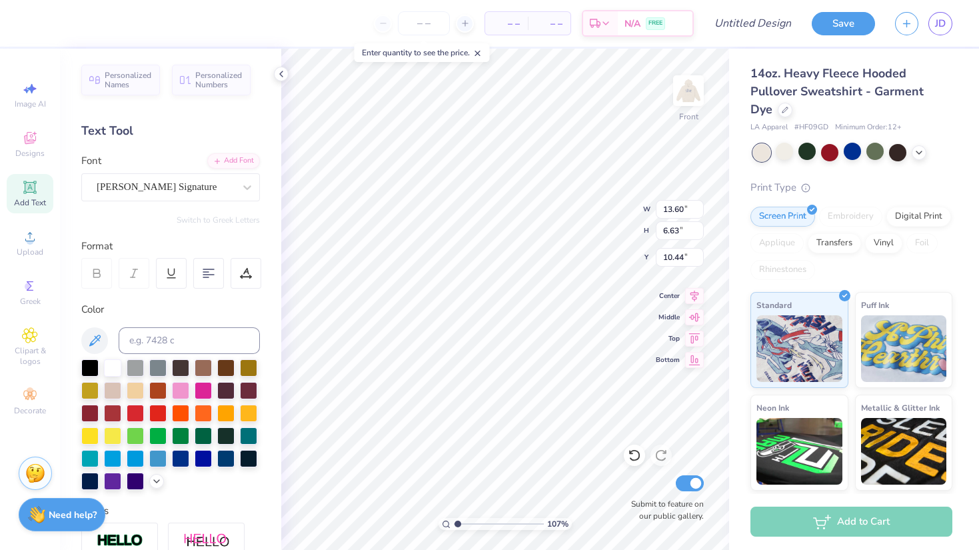
scroll to position [1, 3]
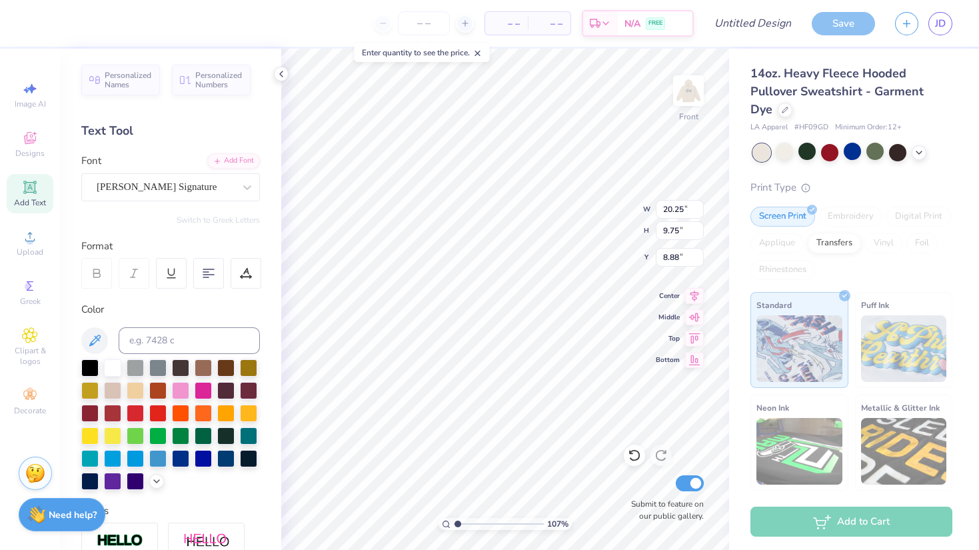
click at [22, 22] on div at bounding box center [13, 23] width 27 height 47
click at [50, 23] on div "– – Per Item – – Total Est. Delivery N/A FREE" at bounding box center [365, 23] width 657 height 47
click at [180, 454] on div at bounding box center [180, 457] width 17 height 17
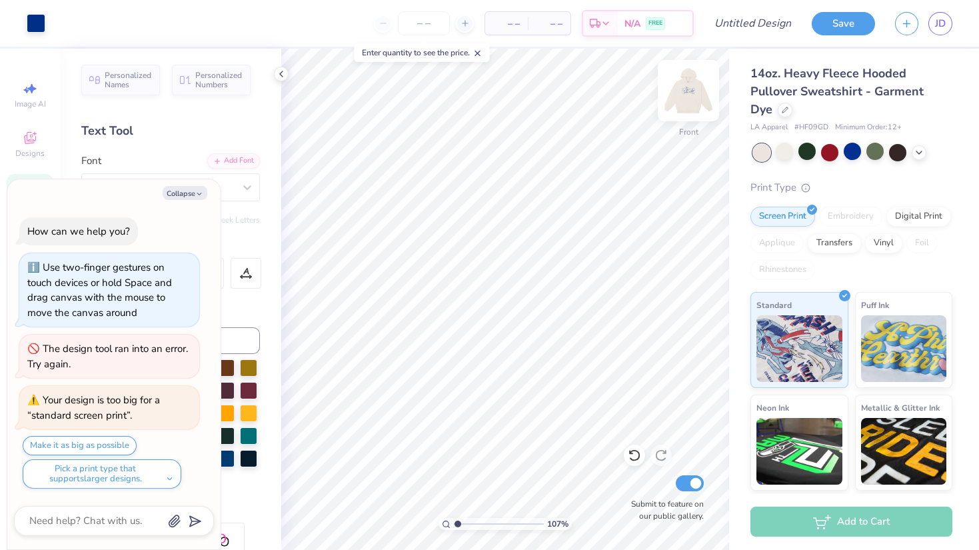
click at [688, 97] on img at bounding box center [688, 90] width 53 height 53
click at [202, 194] on icon "button" at bounding box center [199, 194] width 8 height 8
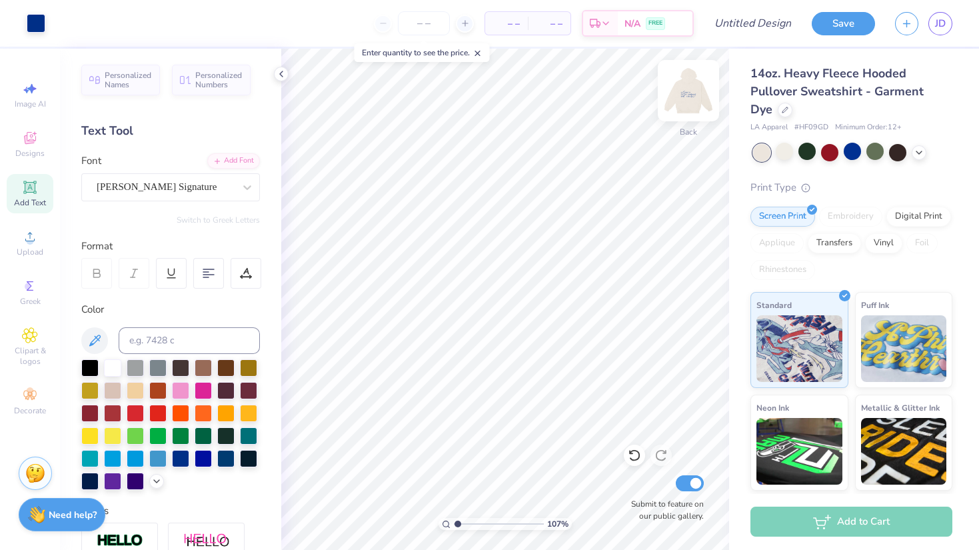
click at [693, 95] on img at bounding box center [688, 90] width 53 height 53
click at [23, 137] on icon at bounding box center [30, 138] width 16 height 16
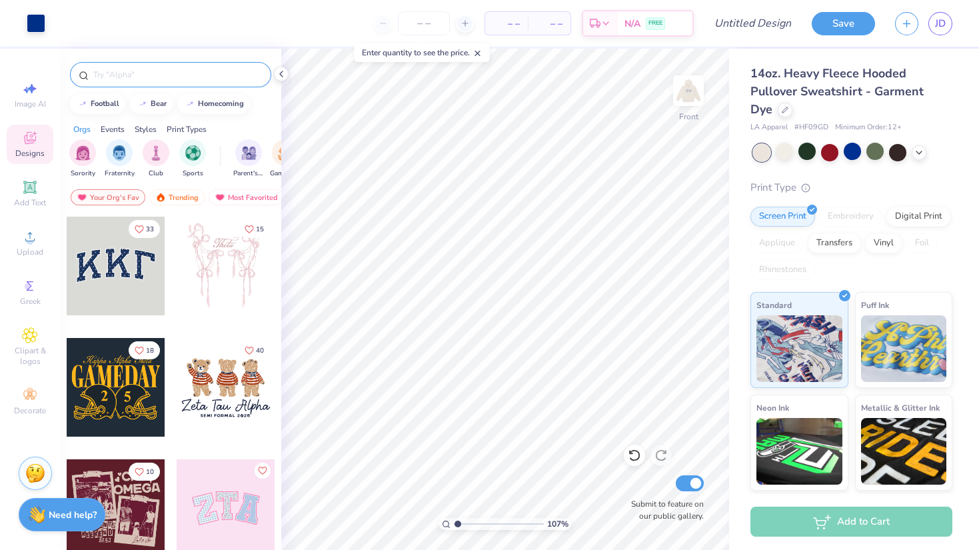
click at [139, 71] on input "text" at bounding box center [177, 74] width 171 height 13
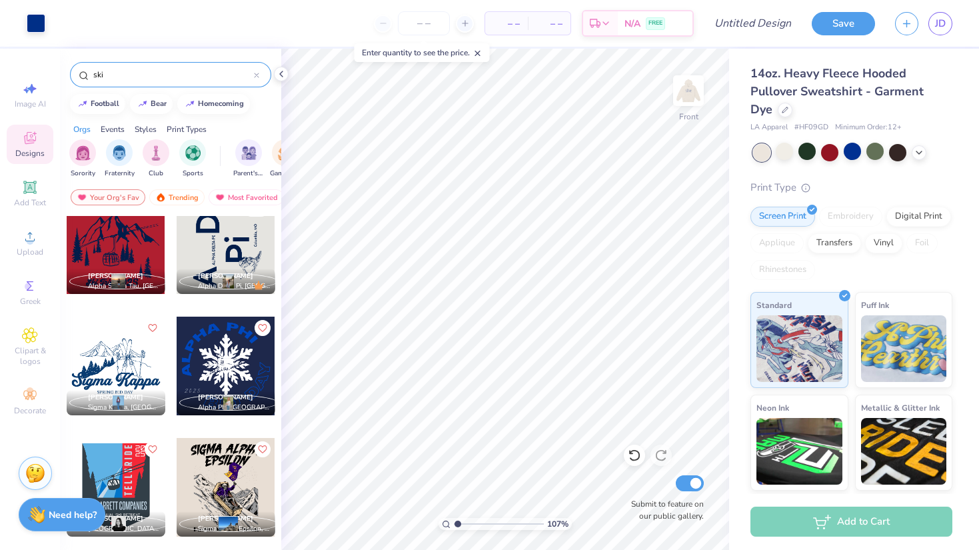
scroll to position [1599, 0]
click at [133, 369] on div at bounding box center [116, 365] width 99 height 99
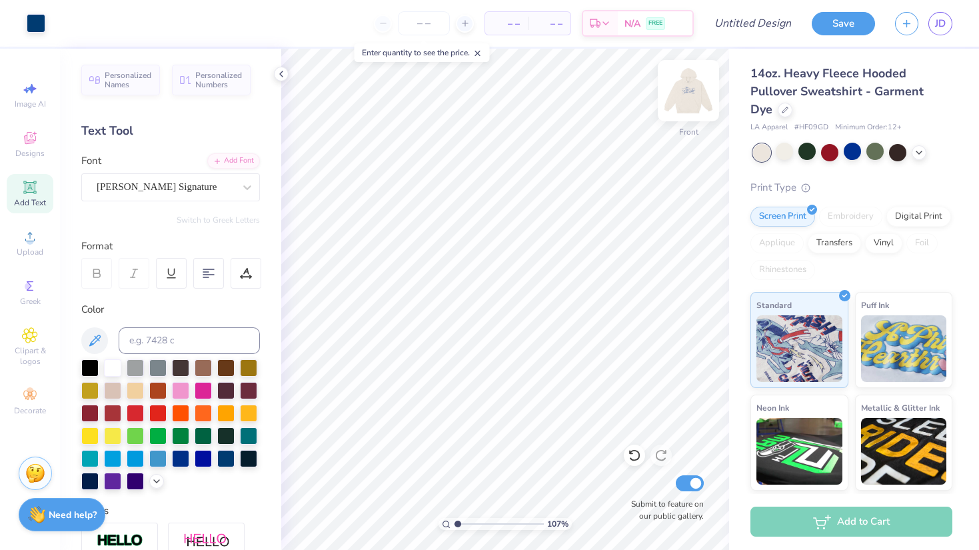
click at [691, 81] on img at bounding box center [688, 90] width 53 height 53
click at [691, 87] on img at bounding box center [688, 90] width 53 height 53
